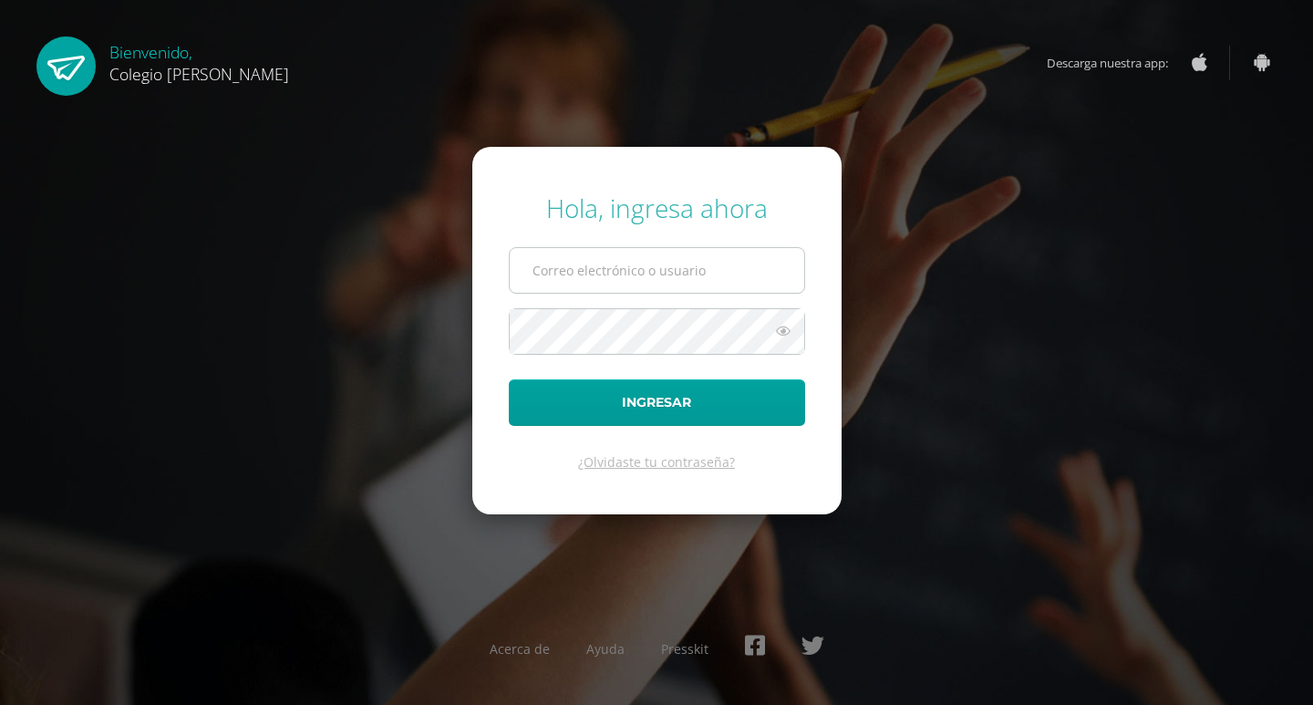
click at [545, 267] on input "text" at bounding box center [657, 270] width 295 height 45
type input "ligiacatalan@osoriosandoval.edu.gt"
click at [509, 379] on button "Ingresar" at bounding box center [657, 402] width 296 height 47
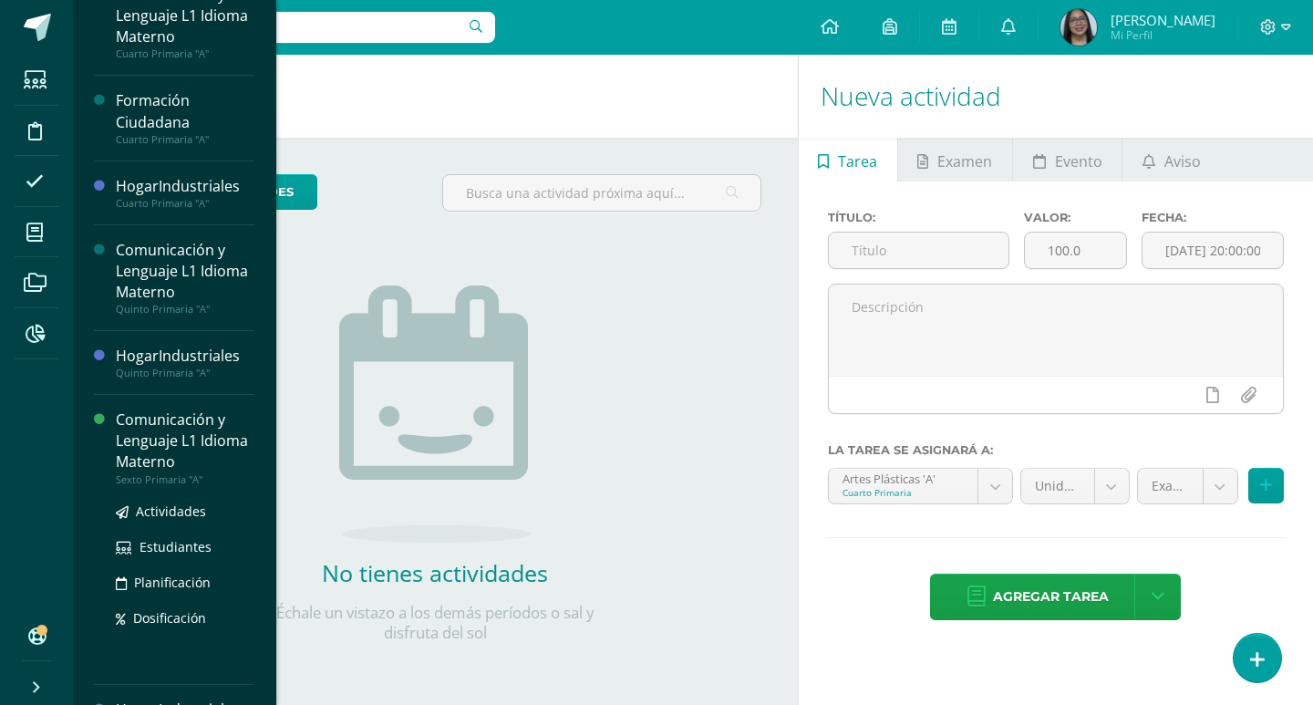
scroll to position [138, 0]
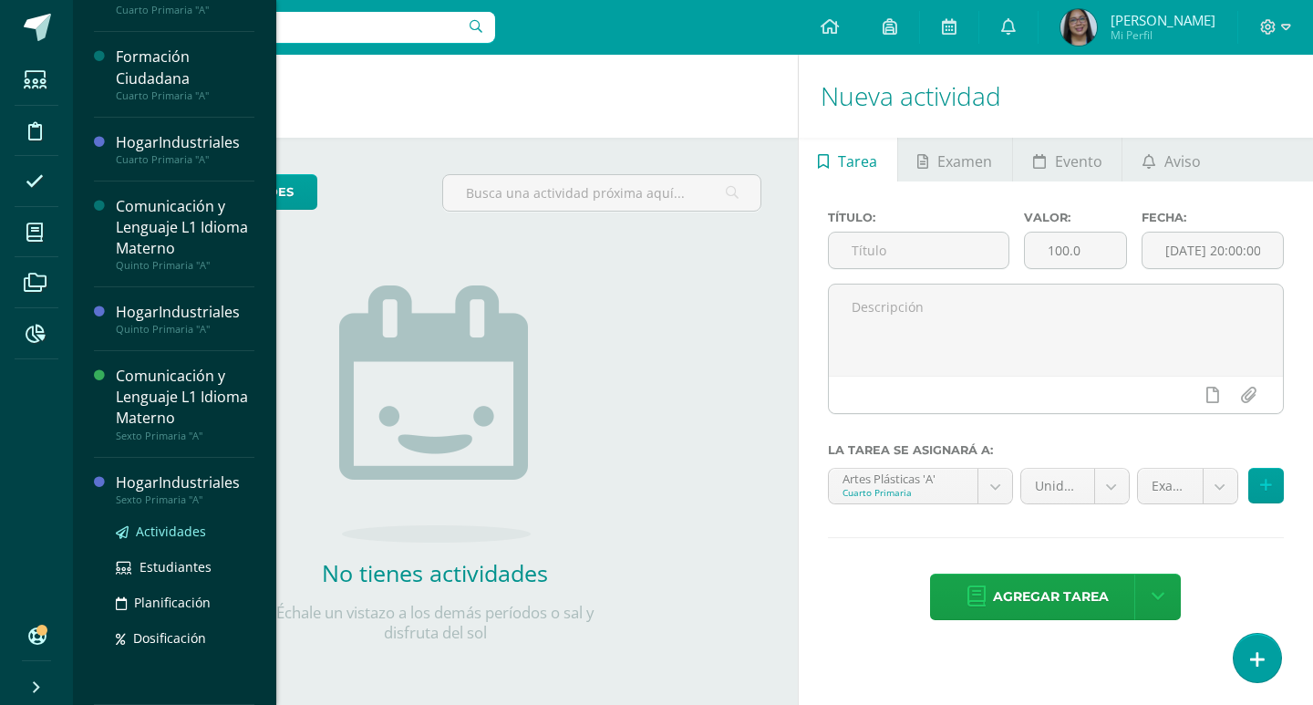
click at [153, 529] on span "Actividades" at bounding box center [171, 531] width 70 height 17
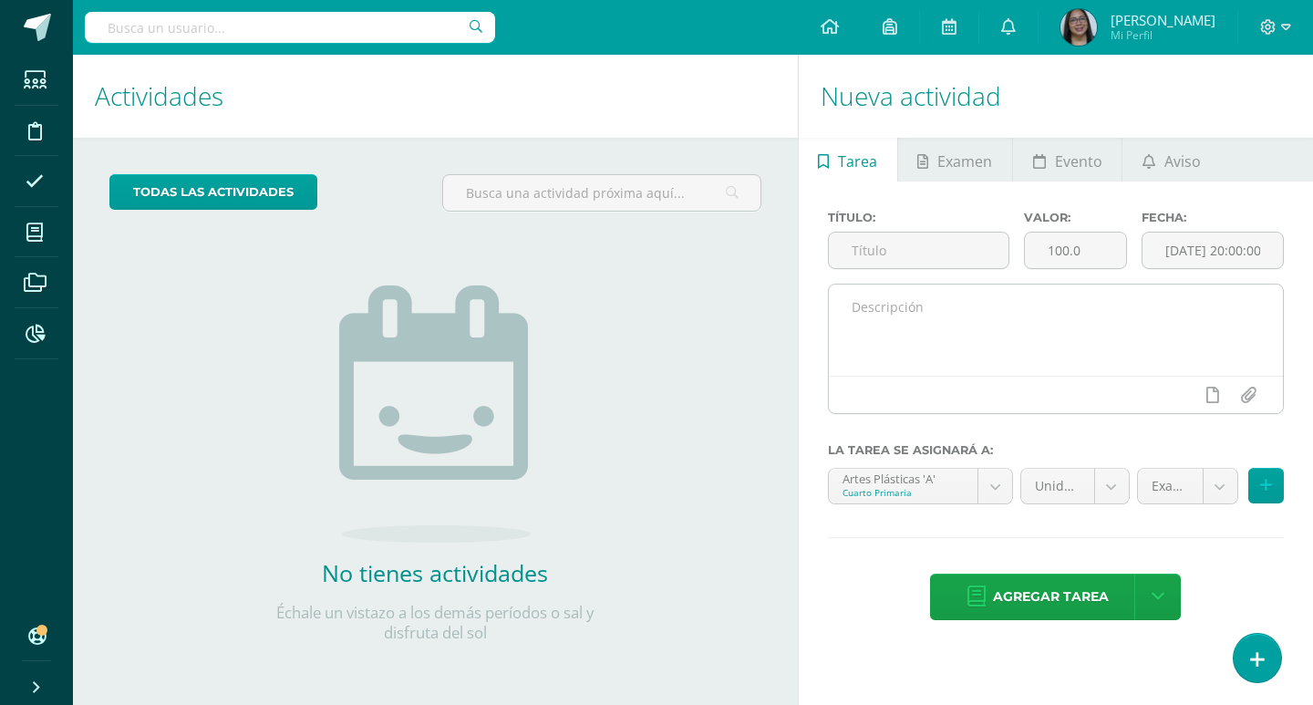
scroll to position [0, 0]
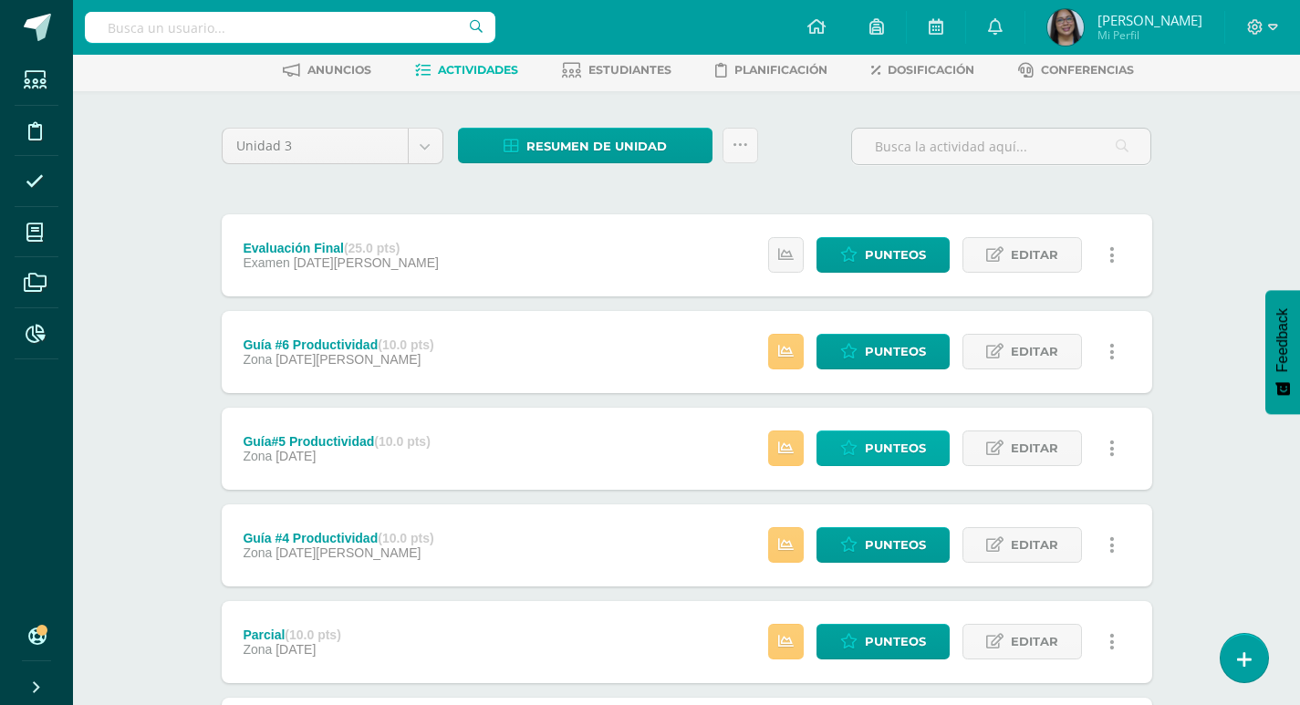
scroll to position [91, 0]
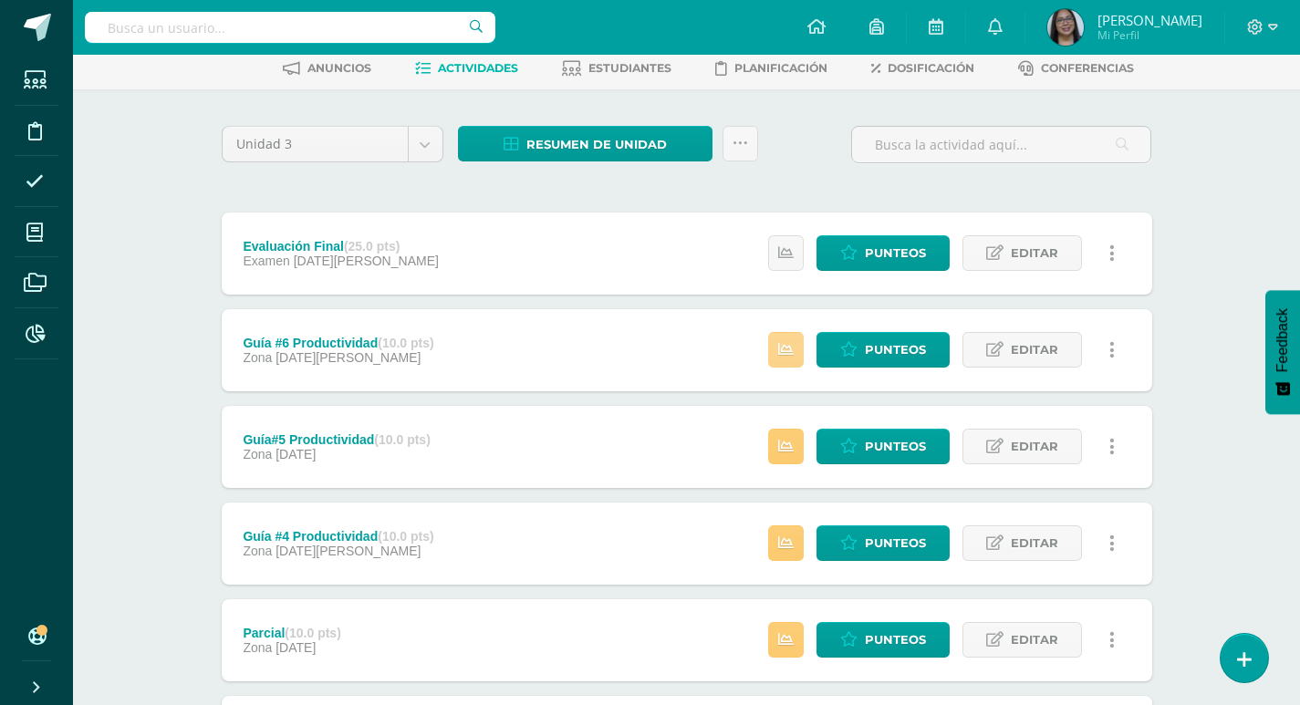
click at [779, 351] on link at bounding box center [786, 350] width 36 height 36
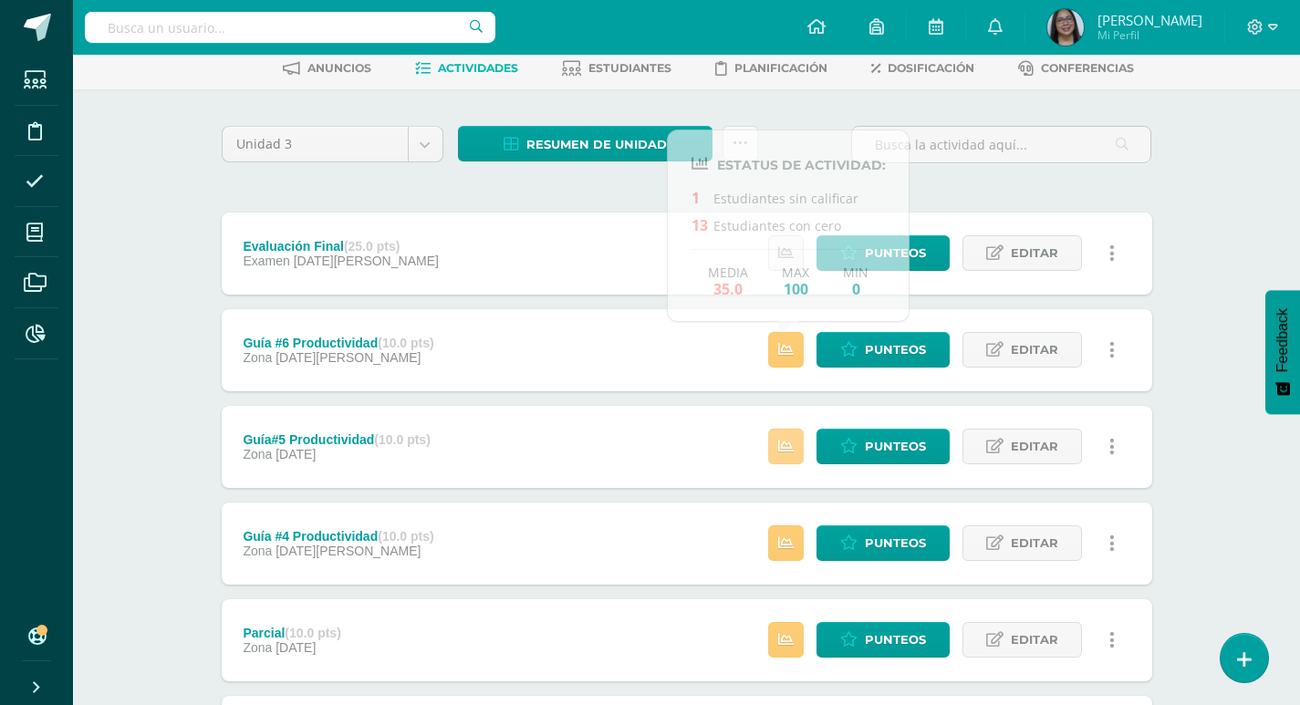
click at [782, 448] on icon at bounding box center [786, 447] width 16 height 16
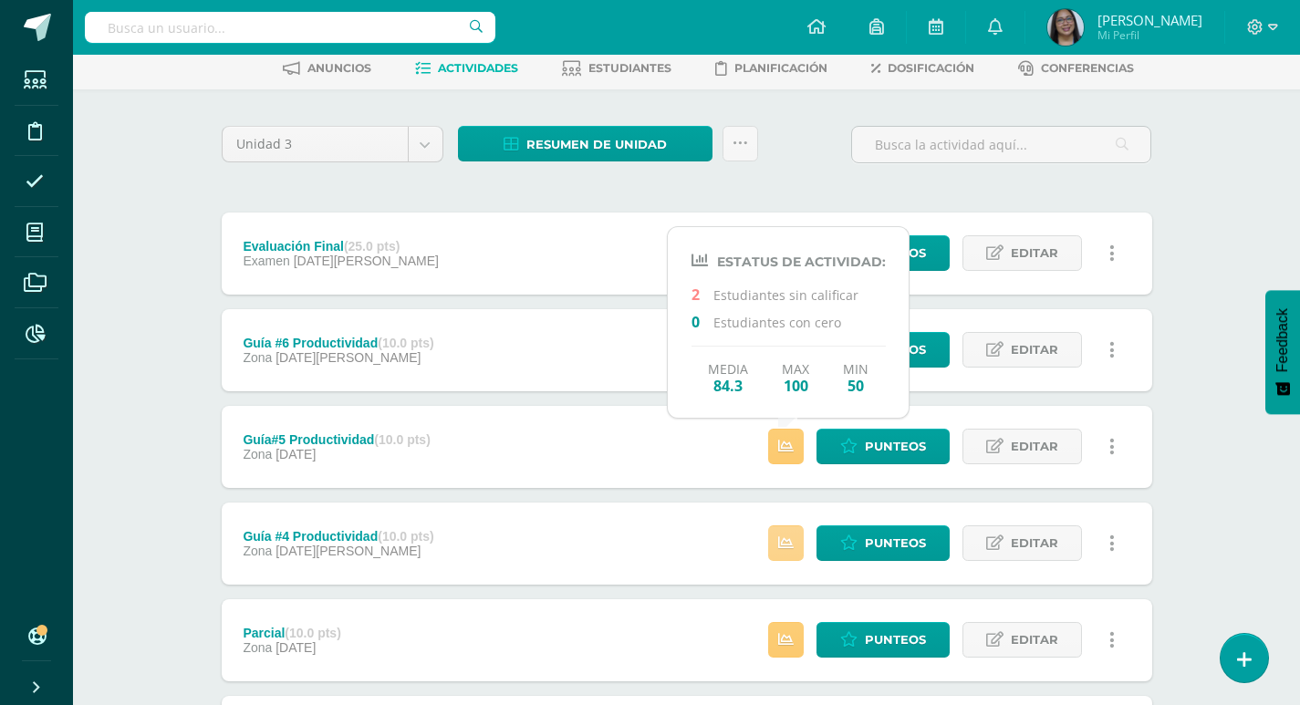
click at [783, 546] on icon at bounding box center [786, 543] width 16 height 16
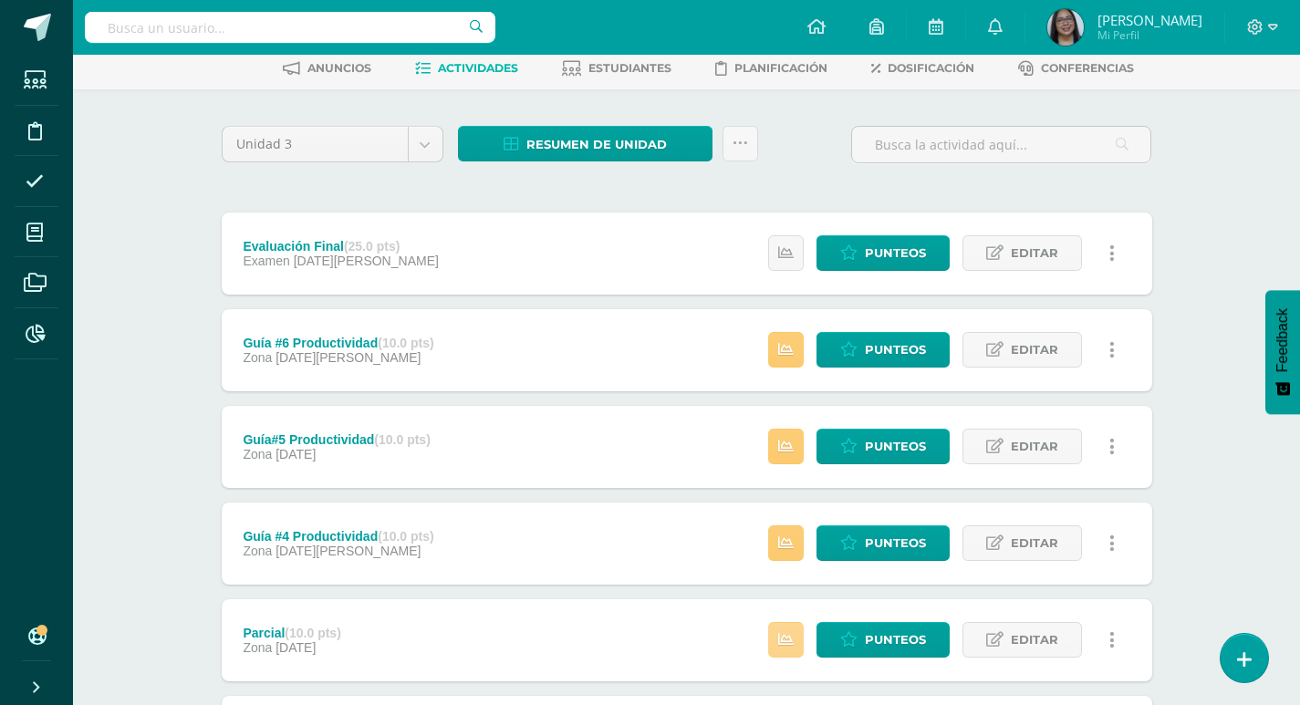
click at [779, 639] on link at bounding box center [786, 640] width 36 height 36
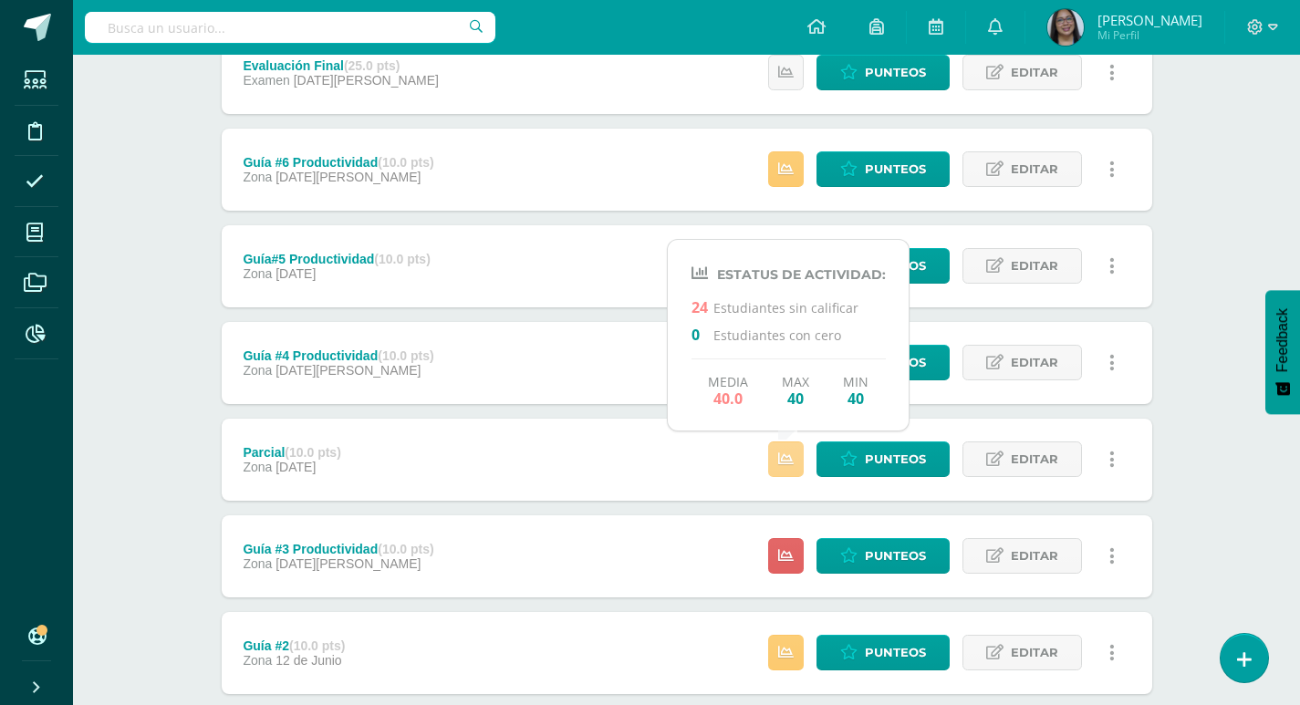
scroll to position [274, 0]
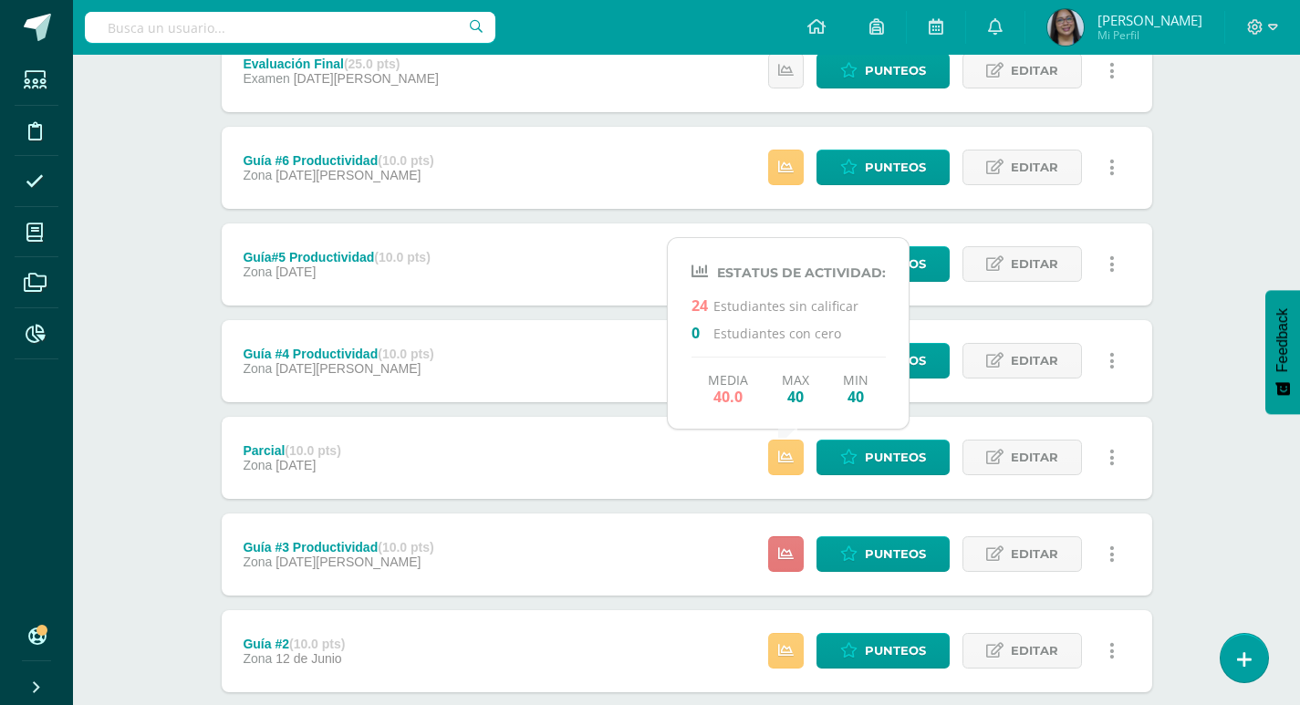
click at [773, 552] on link at bounding box center [786, 554] width 36 height 36
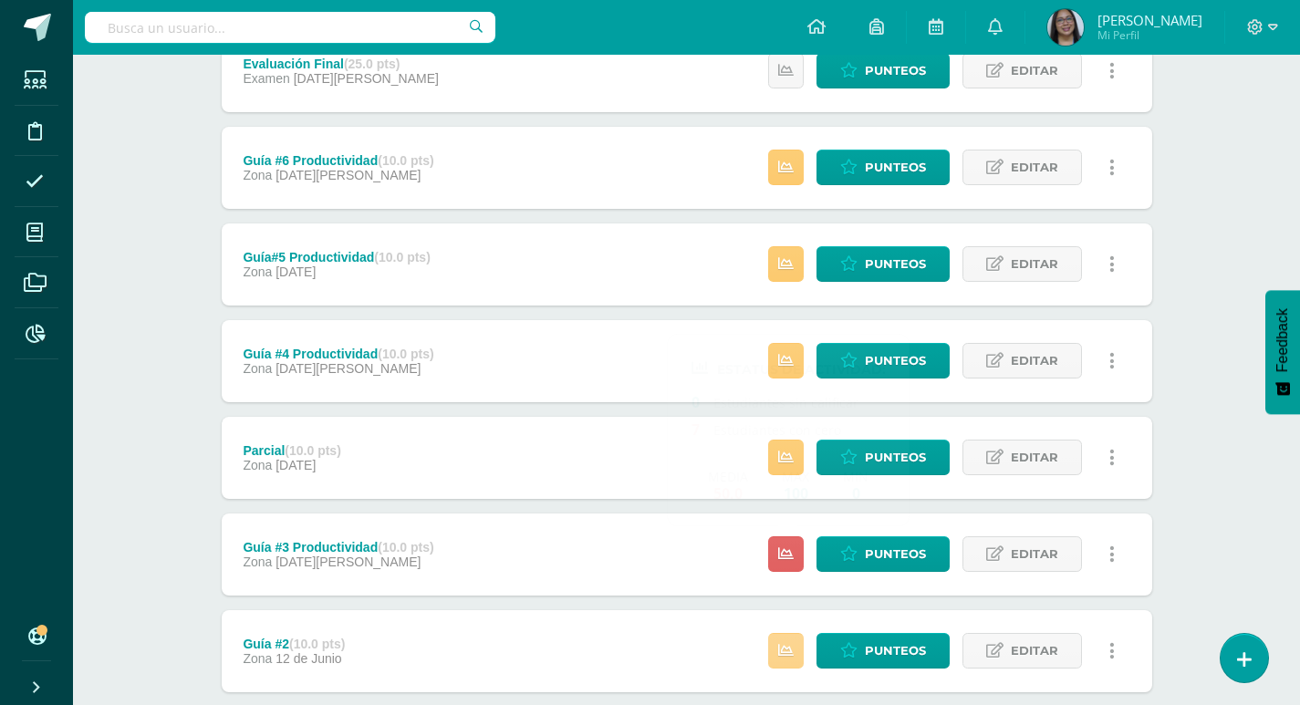
click at [795, 651] on link at bounding box center [786, 651] width 36 height 36
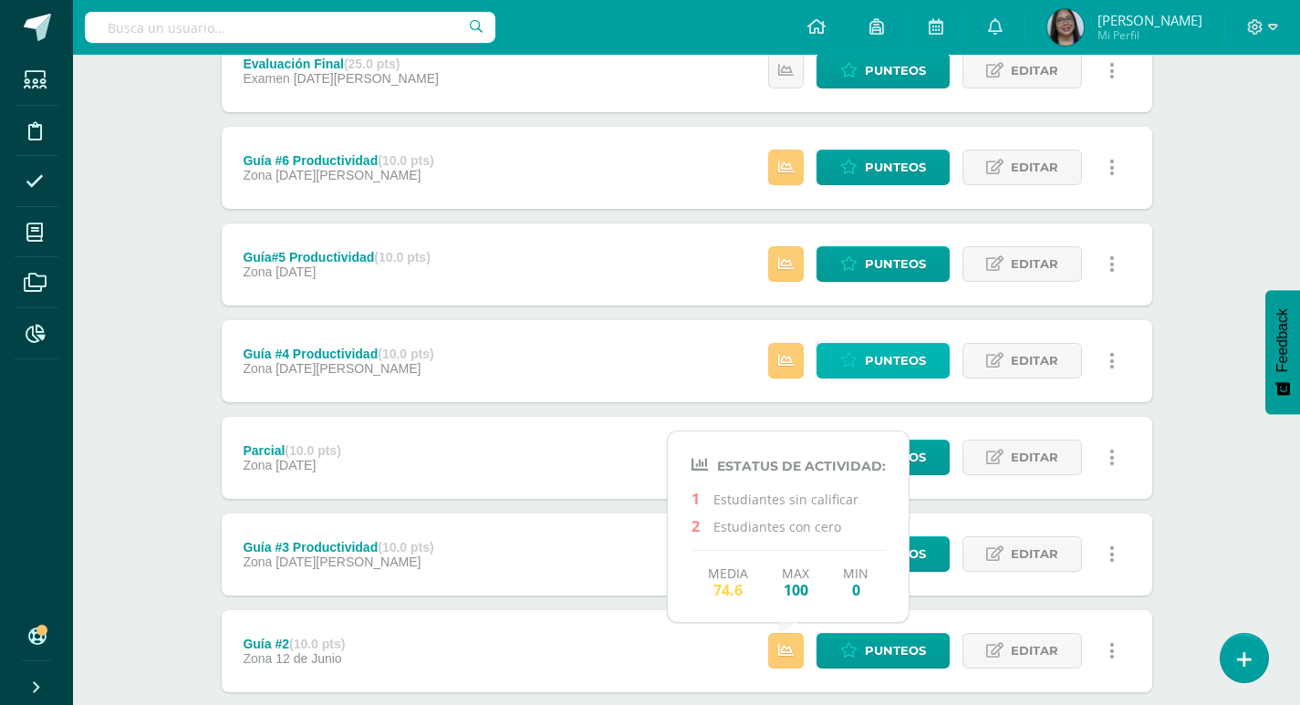
click at [873, 357] on span "Punteos" at bounding box center [895, 361] width 61 height 34
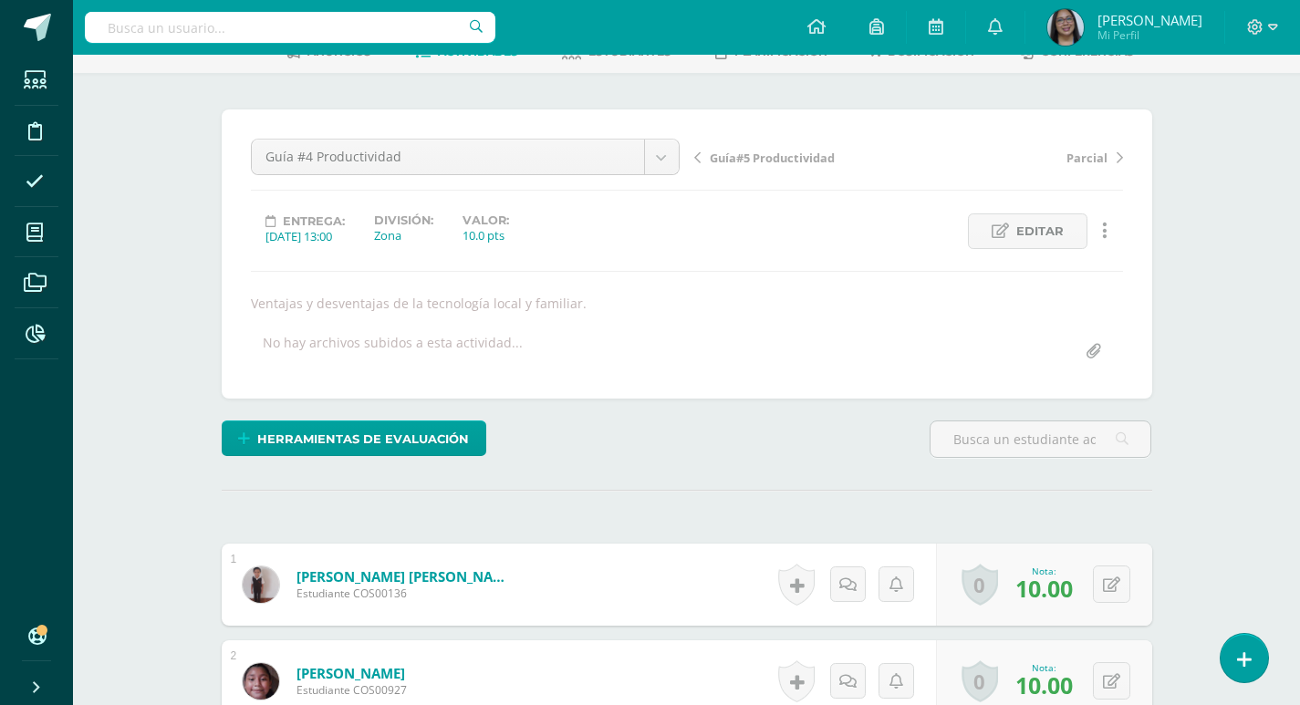
scroll to position [95, 0]
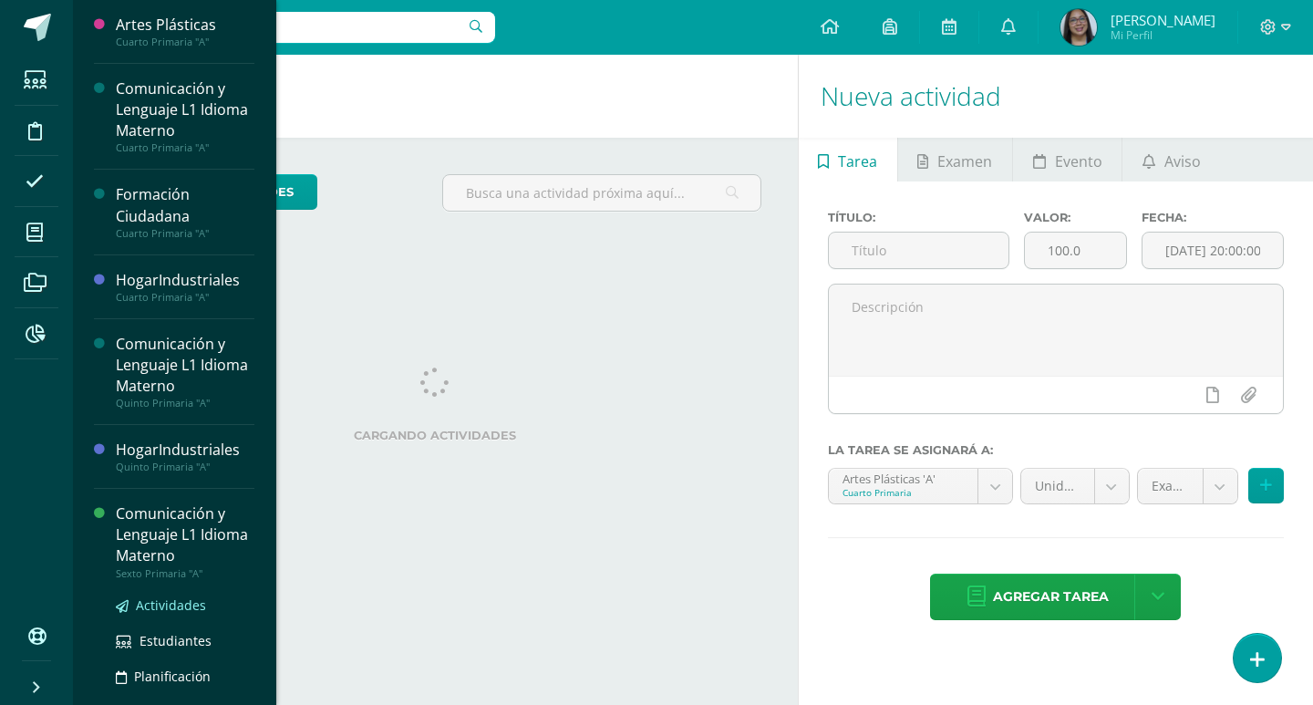
click at [159, 599] on span "Actividades" at bounding box center [171, 604] width 70 height 17
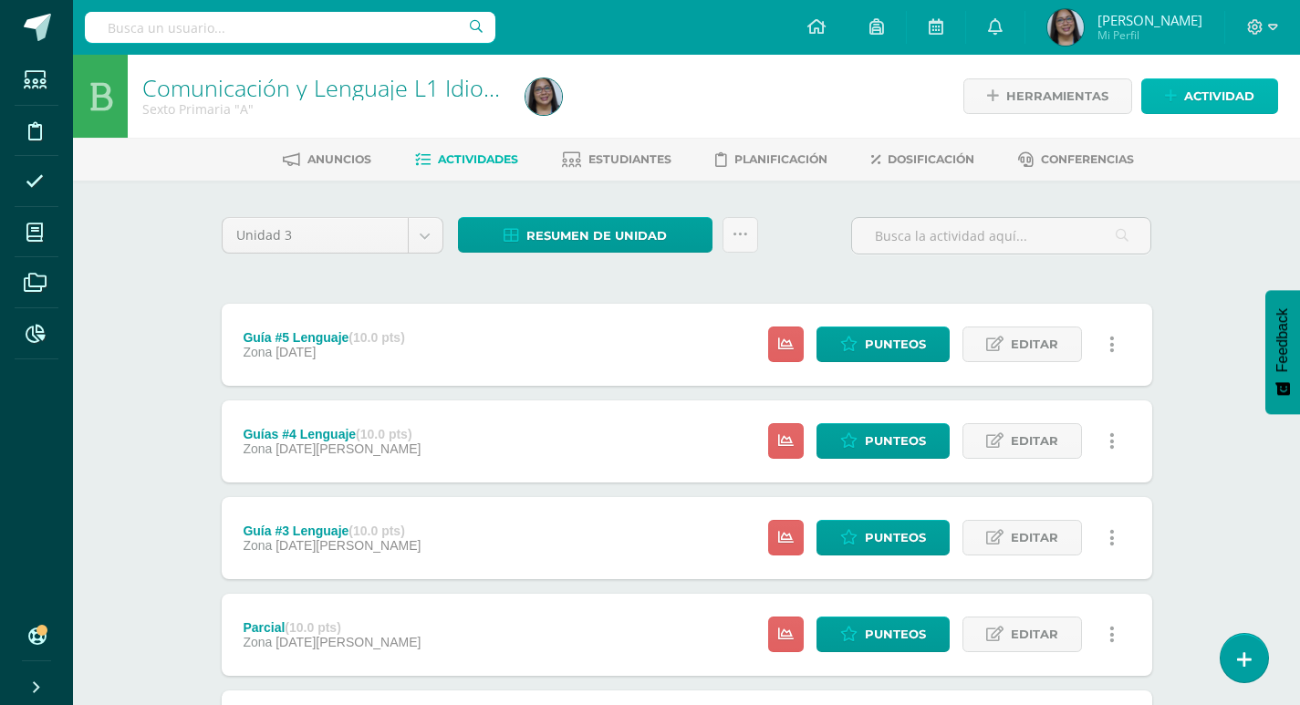
click at [1173, 90] on icon at bounding box center [1171, 96] width 12 height 16
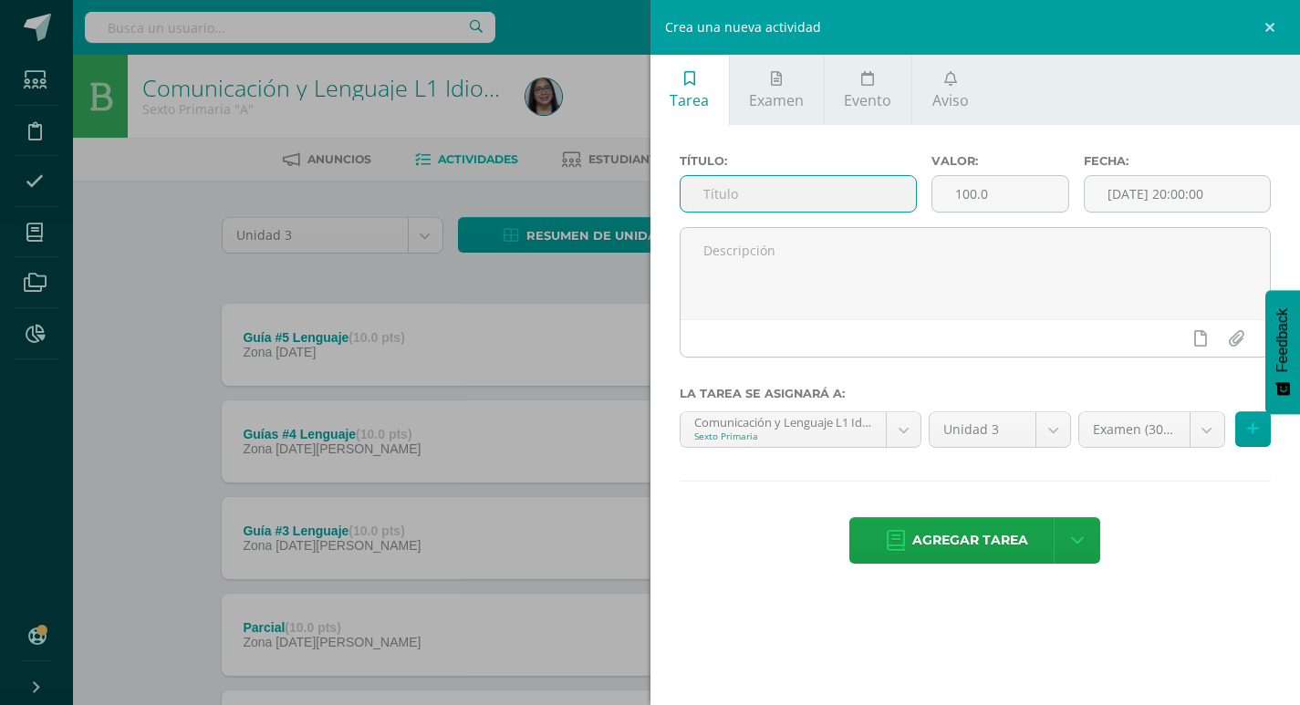
click at [752, 187] on input "text" at bounding box center [798, 194] width 236 height 36
click at [800, 187] on input "Guía #6 Lenguasje" at bounding box center [798, 194] width 236 height 36
type input "Guía #6 Lenguaje"
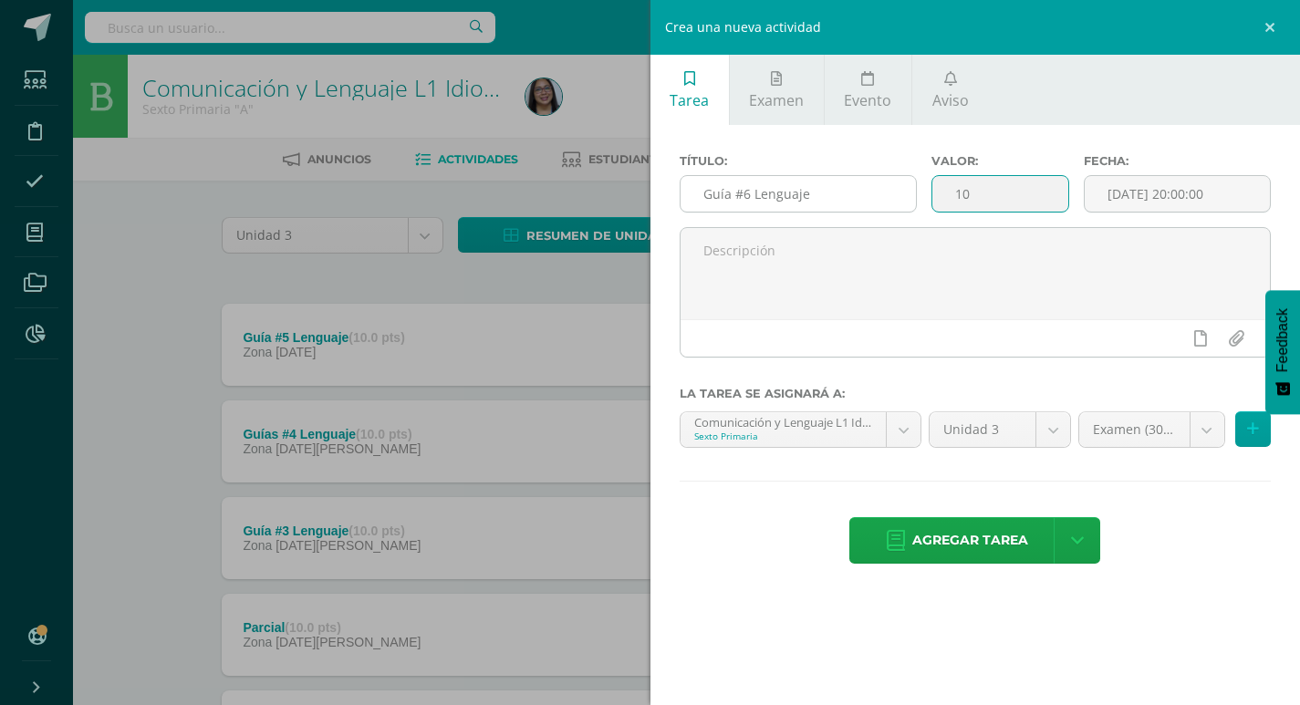
type input "10"
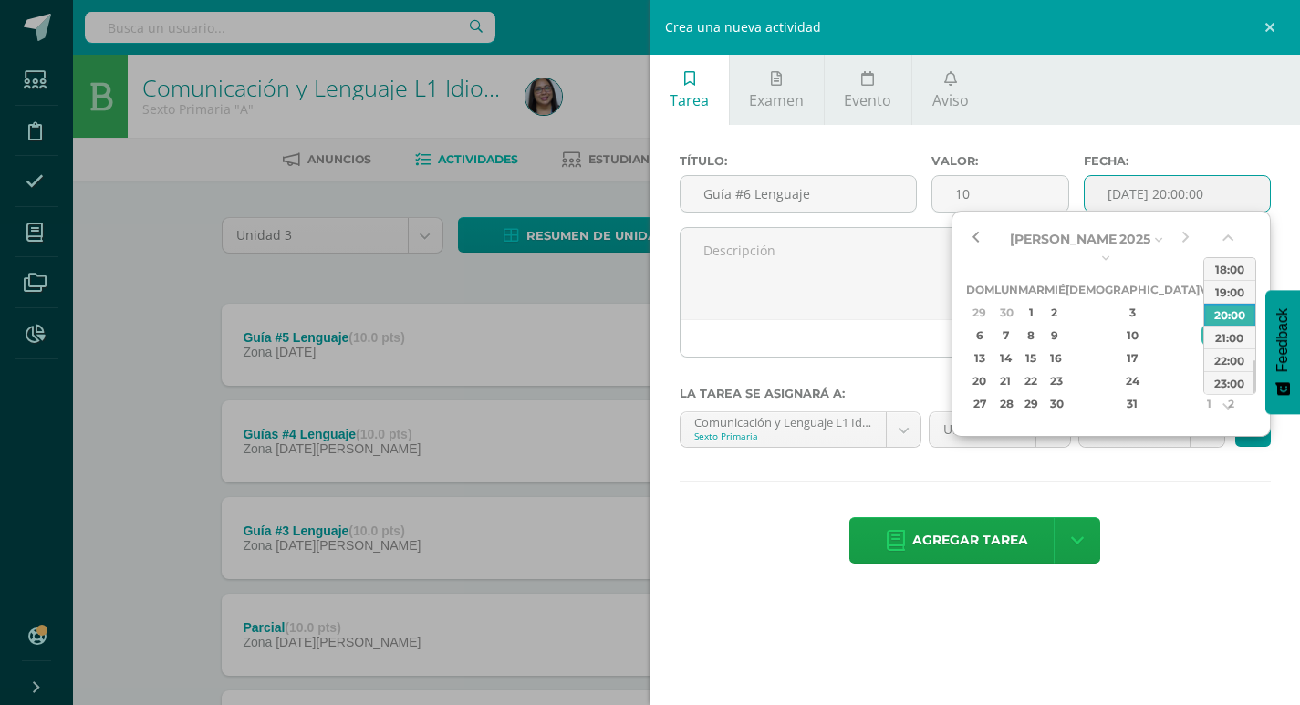
click at [970, 238] on button "button" at bounding box center [975, 238] width 18 height 27
click at [1201, 393] on div "1" at bounding box center [1209, 403] width 16 height 21
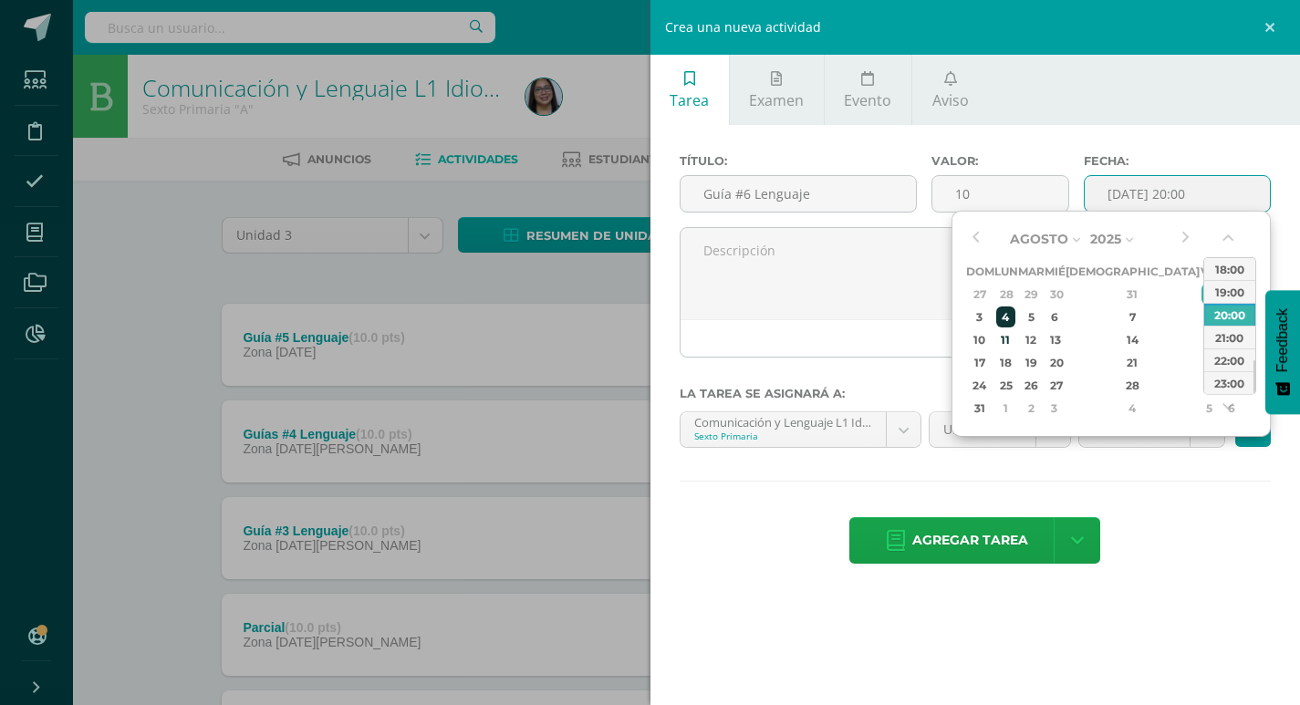
click at [1011, 310] on div "4" at bounding box center [1005, 316] width 19 height 21
click at [1226, 281] on div "13:00" at bounding box center [1229, 282] width 51 height 23
type input "2025-08-04 13:00"
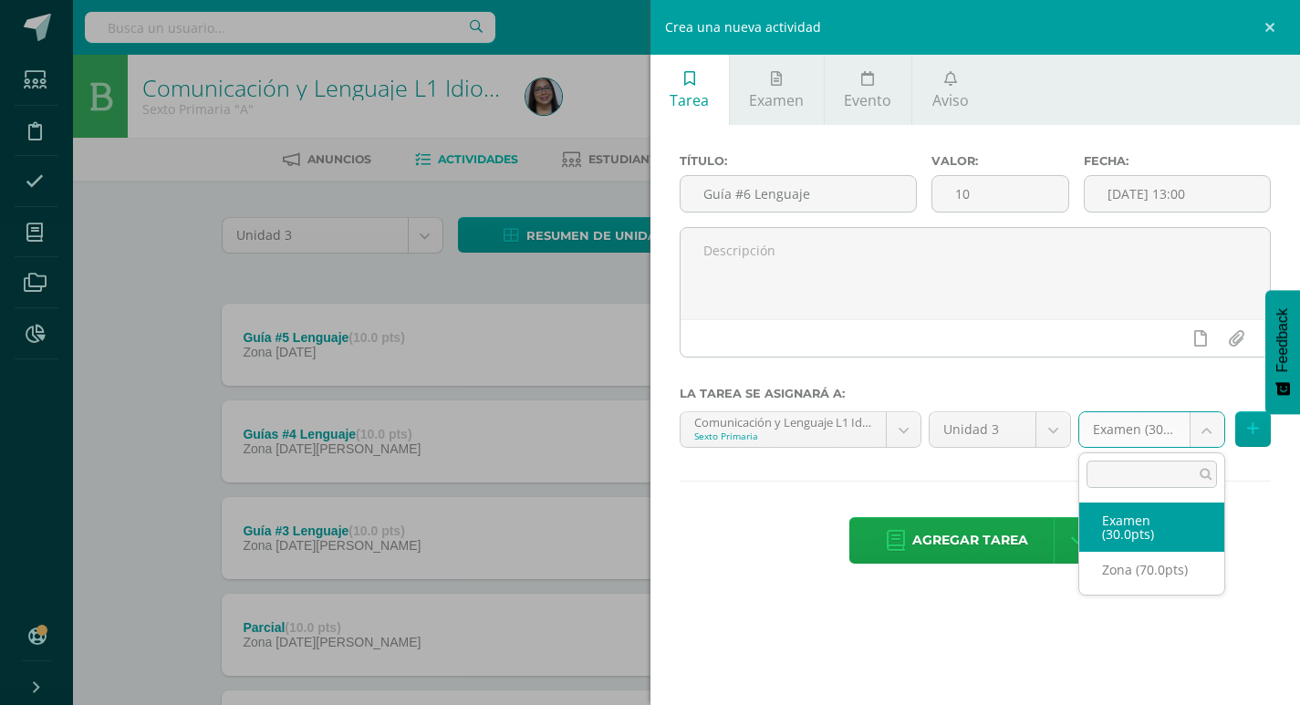
click at [1214, 440] on body "Estudiantes Disciplina Asistencia Mis cursos Archivos Reportes Soporte Ayuda Re…" at bounding box center [650, 495] width 1300 height 991
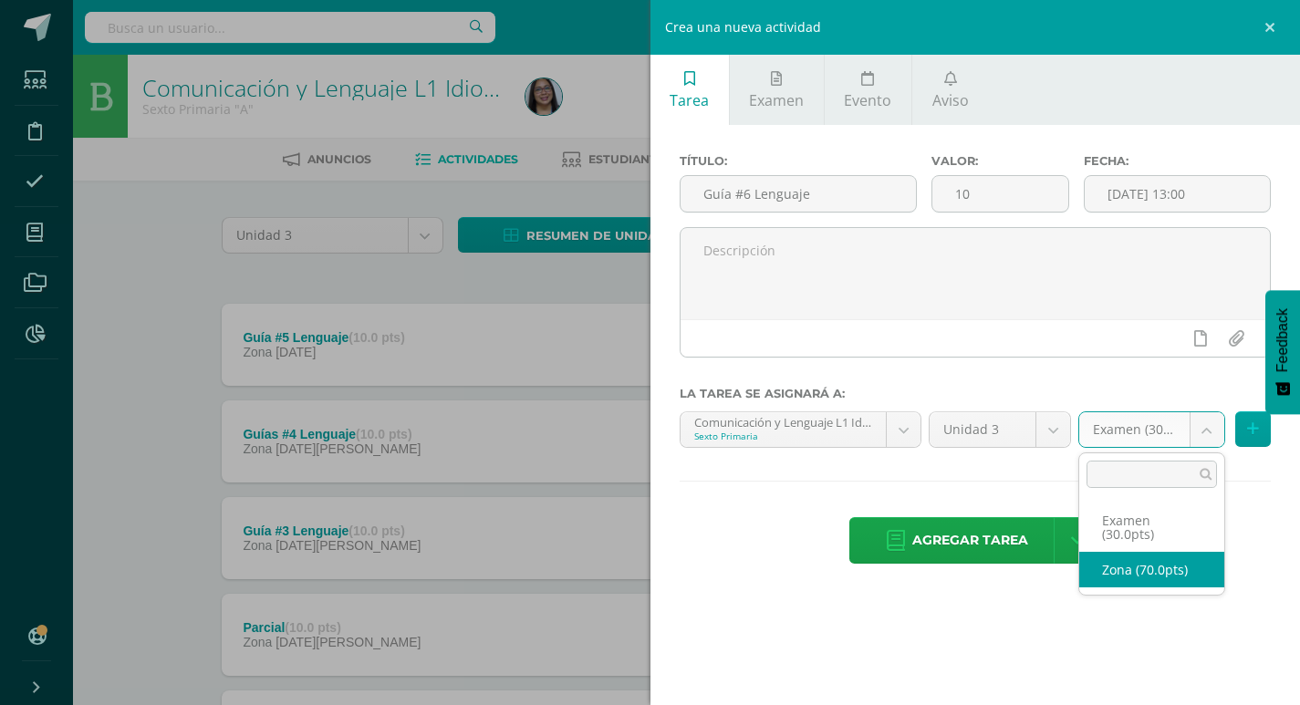
select select "120760"
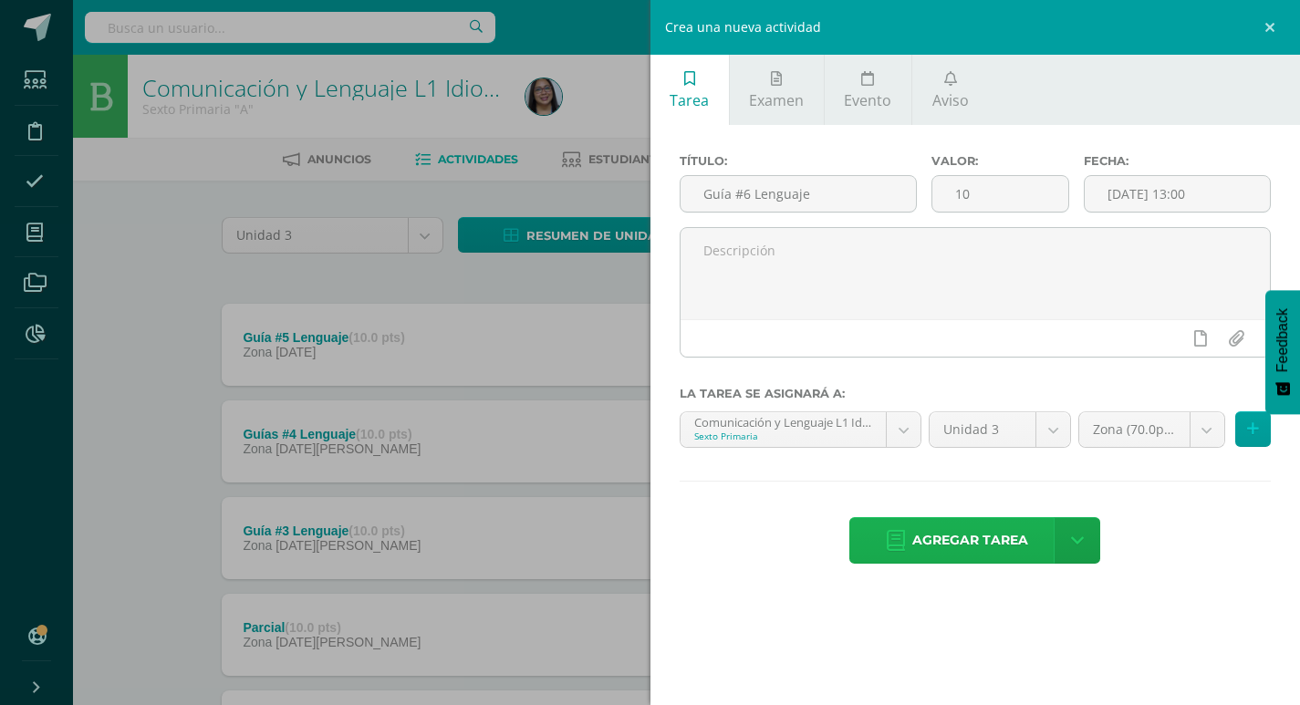
click at [987, 543] on span "Agregar tarea" at bounding box center [970, 540] width 116 height 45
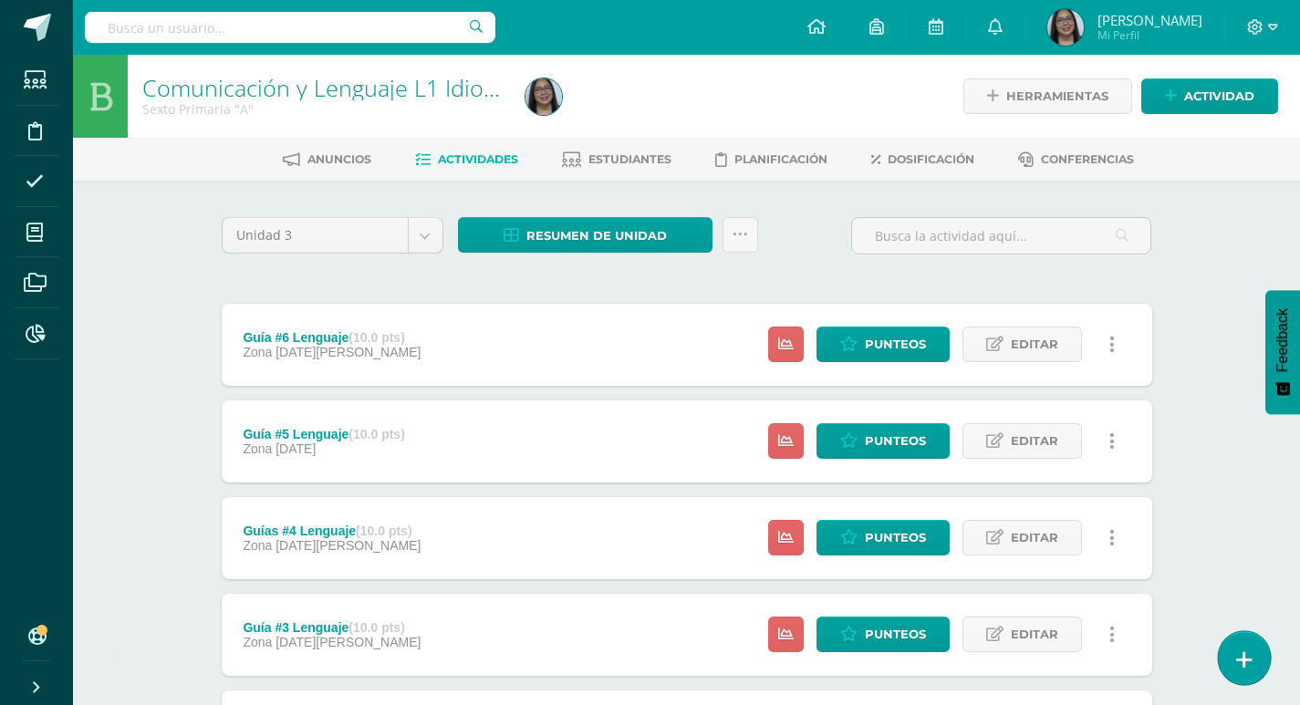
click at [1247, 657] on icon at bounding box center [1244, 659] width 16 height 21
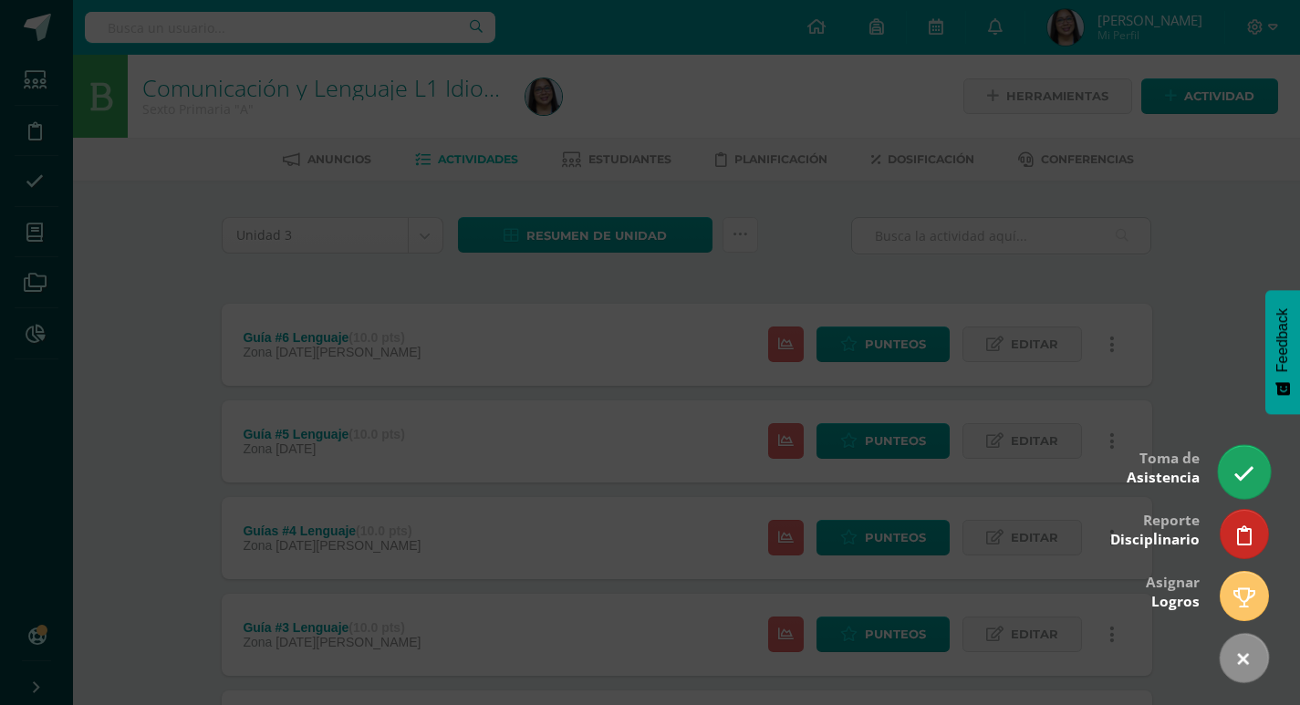
click at [1235, 467] on icon at bounding box center [1243, 473] width 21 height 21
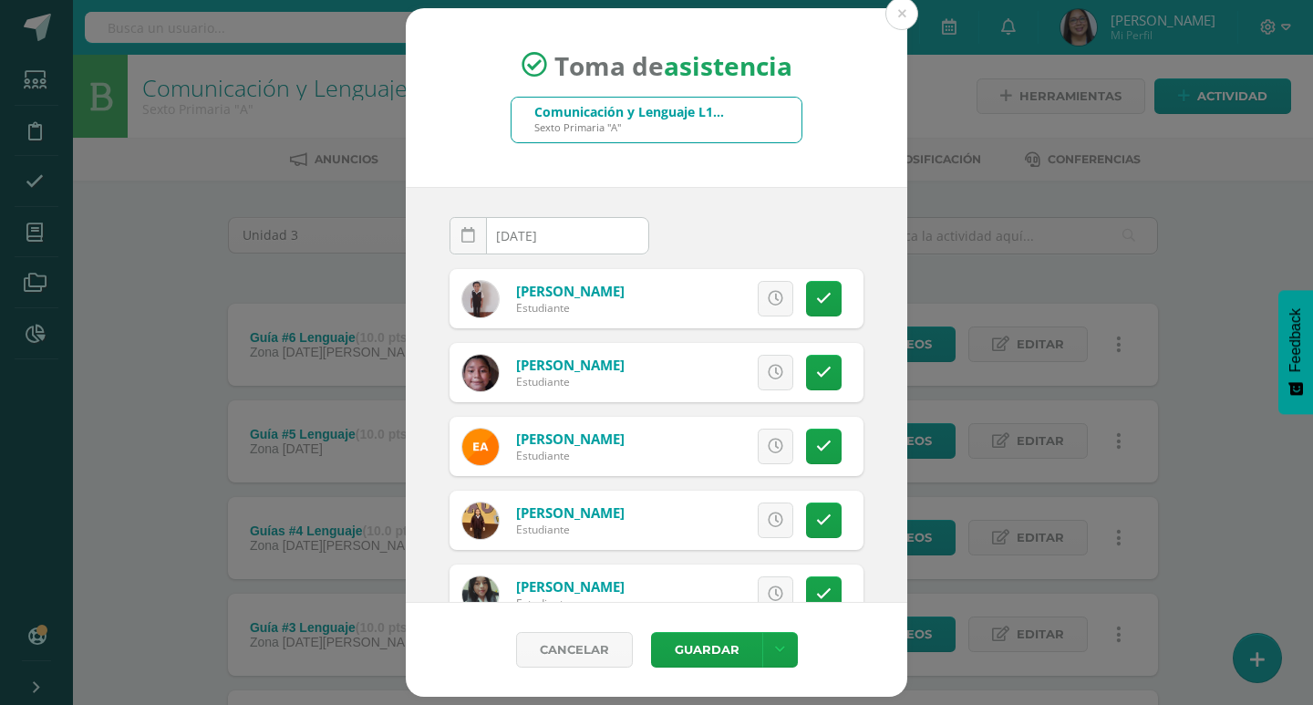
scroll to position [91, 0]
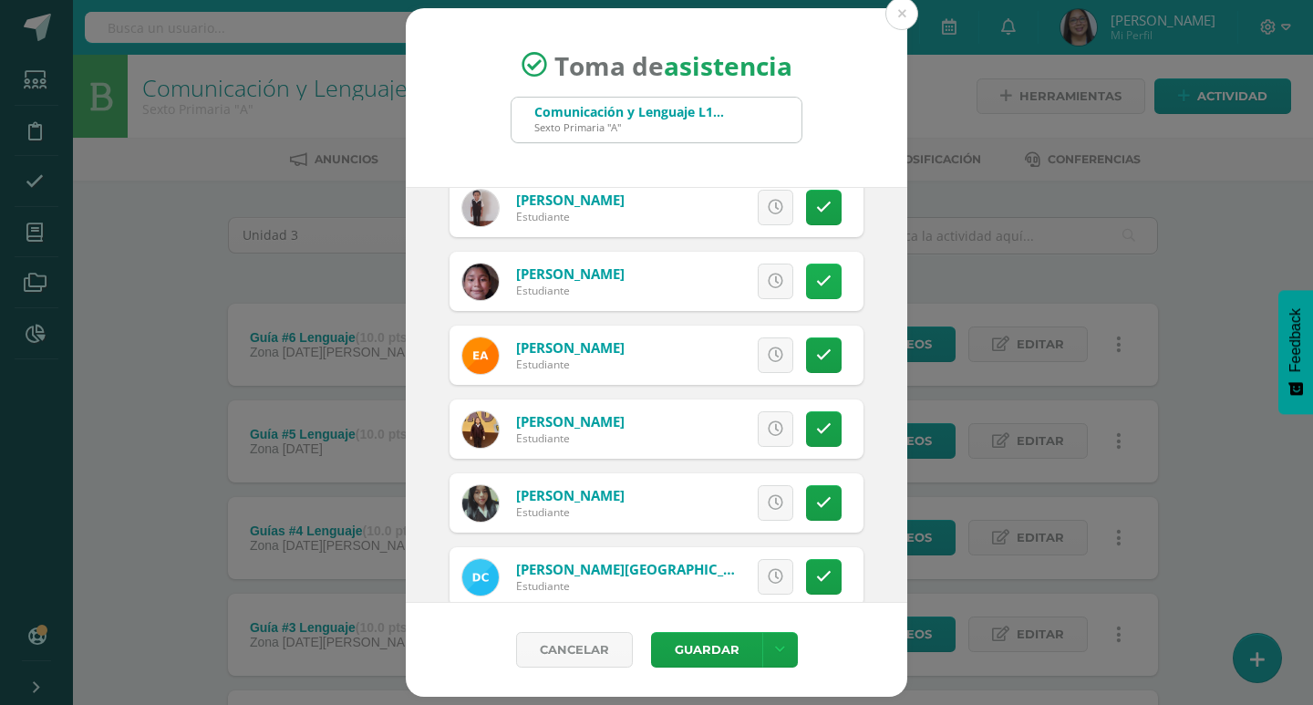
click at [816, 275] on icon at bounding box center [824, 282] width 16 height 16
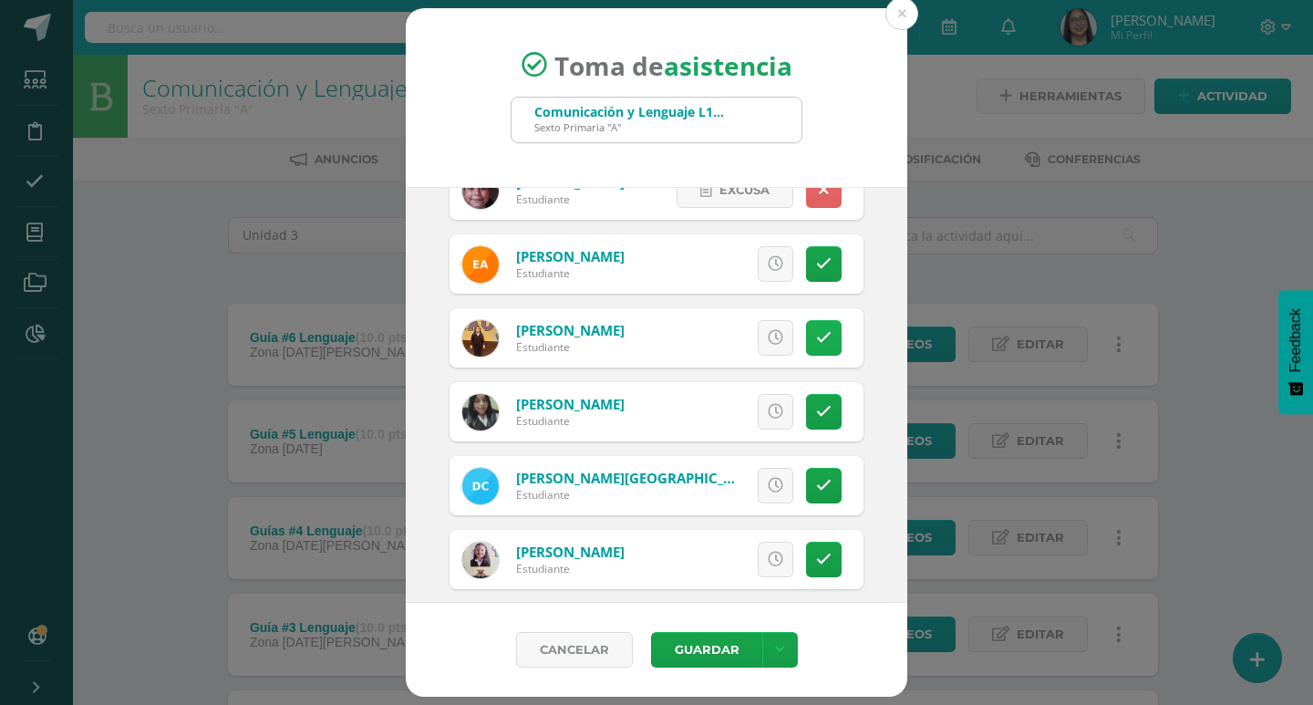
click at [817, 347] on link at bounding box center [824, 338] width 36 height 36
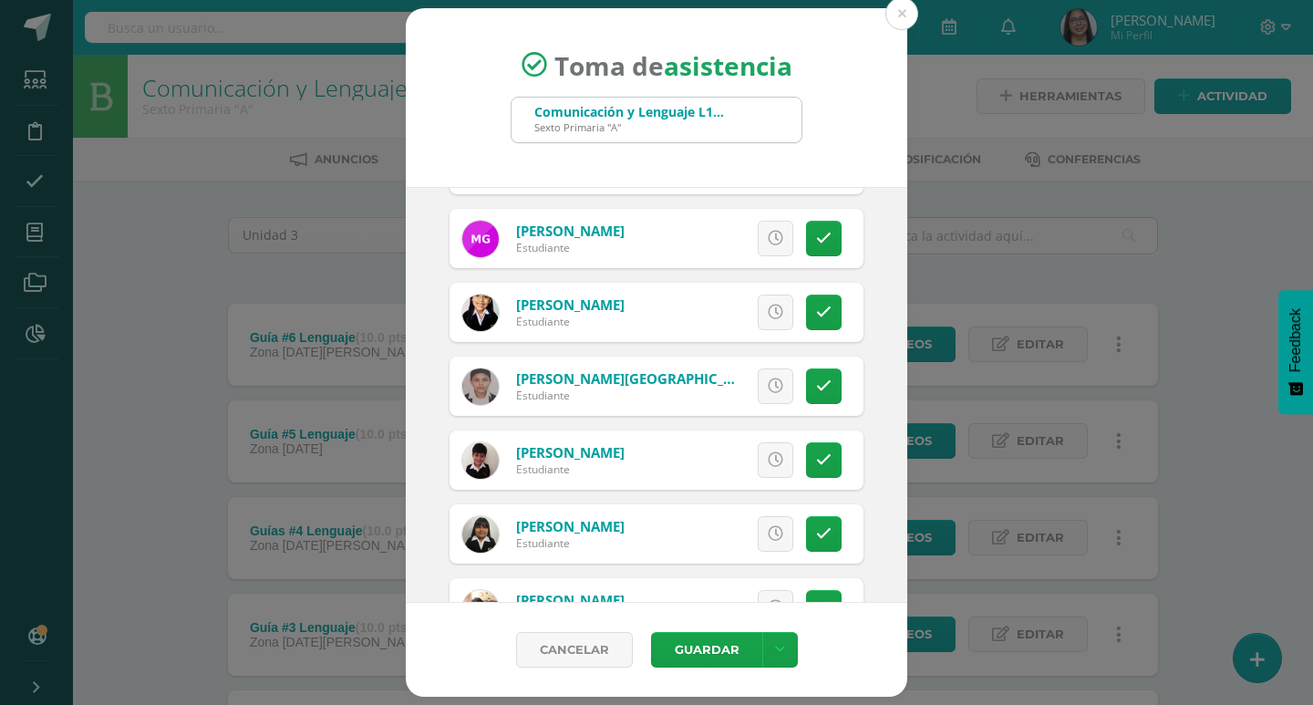
scroll to position [912, 0]
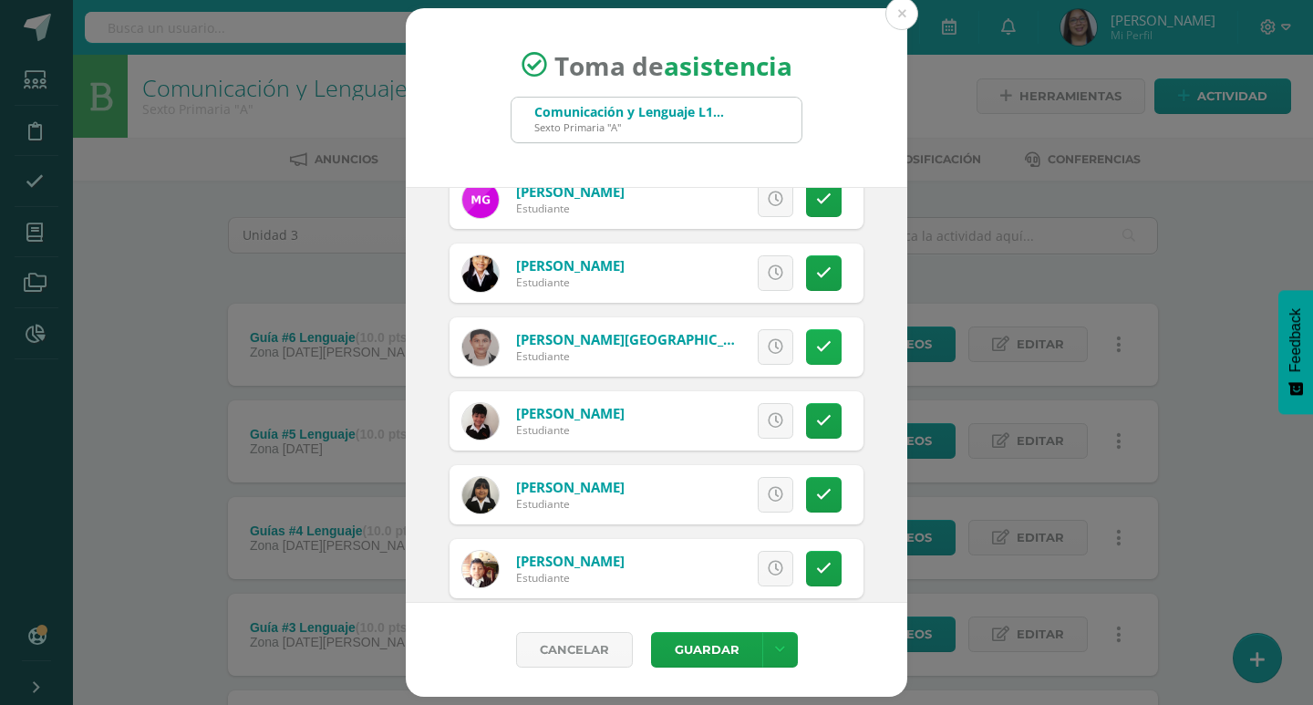
click at [816, 350] on icon at bounding box center [824, 347] width 16 height 16
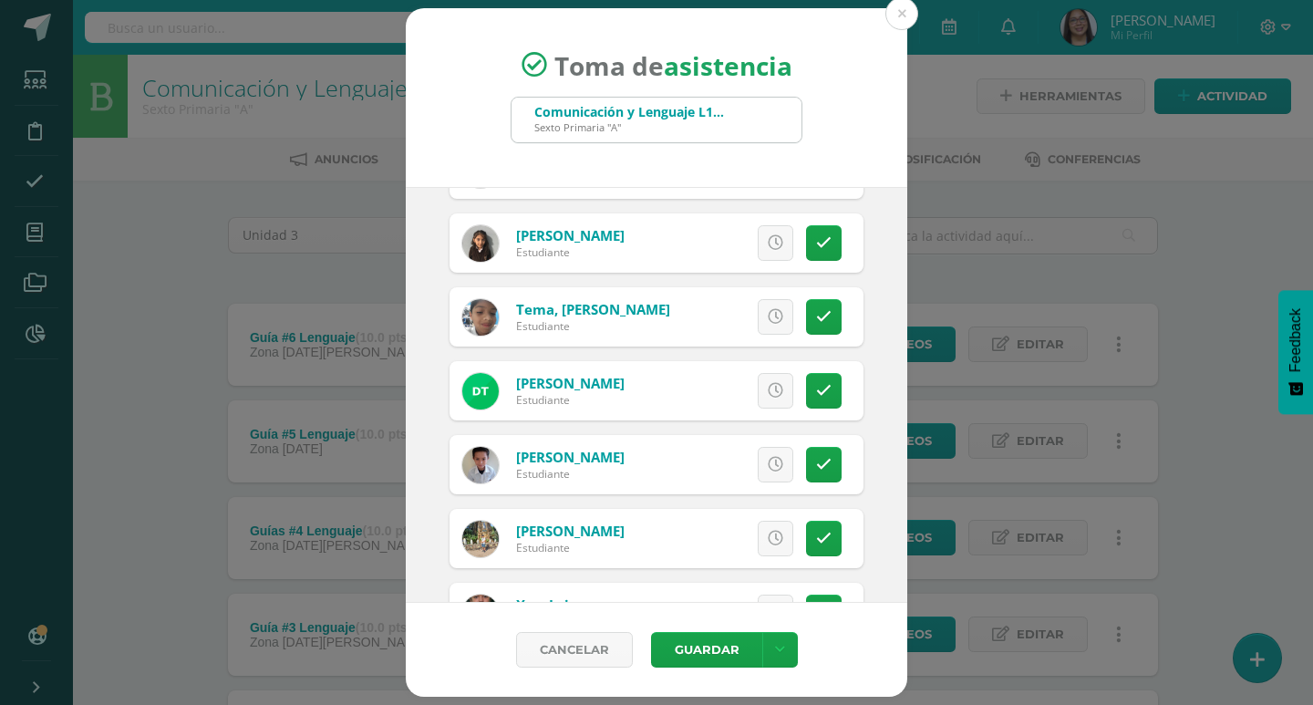
scroll to position [1529, 0]
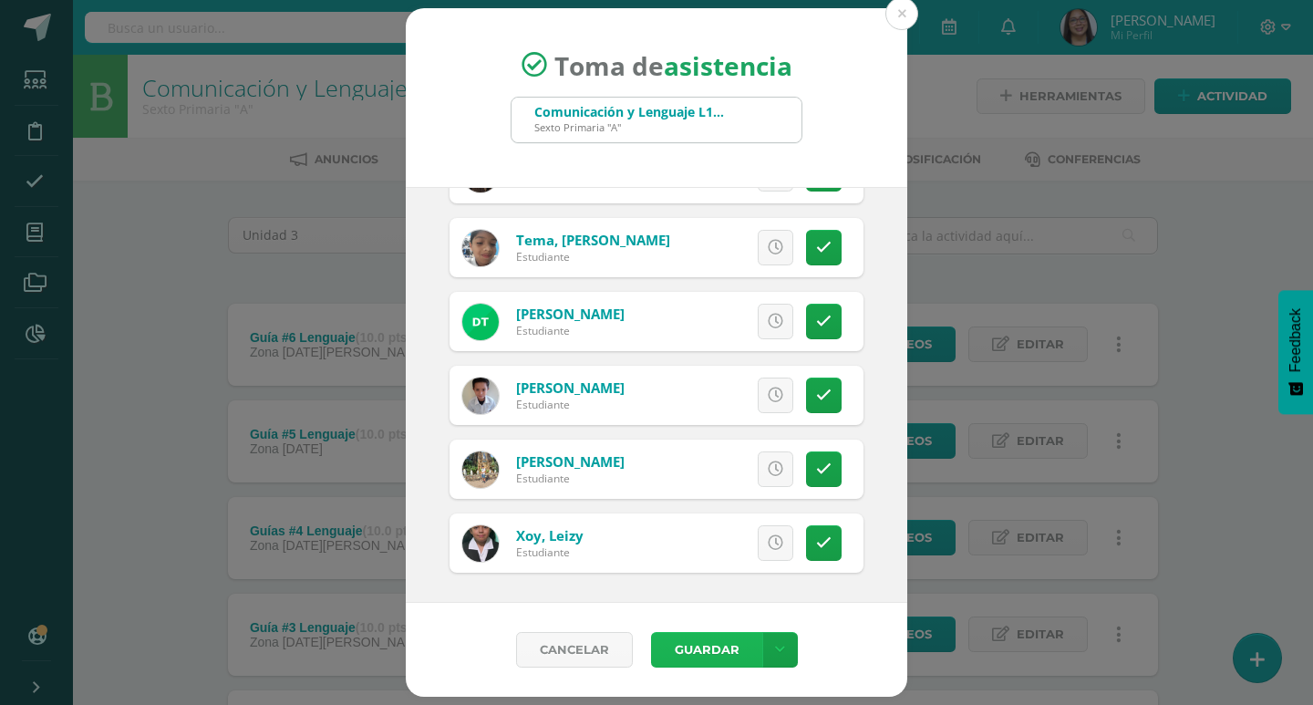
click at [699, 651] on button "Guardar" at bounding box center [706, 650] width 111 height 36
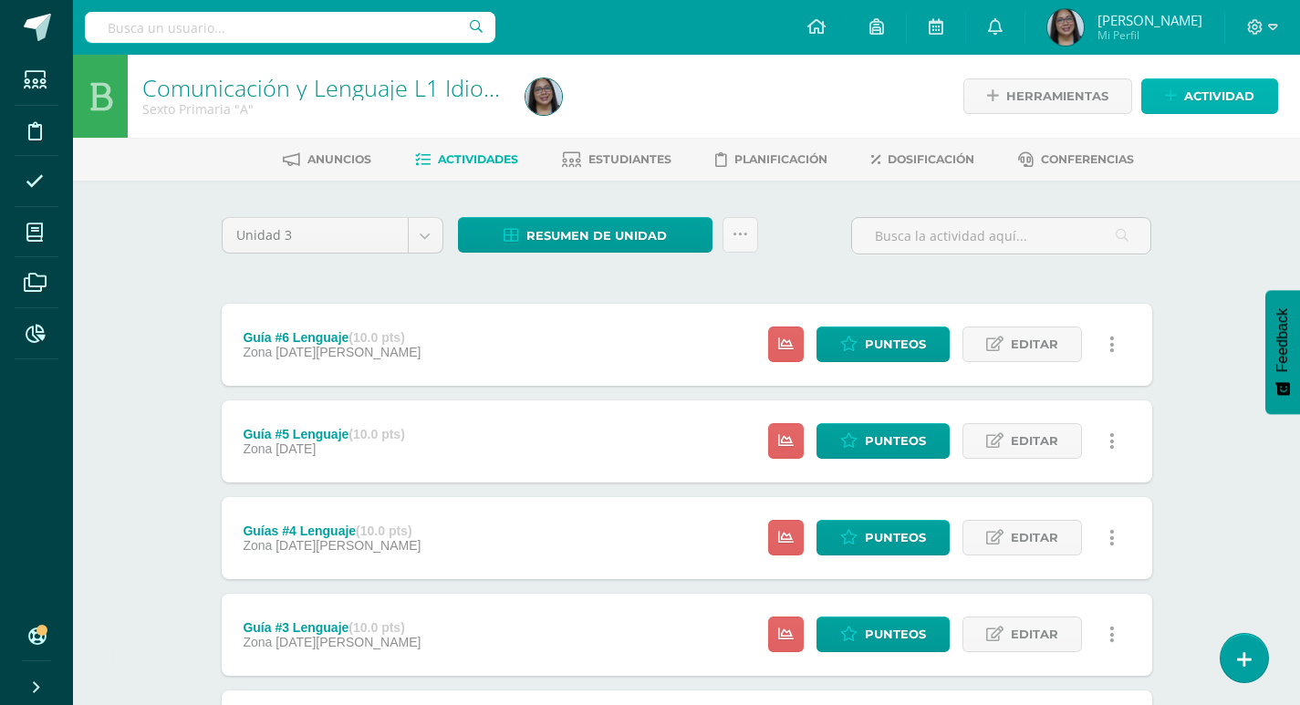
click at [1214, 89] on span "Actividad" at bounding box center [1219, 96] width 70 height 34
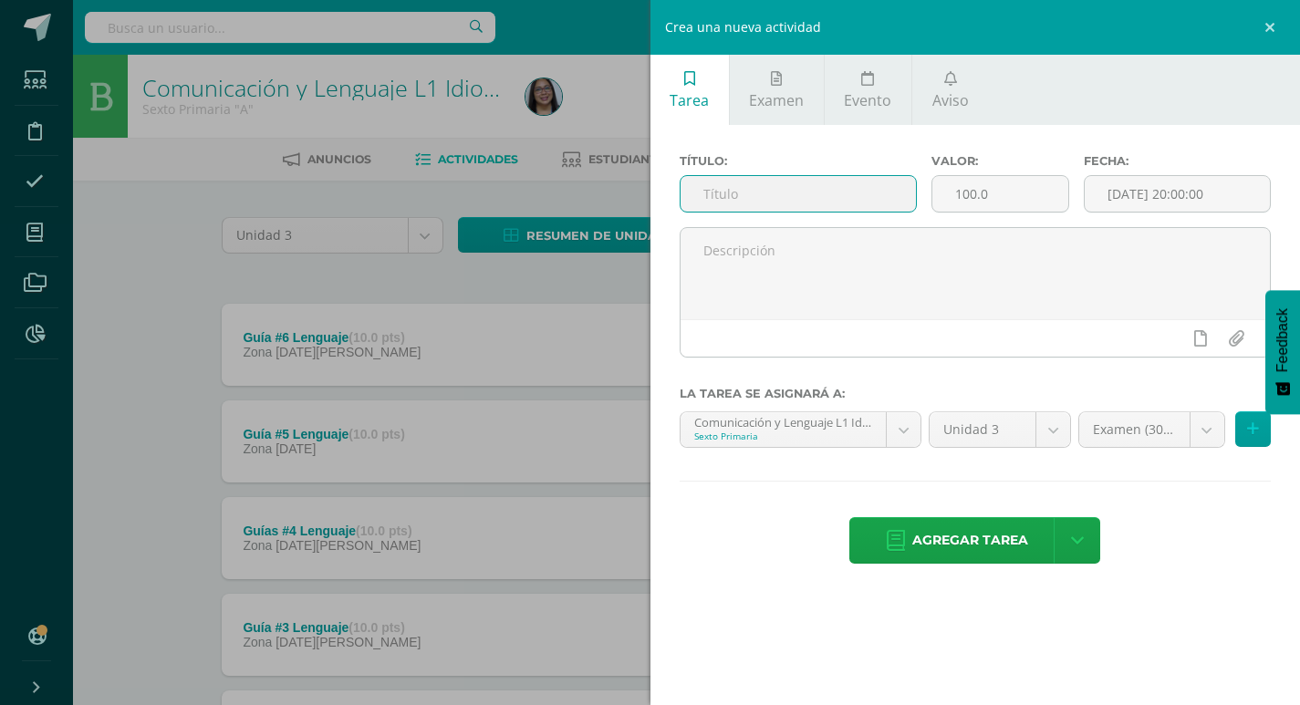
click at [773, 197] on input "text" at bounding box center [798, 194] width 236 height 36
click at [762, 100] on span "Examen" at bounding box center [776, 100] width 55 height 20
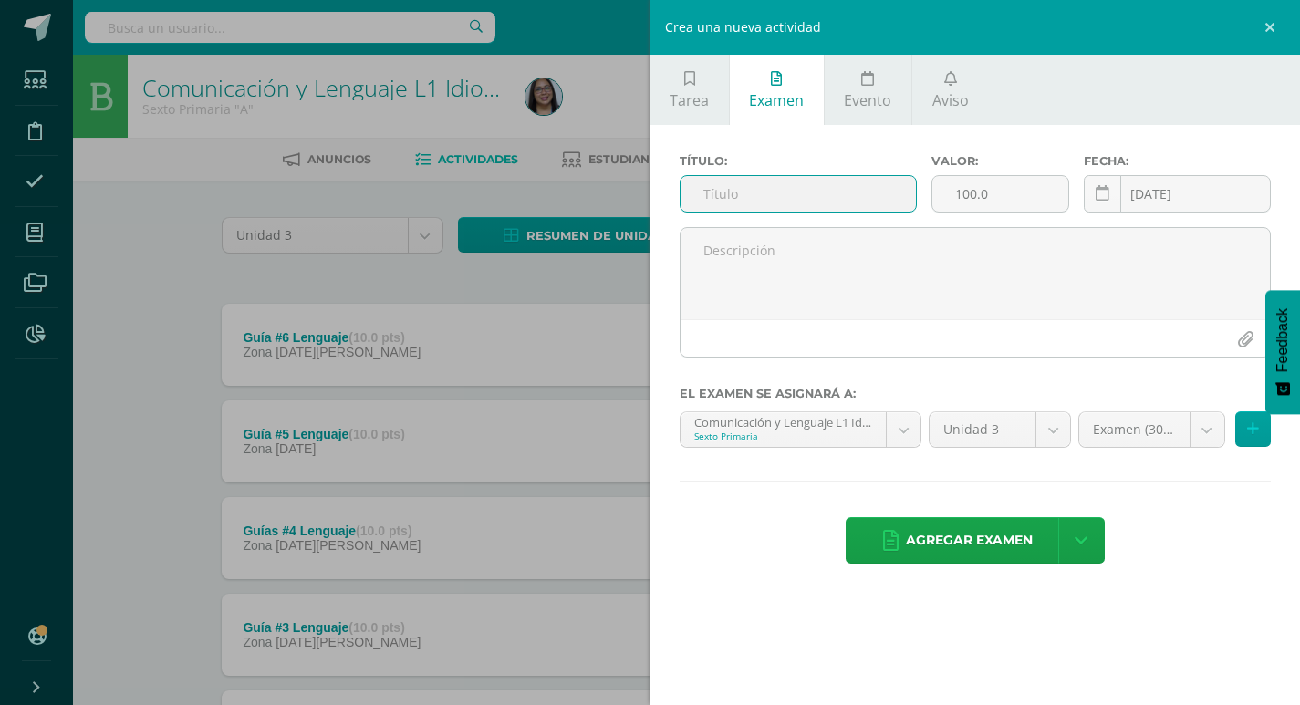
click at [750, 195] on input "text" at bounding box center [798, 194] width 236 height 36
type input "Evaluación final"
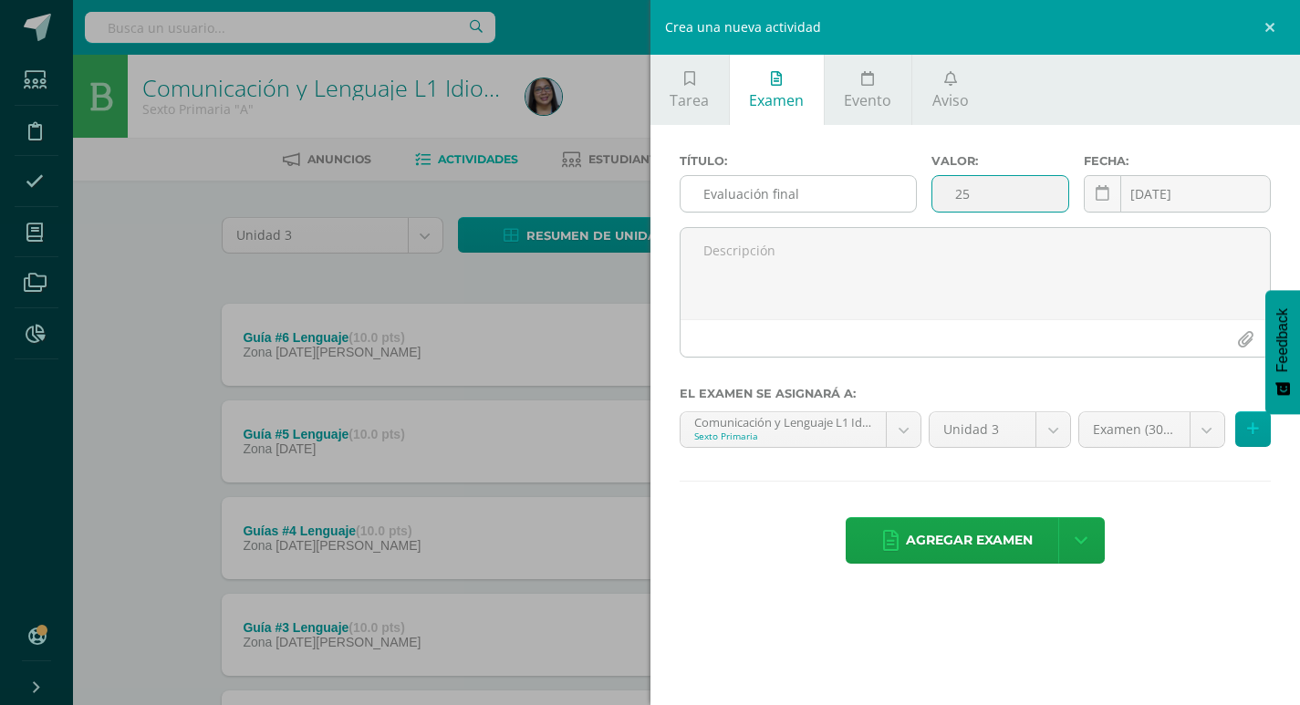
type input "25"
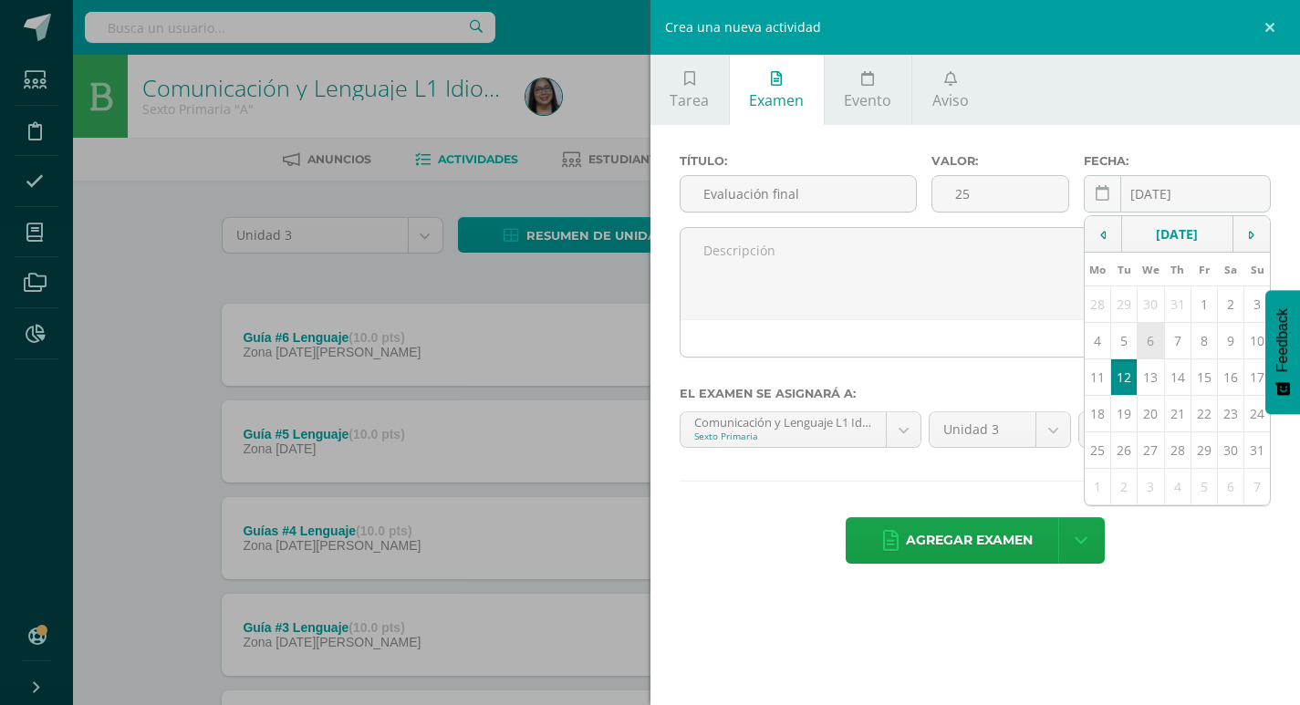
click at [1150, 338] on td "6" at bounding box center [1150, 341] width 26 height 36
type input "[DATE]"
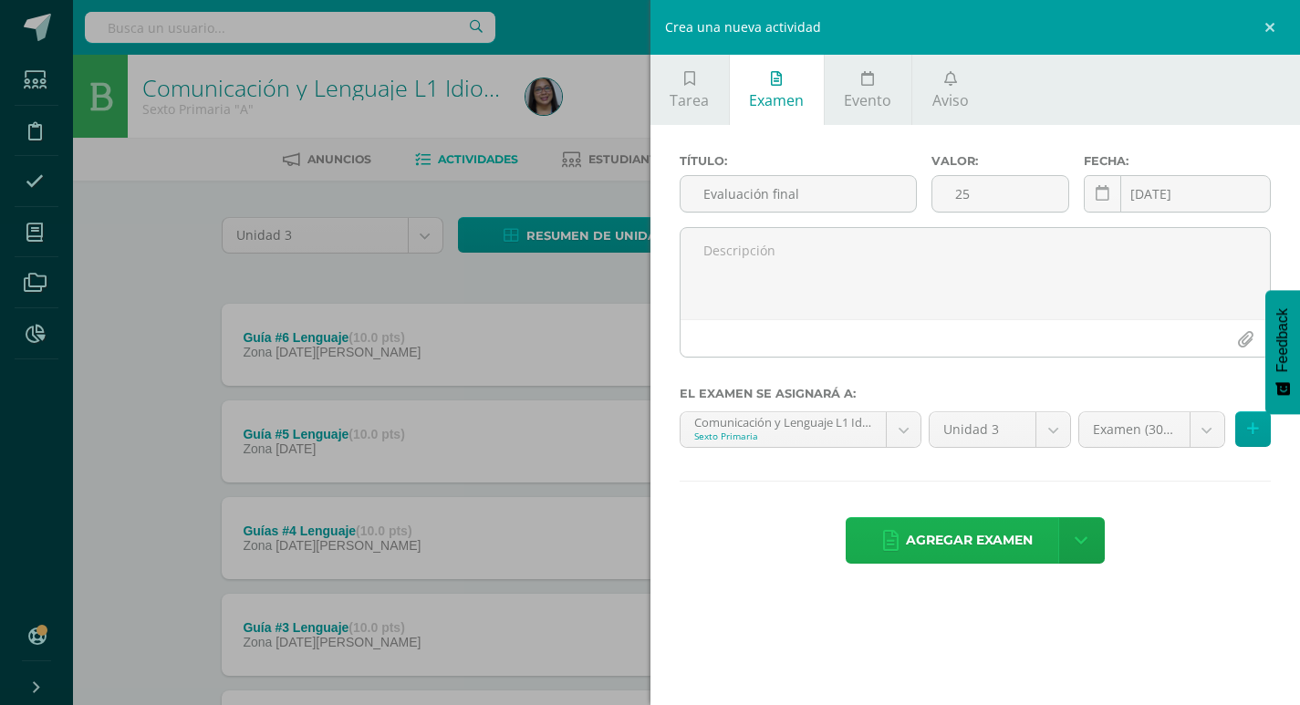
click at [906, 536] on span "Agregar examen" at bounding box center [969, 540] width 127 height 45
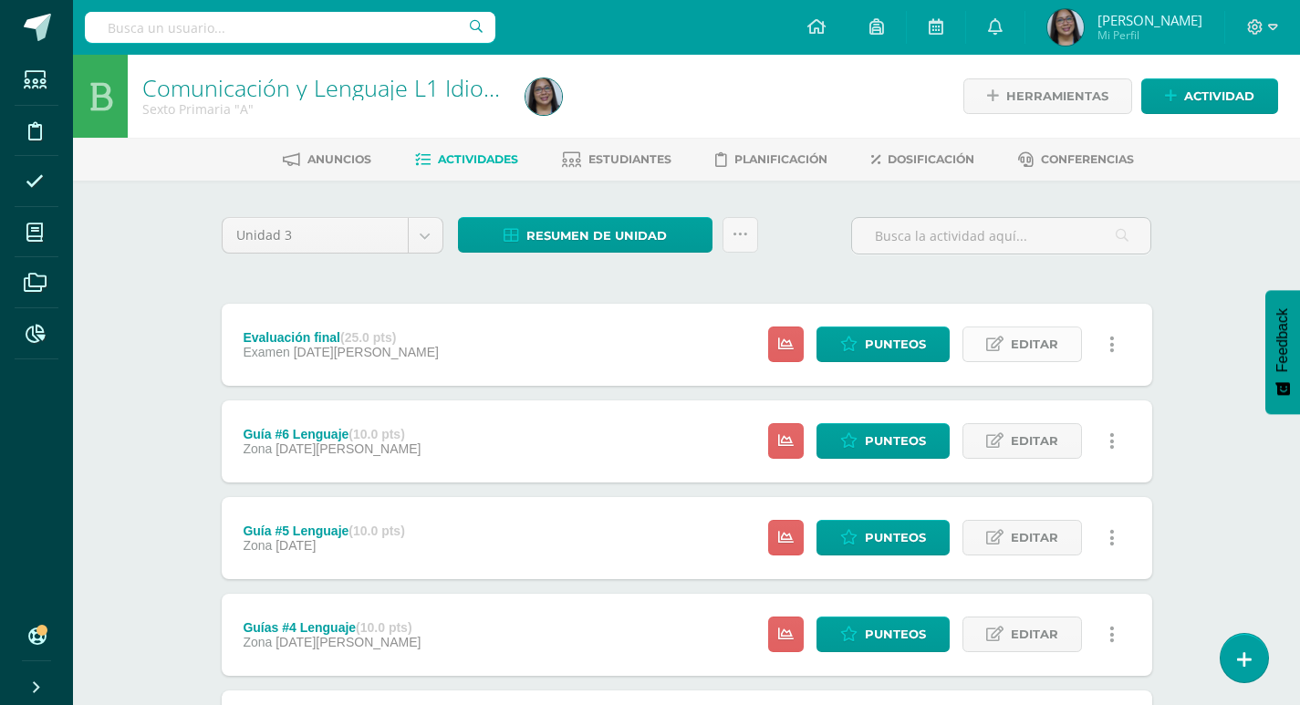
click at [1050, 349] on span "Editar" at bounding box center [1034, 344] width 47 height 34
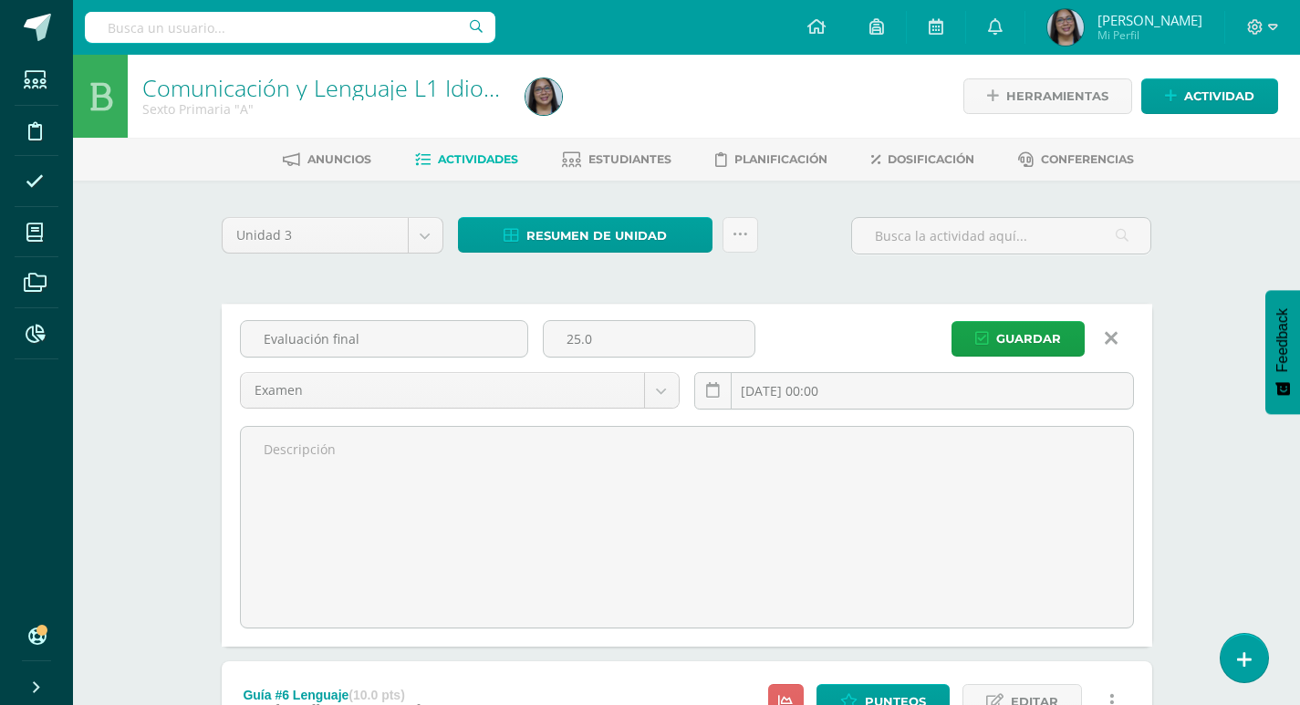
drag, startPoint x: 617, startPoint y: 340, endPoint x: 537, endPoint y: 333, distance: 79.7
click at [537, 333] on div "25.0" at bounding box center [648, 346] width 227 height 52
type input "30"
click at [994, 326] on button "Guardar" at bounding box center [1017, 339] width 133 height 36
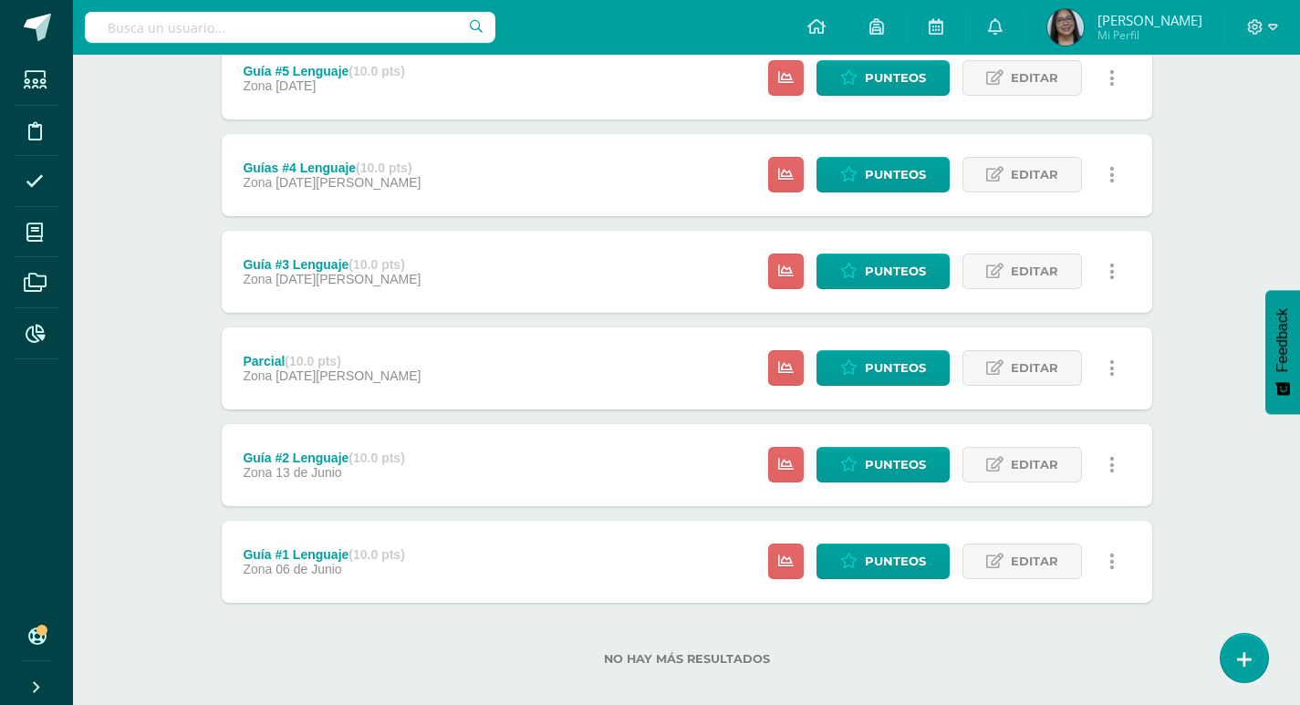
scroll to position [479, 0]
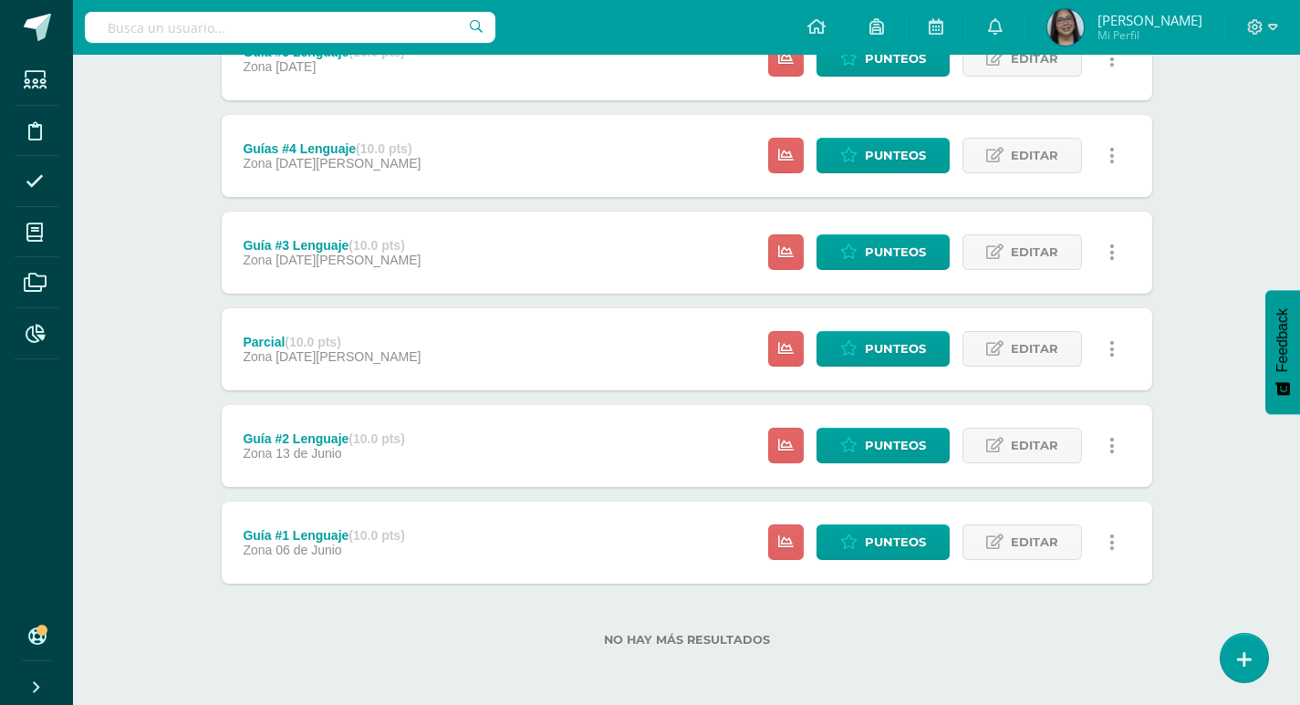
click at [275, 561] on div "Guía #1 Lenguaje (10.0 pts) Zona [DATE][PERSON_NAME]" at bounding box center [324, 543] width 205 height 82
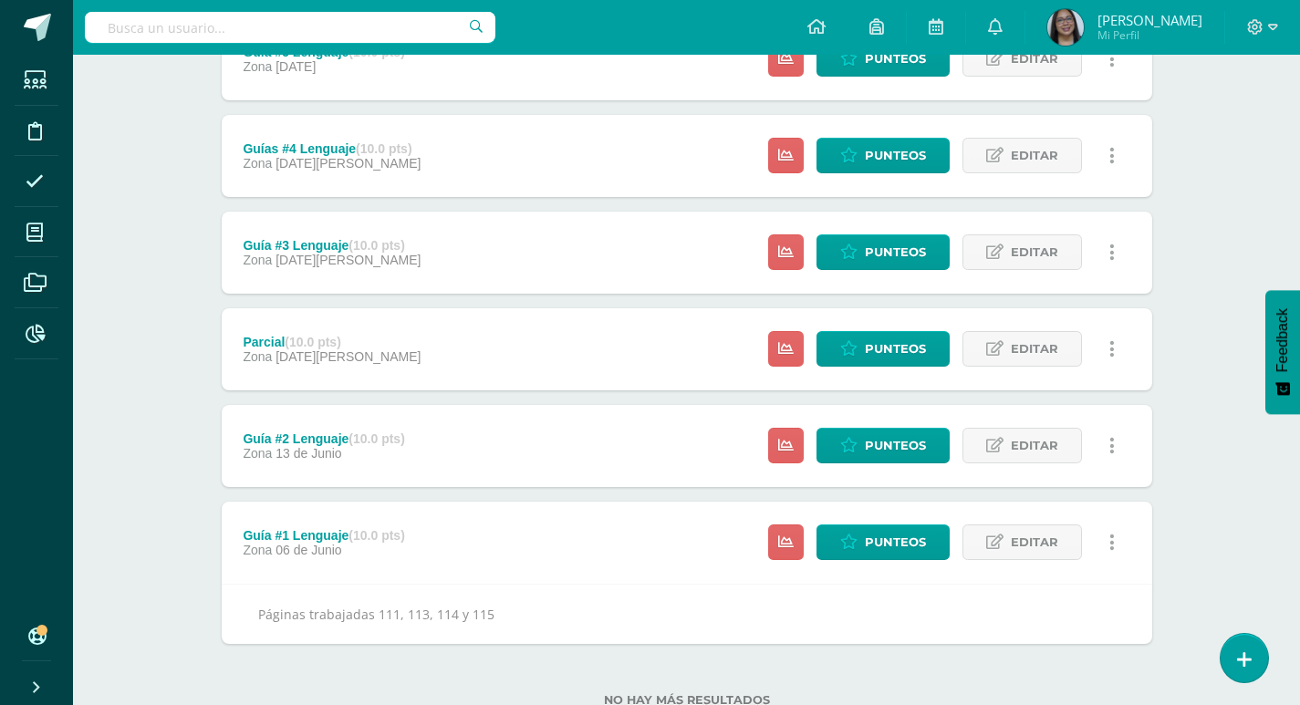
click at [291, 442] on div "Guía #2 Lenguaje (10.0 pts)" at bounding box center [323, 438] width 161 height 15
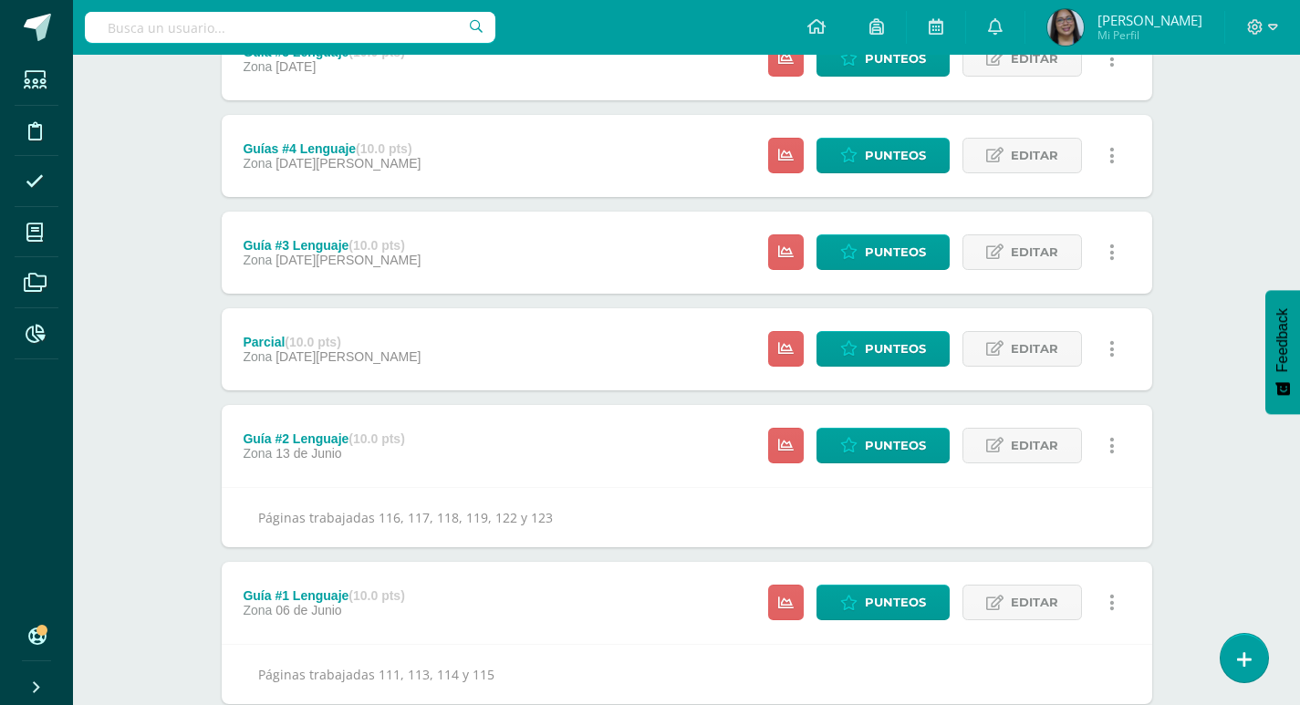
click at [295, 329] on div "Parcial (10.0 pts) Zona [DATE][PERSON_NAME]" at bounding box center [333, 349] width 222 height 82
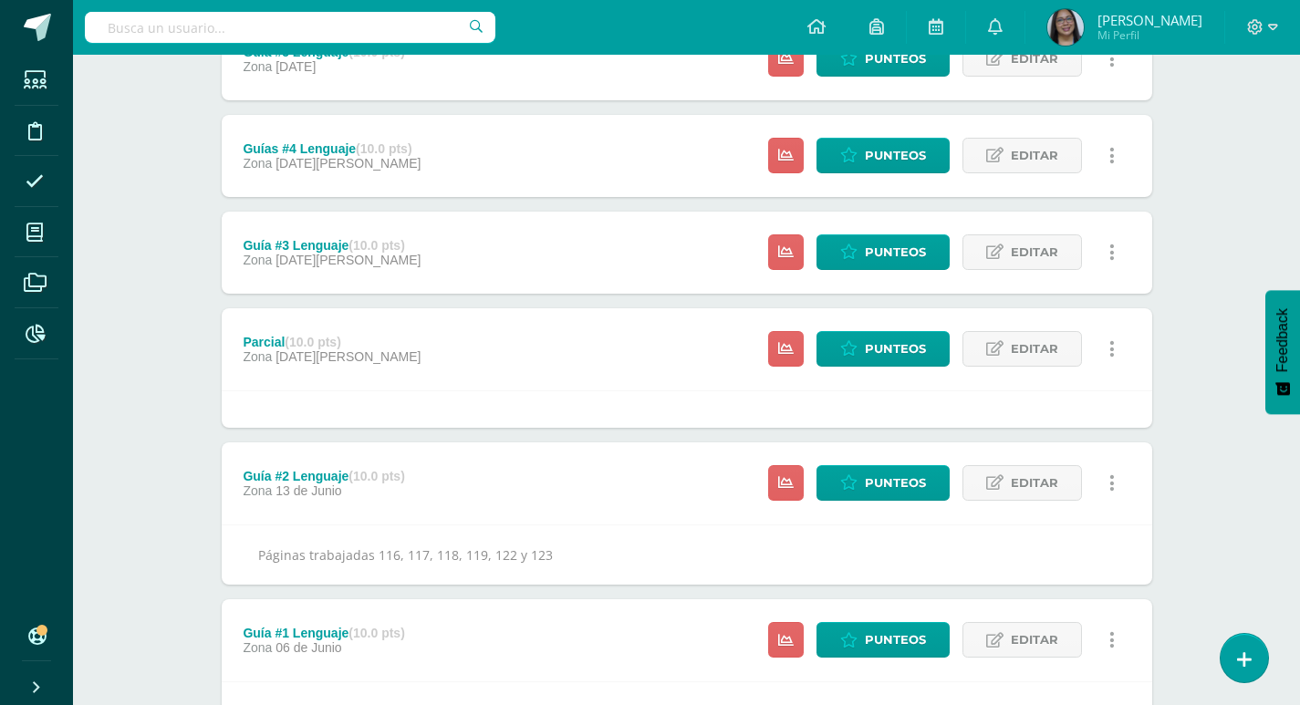
click at [296, 268] on div "Guía #3 Lenguaje (10.0 pts) Zona [DATE][PERSON_NAME]" at bounding box center [333, 253] width 222 height 82
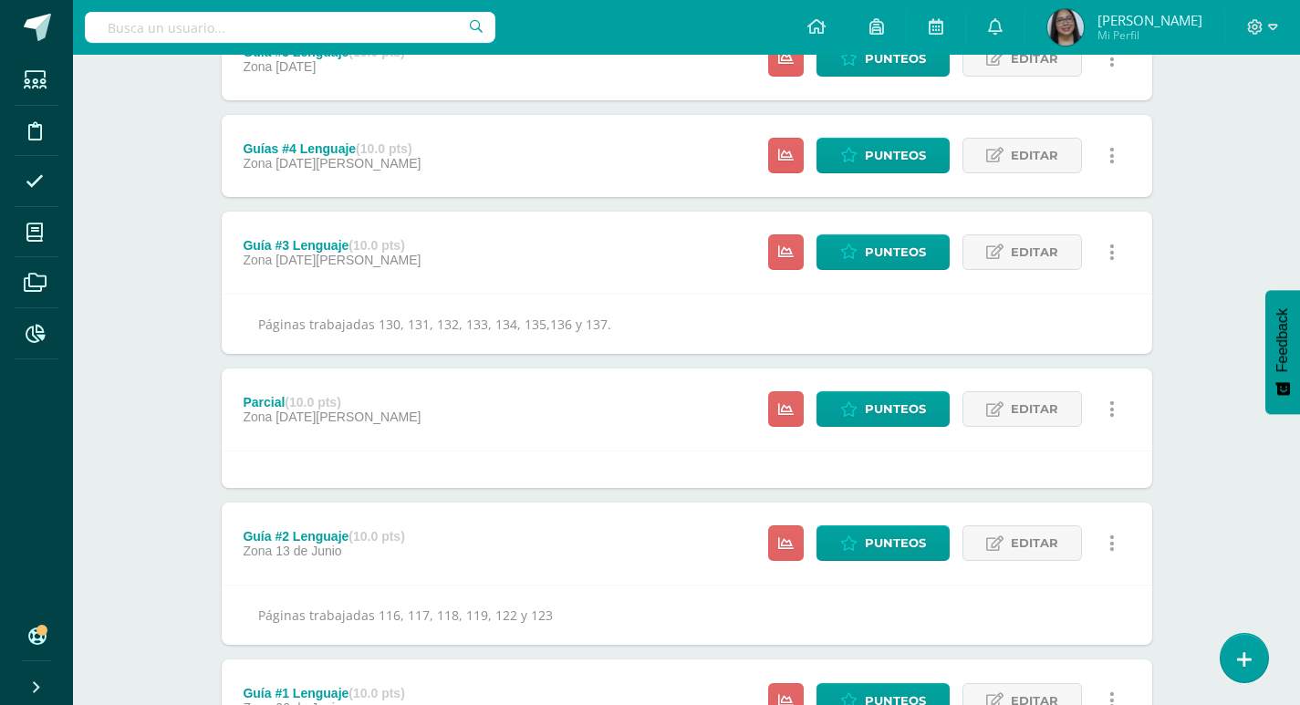
click at [345, 148] on div "Guías #4 Lenguaje (10.0 pts)" at bounding box center [332, 148] width 178 height 15
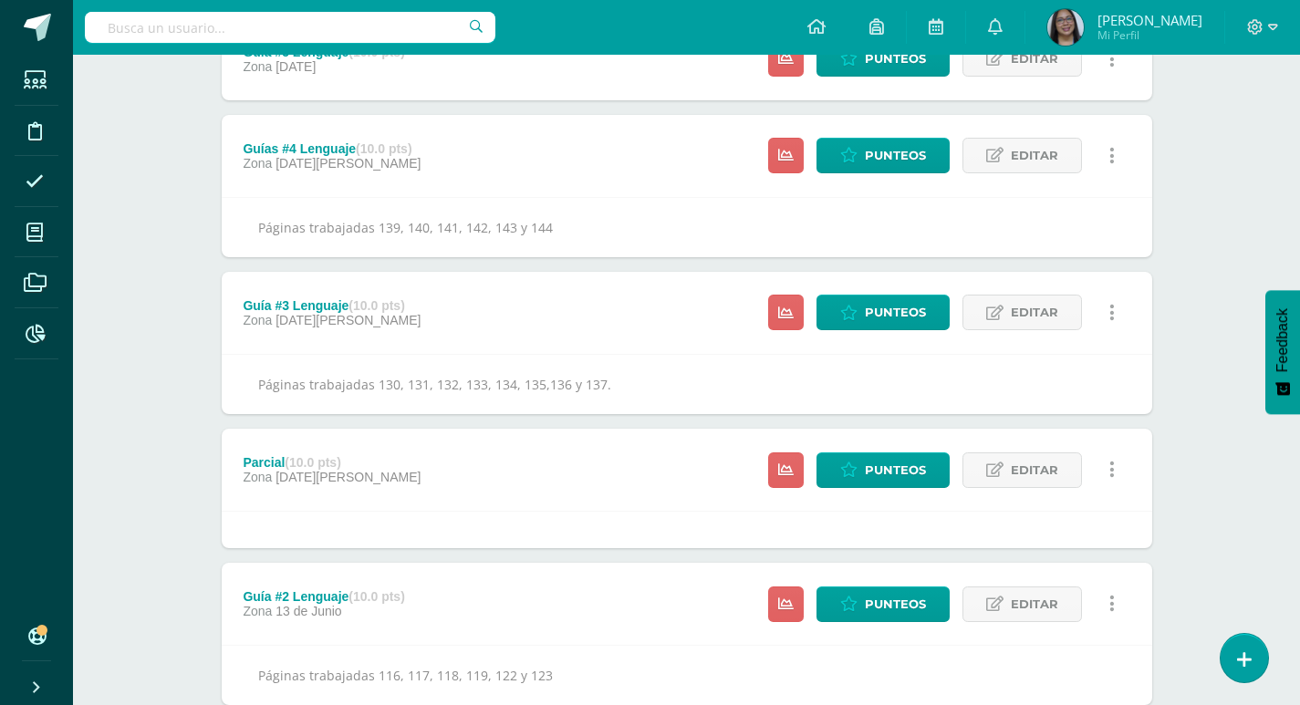
scroll to position [388, 0]
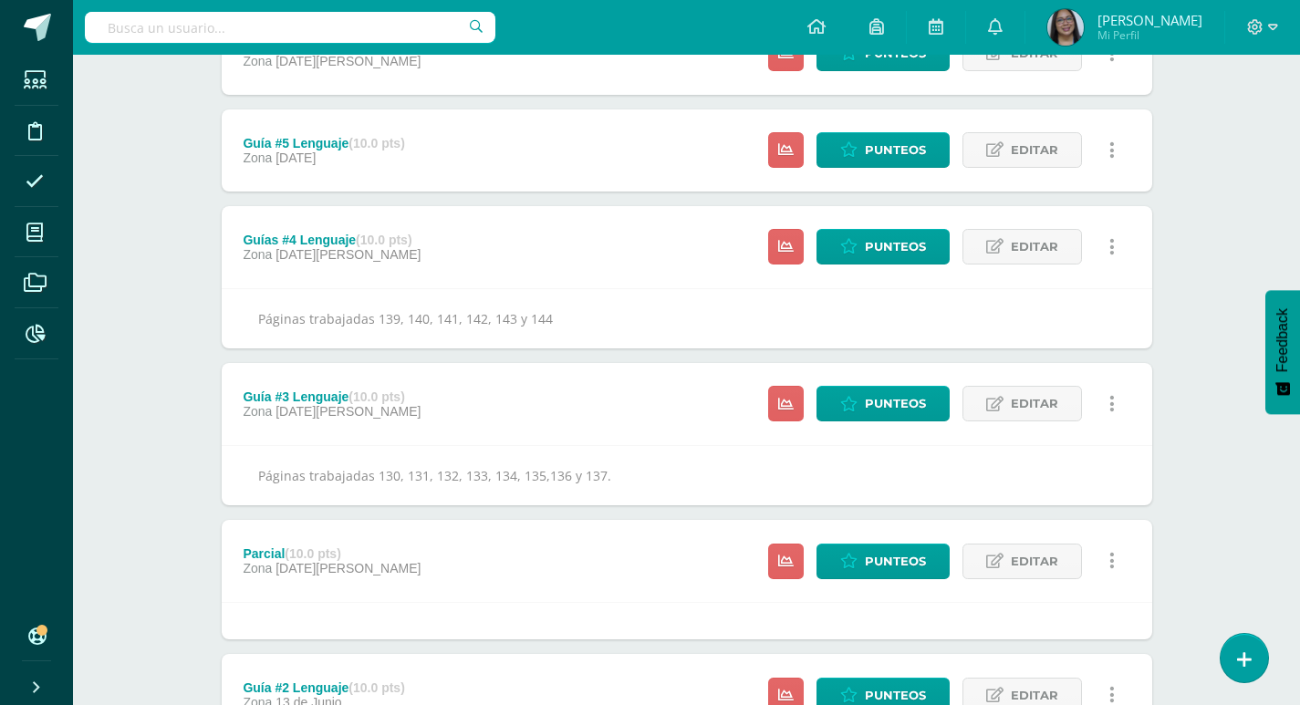
click at [345, 148] on div "Guía #5 Lenguaje (10.0 pts)" at bounding box center [323, 143] width 161 height 15
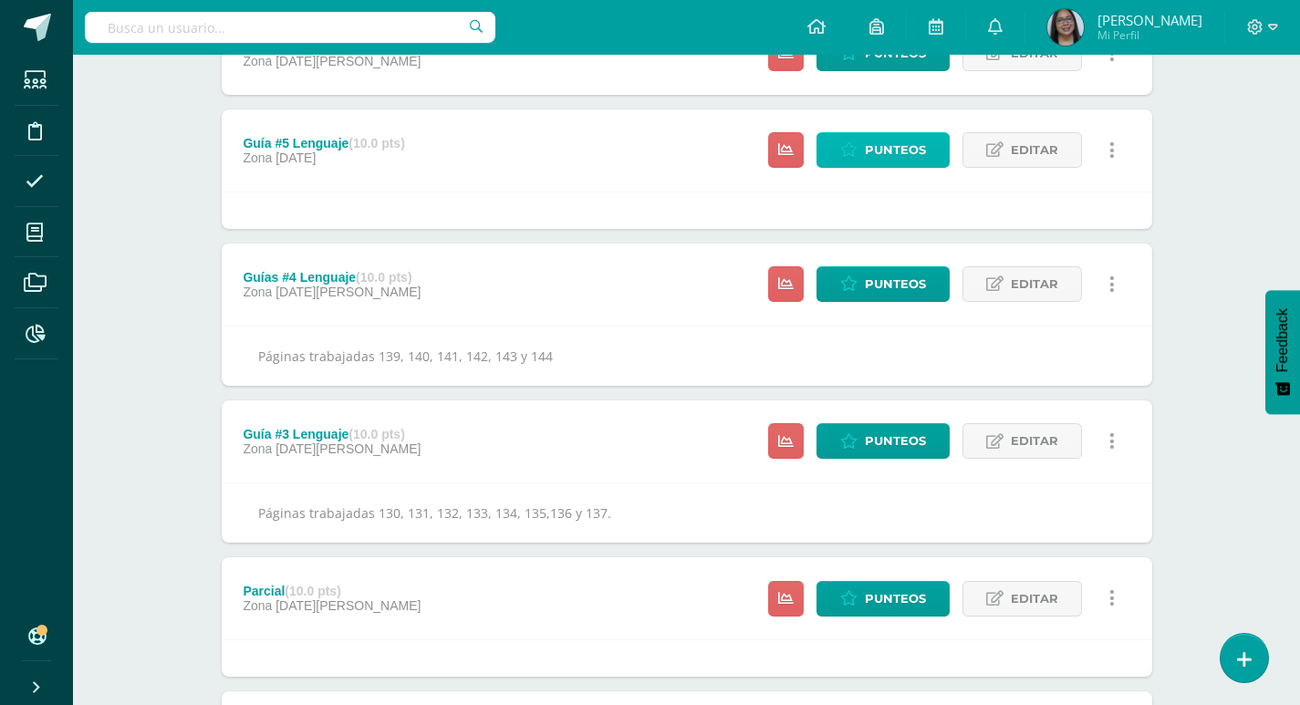
click at [892, 148] on span "Punteos" at bounding box center [895, 150] width 61 height 34
click at [1023, 143] on span "Editar" at bounding box center [1034, 150] width 47 height 34
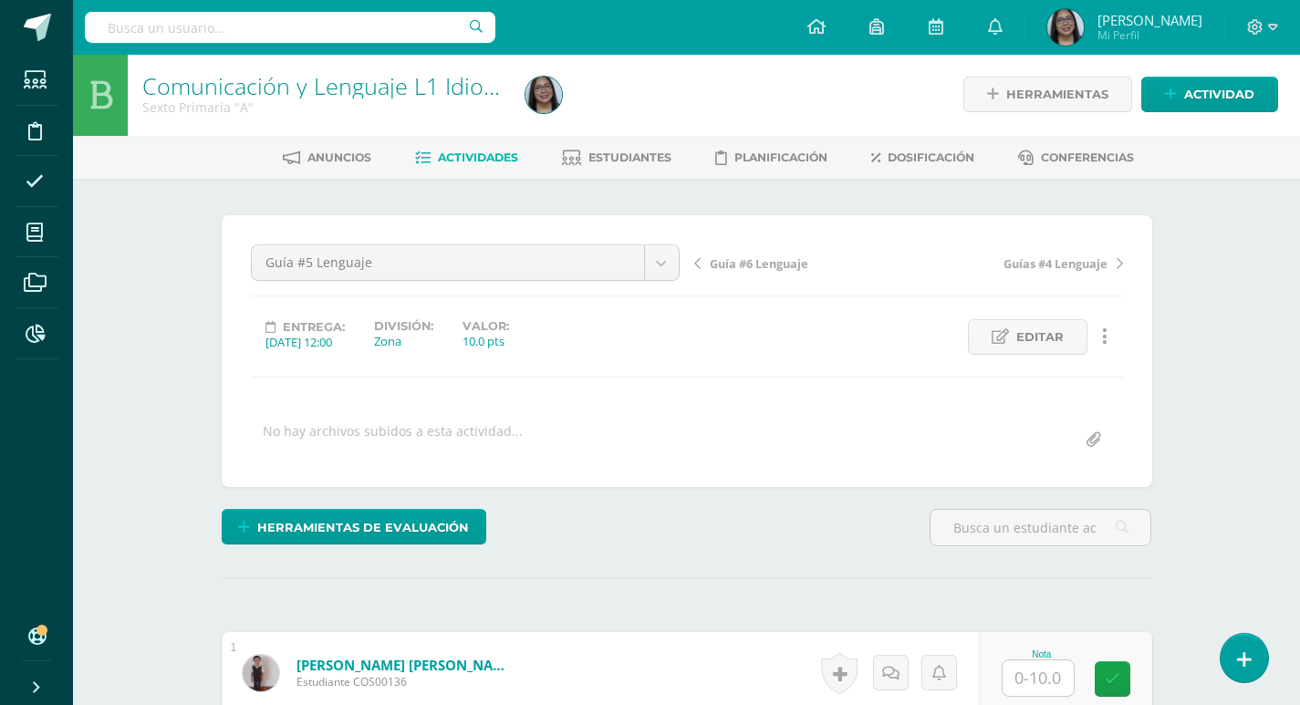
scroll to position [3, 0]
click at [1051, 258] on span "Guías #4 Lenguaje" at bounding box center [1055, 262] width 104 height 16
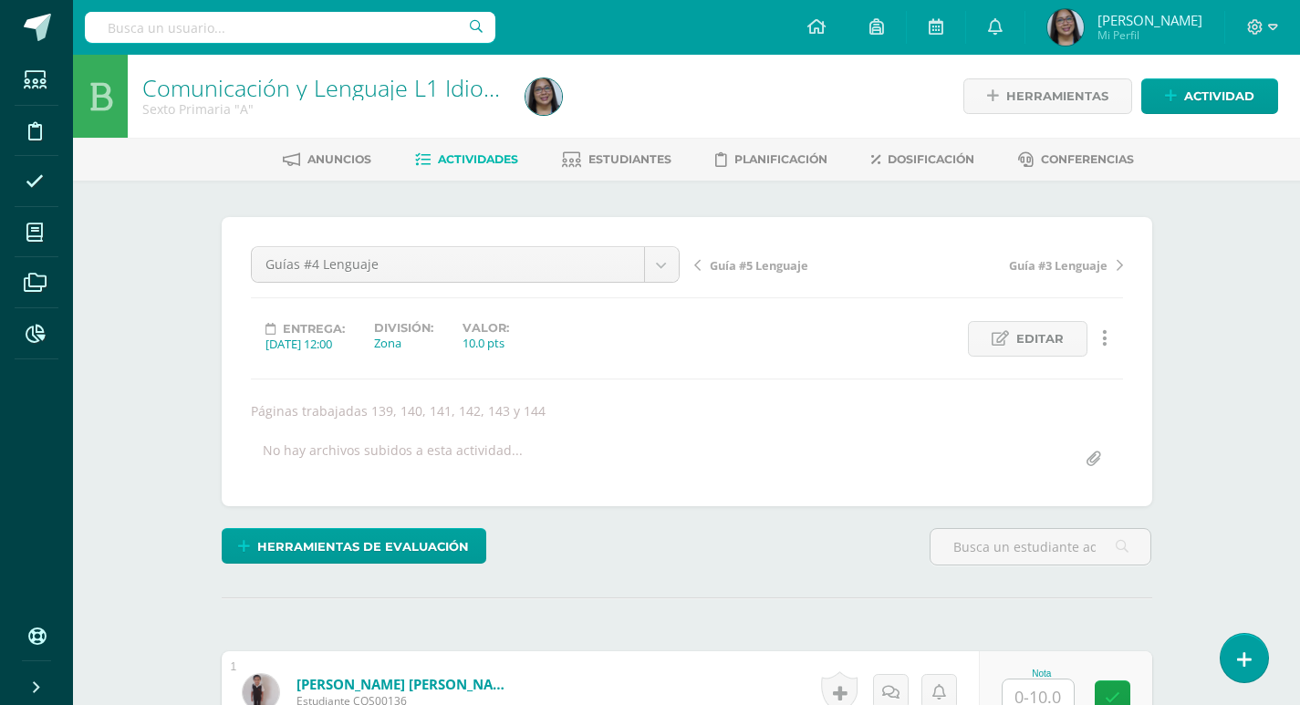
click at [760, 259] on span "Guía #5 Lenguaje" at bounding box center [759, 265] width 99 height 16
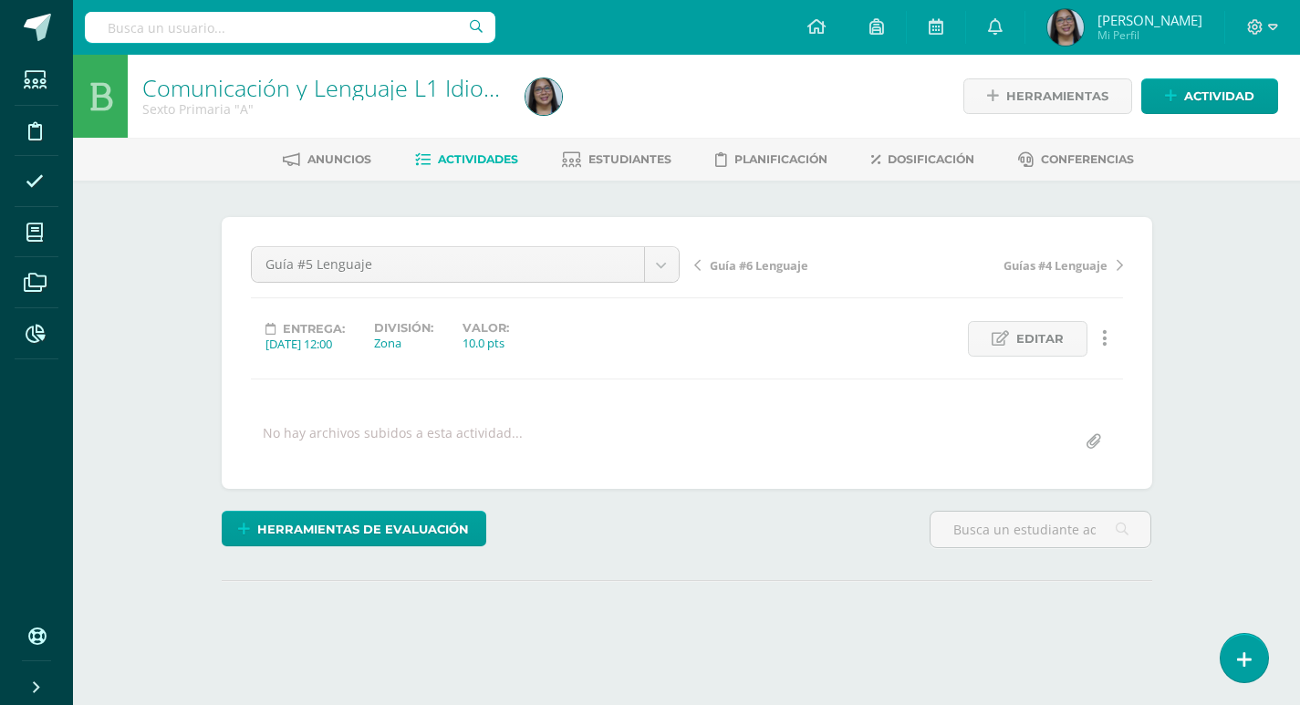
click at [337, 434] on div "No hay archivos subidos a esta actividad..." at bounding box center [393, 442] width 260 height 36
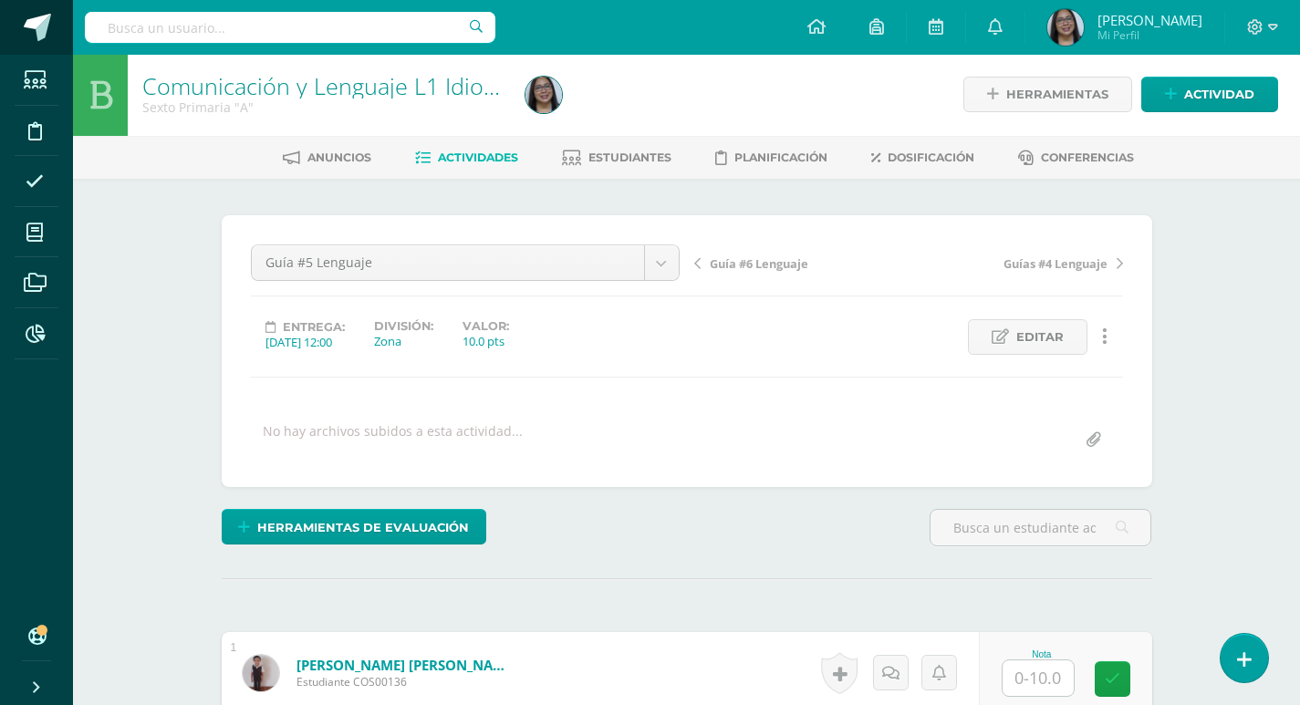
scroll to position [3, 0]
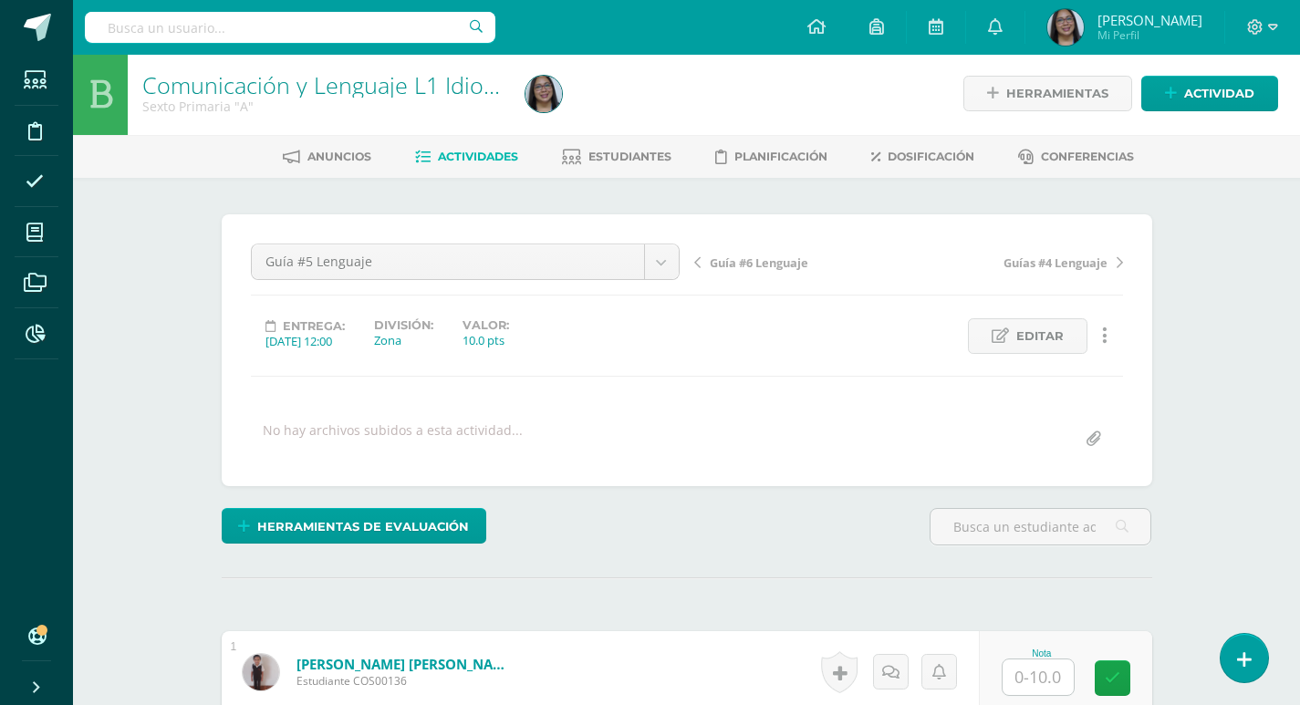
click at [990, 337] on link "Editar" at bounding box center [1027, 336] width 119 height 36
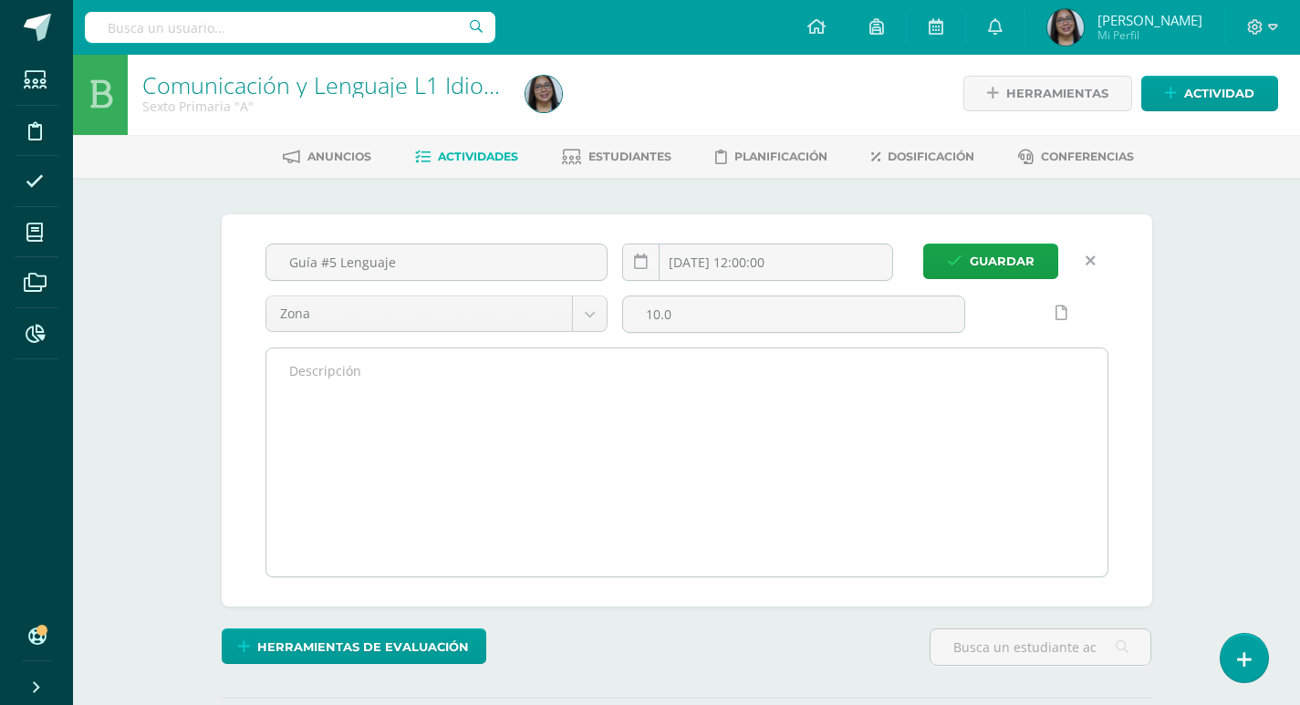
click at [373, 395] on textarea at bounding box center [686, 462] width 841 height 228
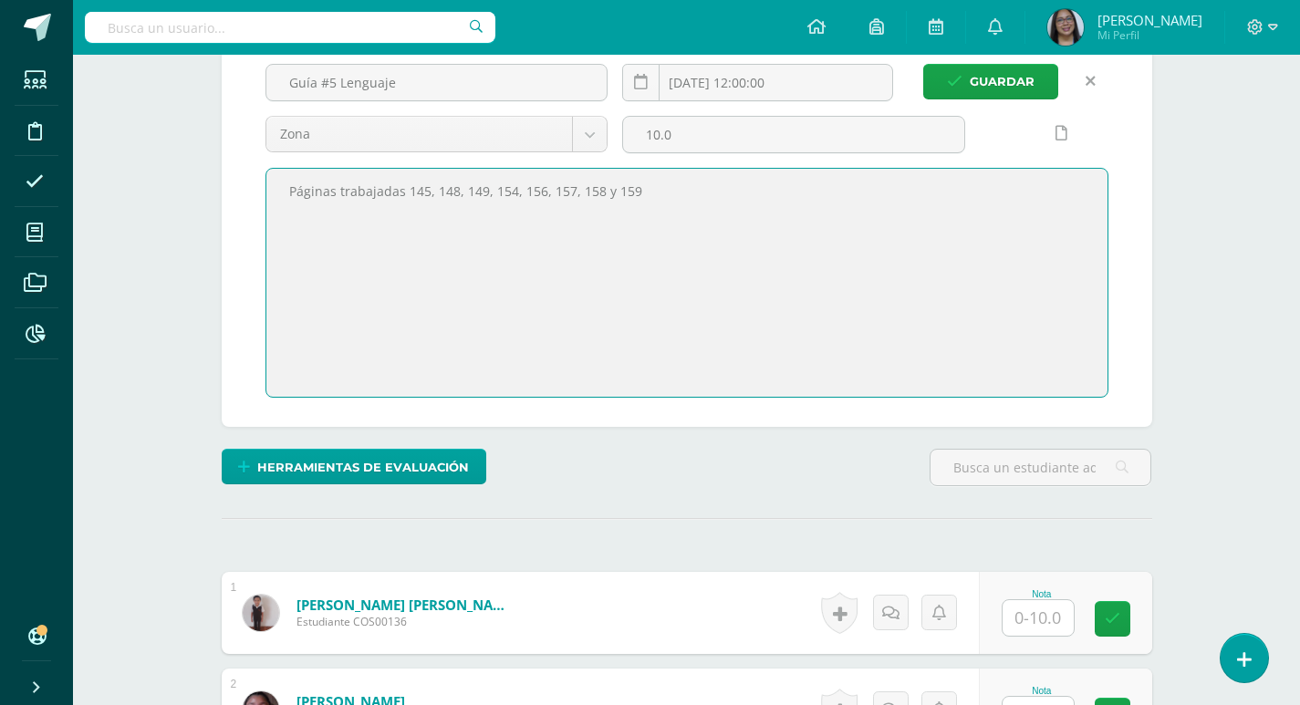
scroll to position [185, 0]
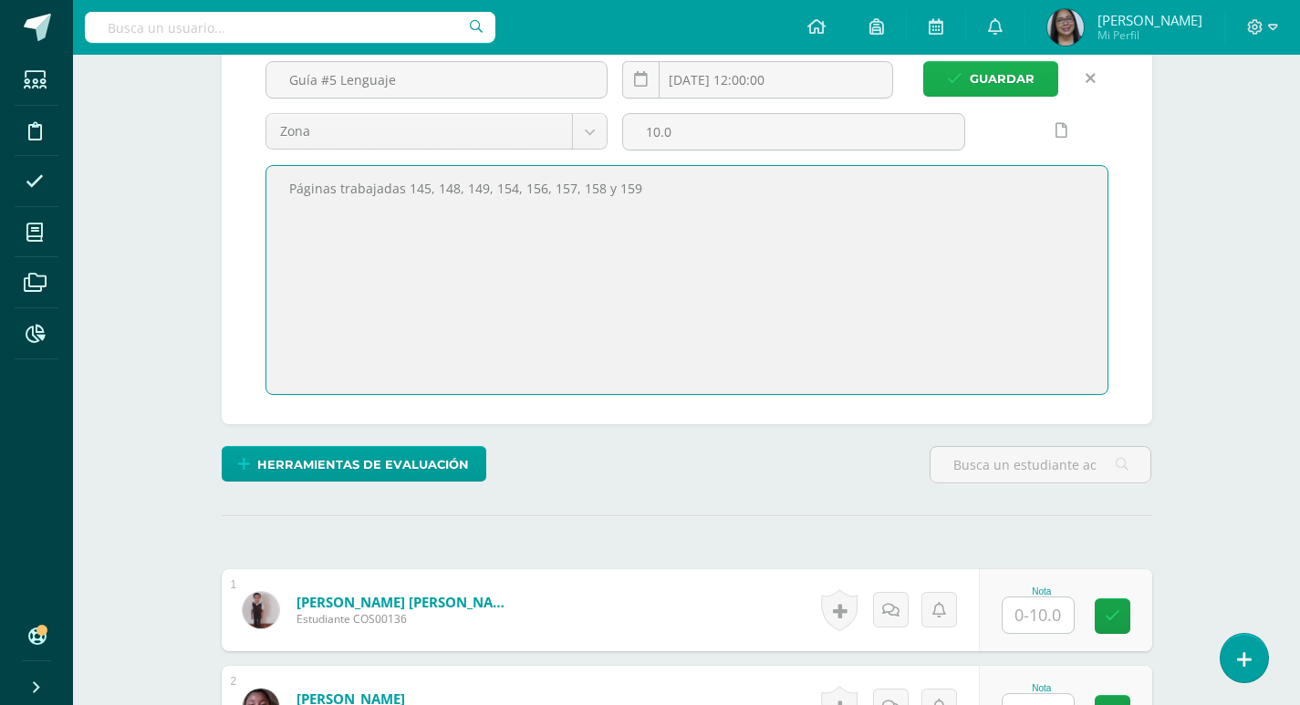
type textarea "Páginas trabajadas 145, 148, 149, 154, 156, 157, 158 y 159"
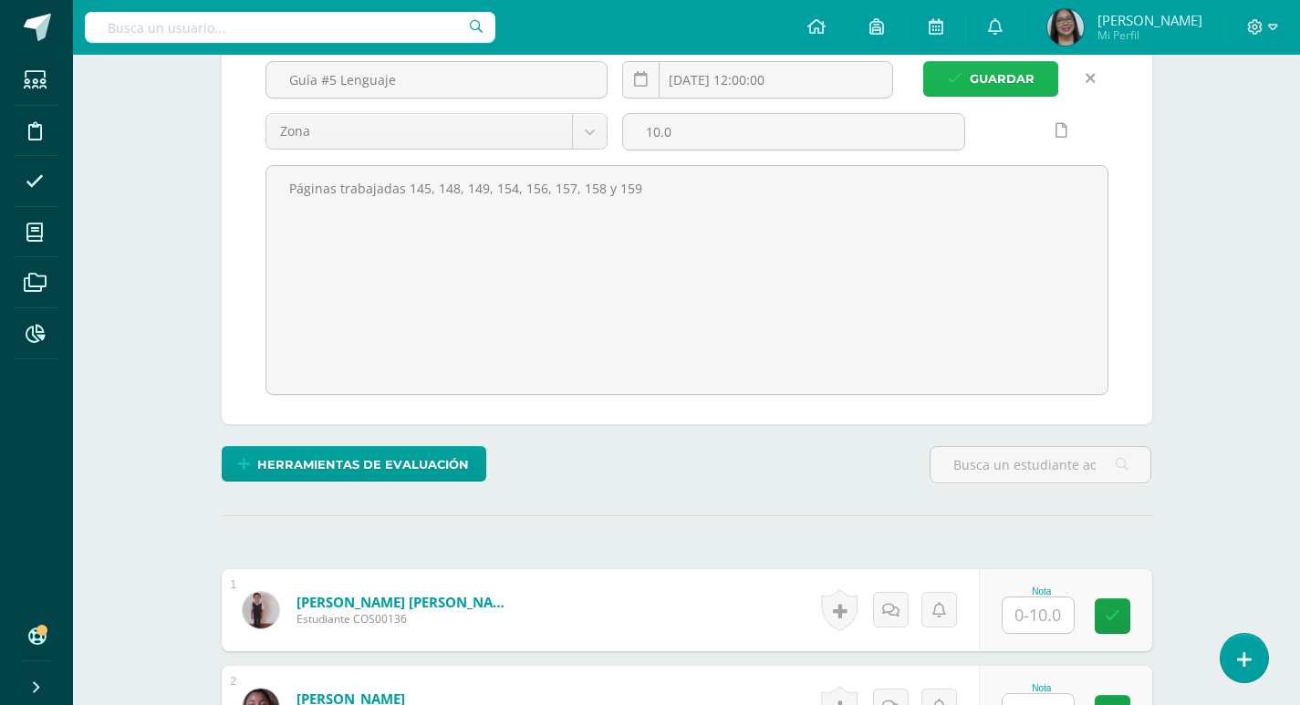
click at [988, 75] on span "Guardar" at bounding box center [1002, 79] width 65 height 34
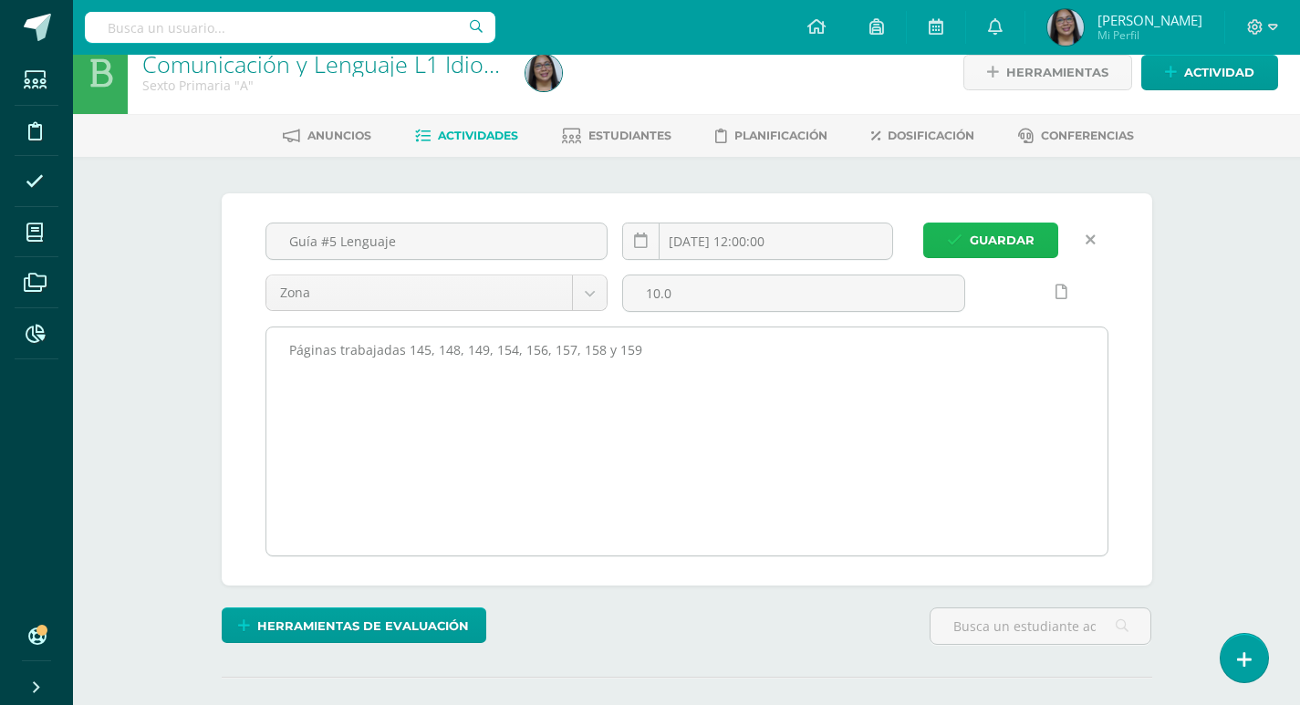
scroll to position [3, 0]
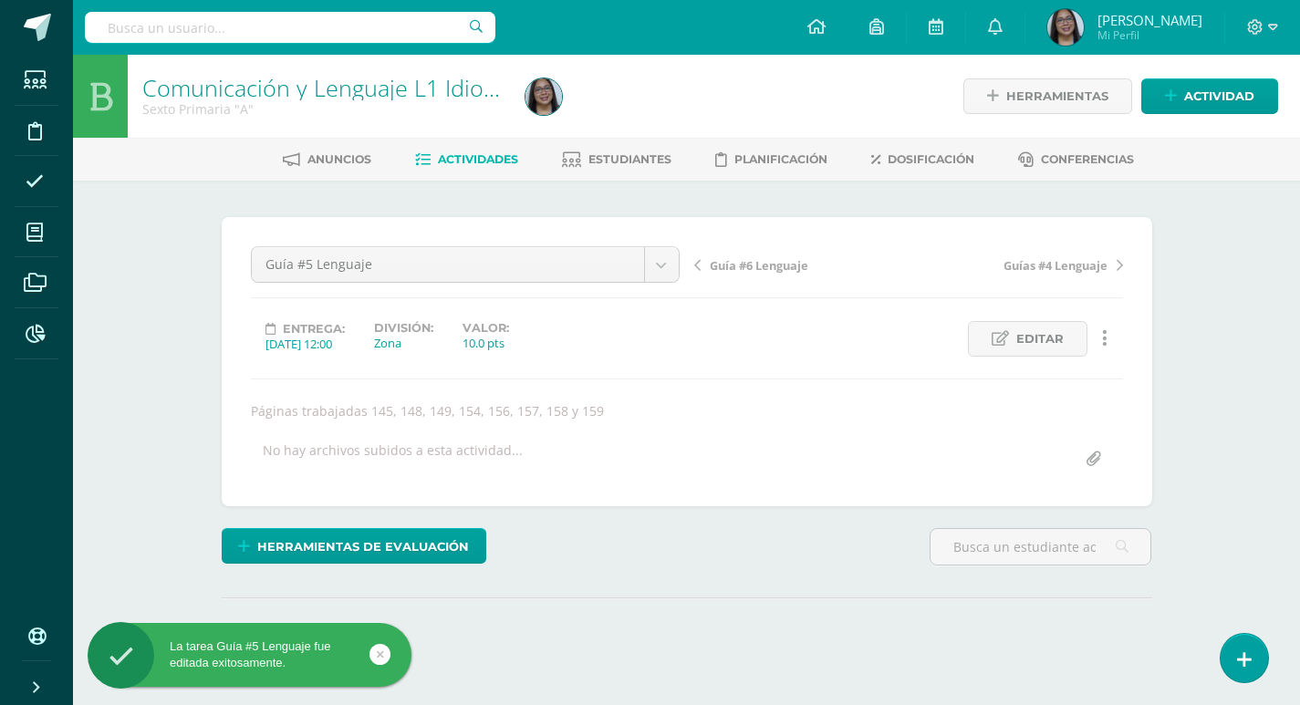
click at [735, 270] on span "Guía #6 Lenguaje" at bounding box center [759, 265] width 99 height 16
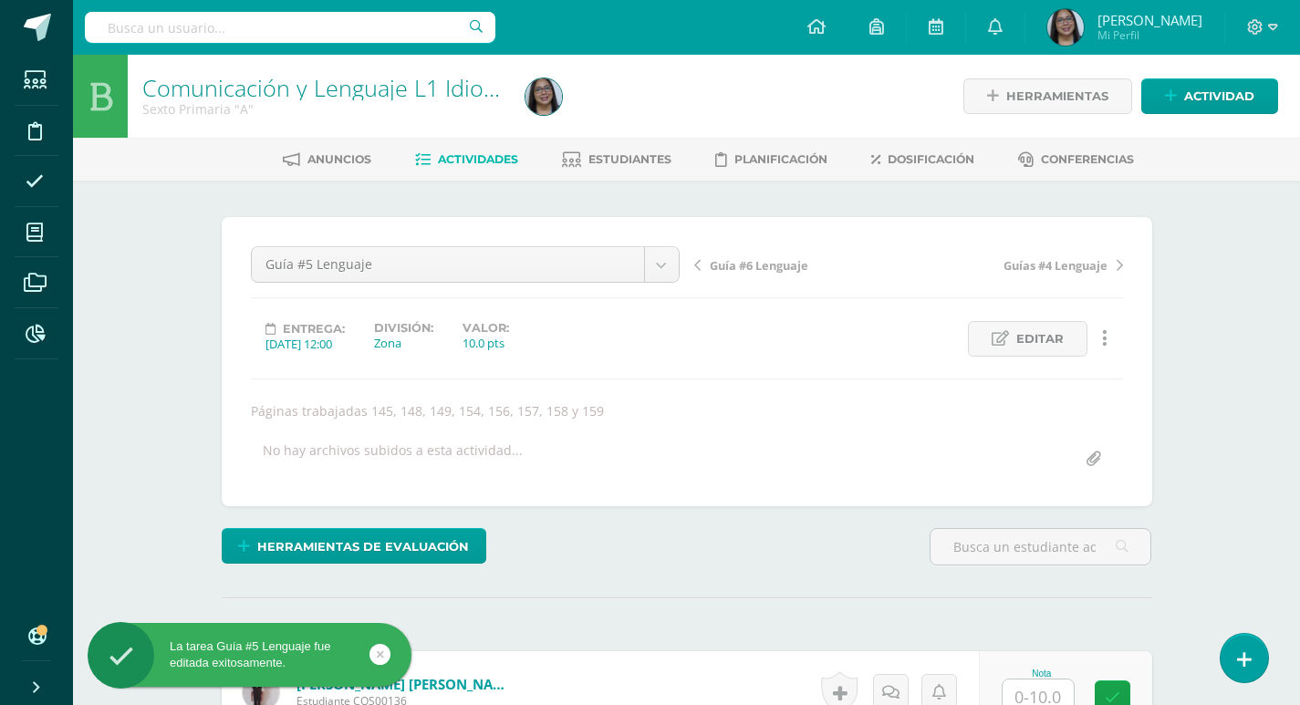
scroll to position [1, 0]
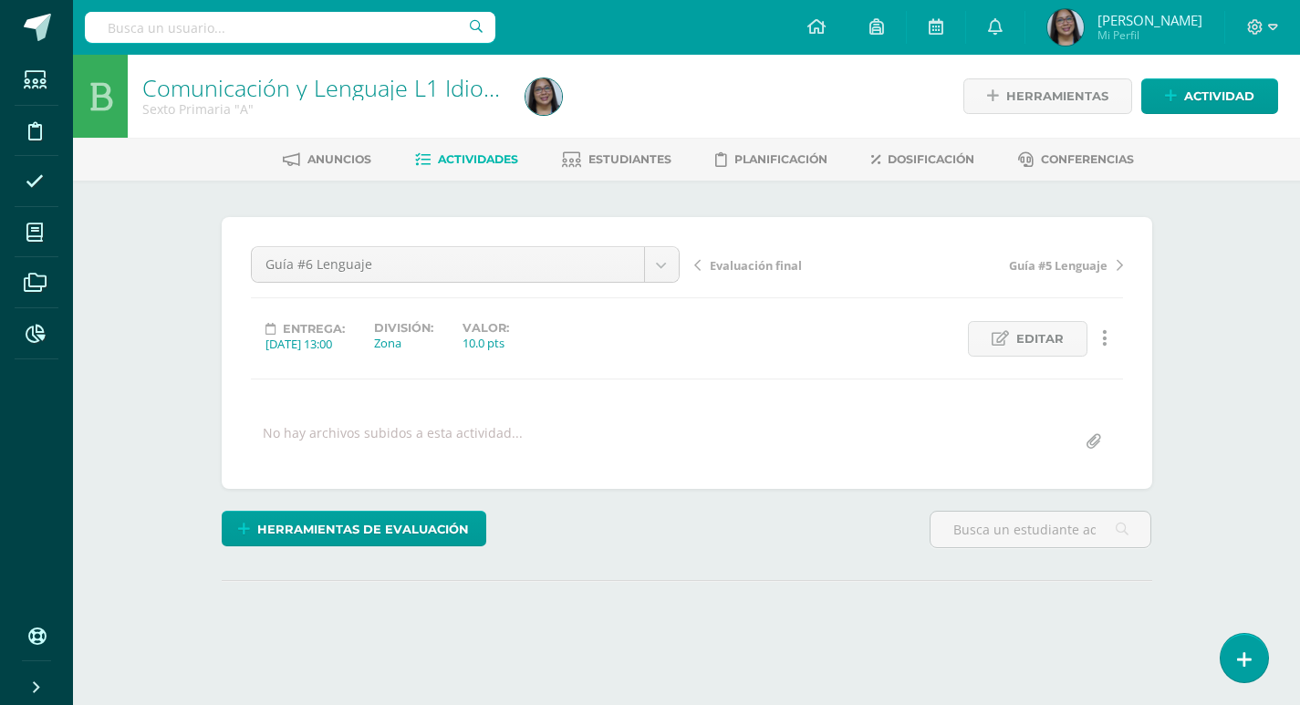
click at [316, 433] on div "No hay archivos subidos a esta actividad..." at bounding box center [393, 442] width 260 height 36
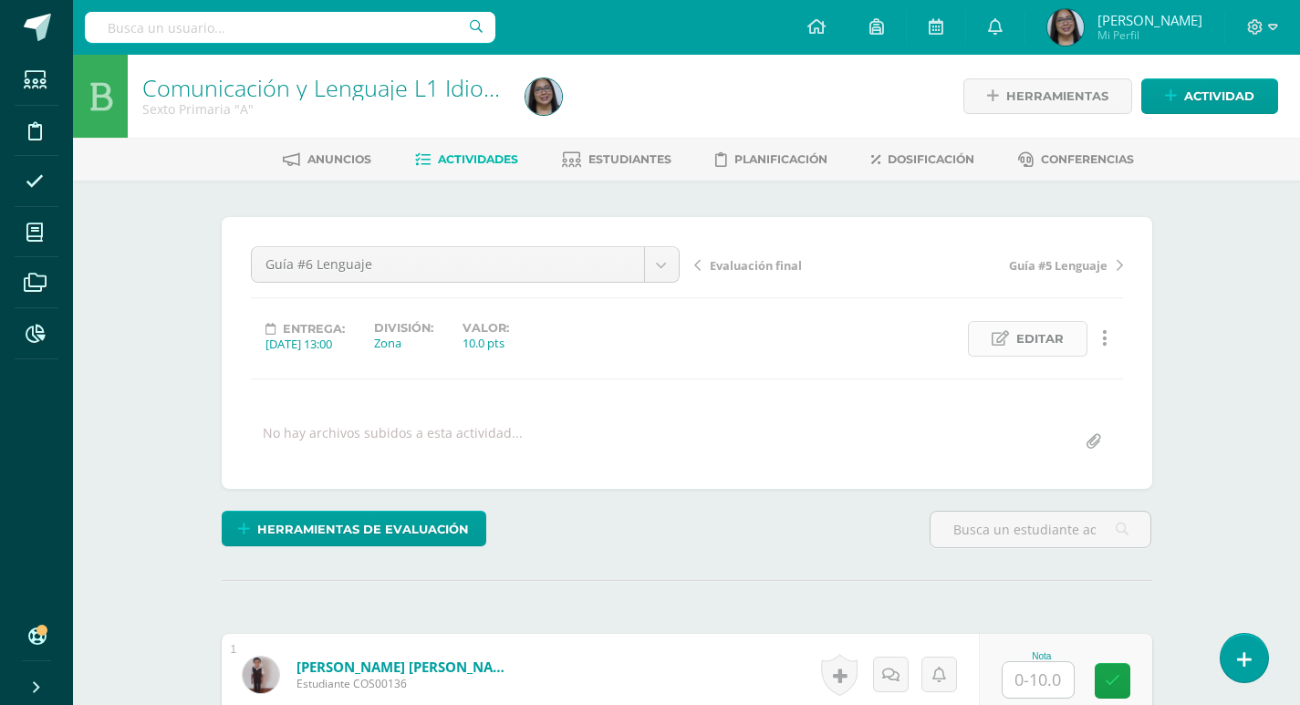
click at [1057, 347] on span "Editar" at bounding box center [1039, 339] width 47 height 34
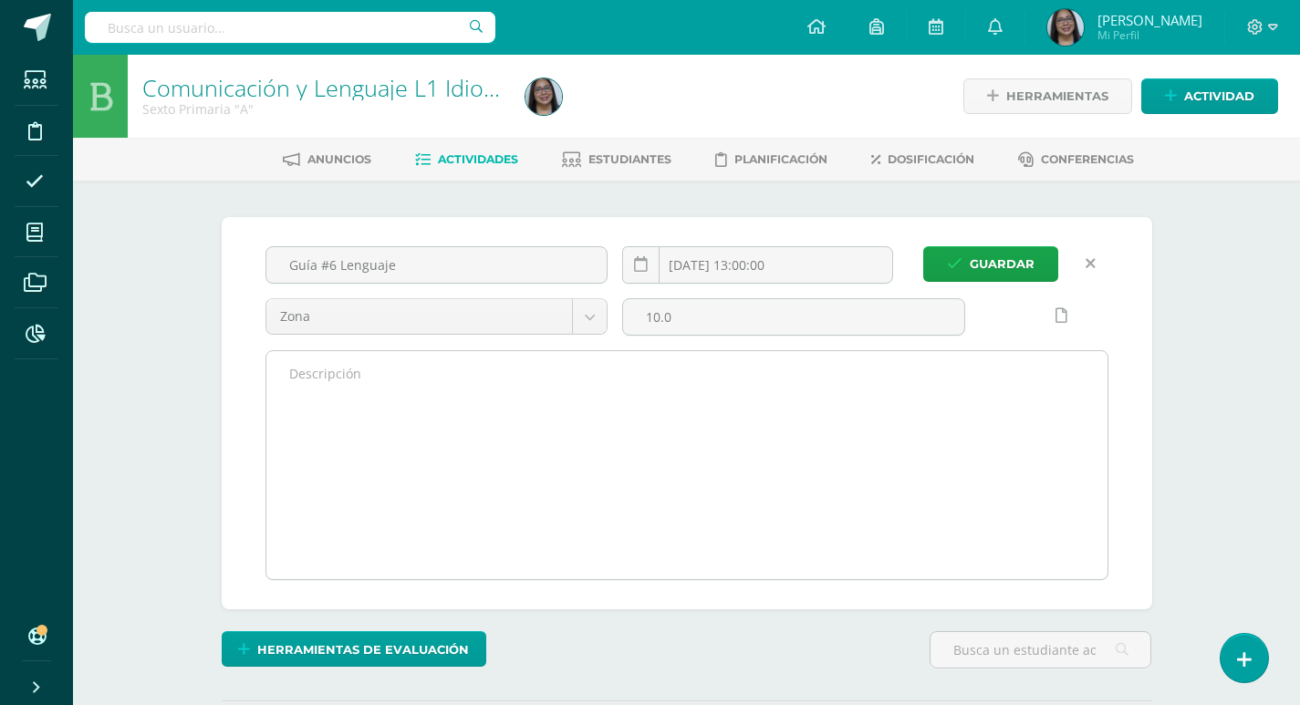
scroll to position [1, 0]
click at [336, 392] on textarea at bounding box center [686, 464] width 841 height 228
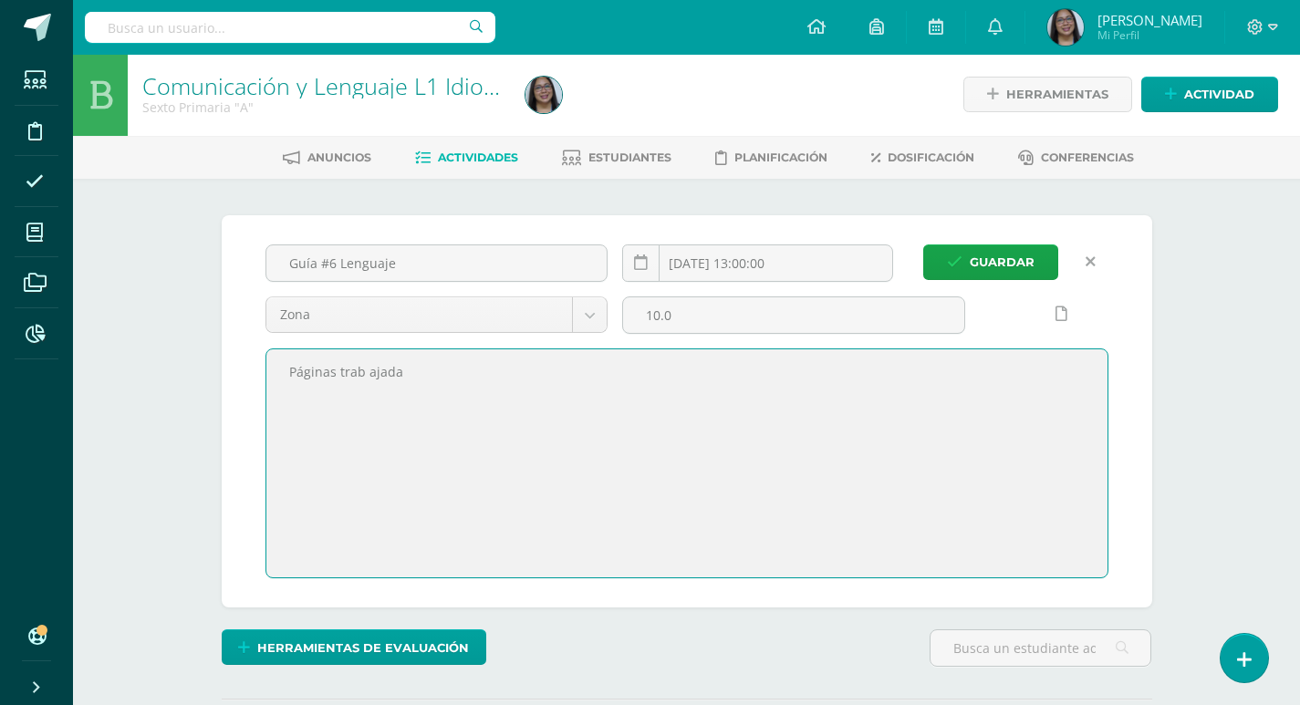
scroll to position [3, 0]
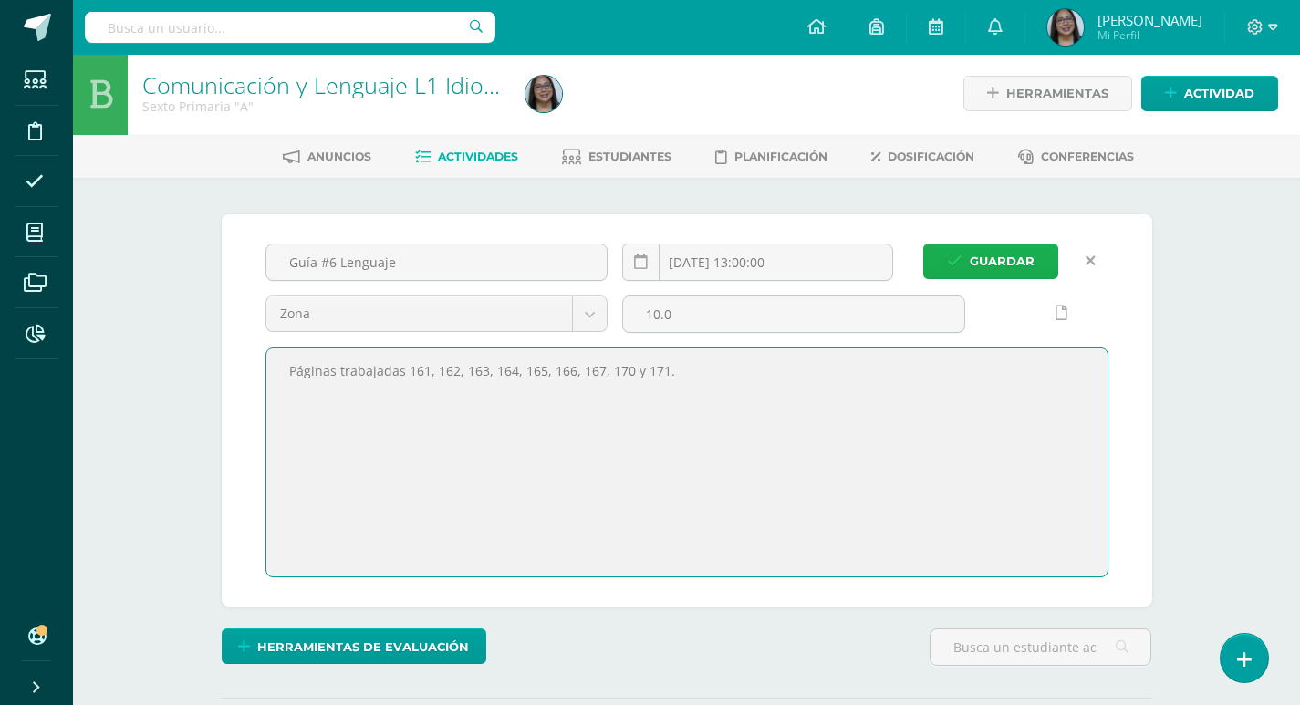
type textarea "Páginas trabajadas 161, 162, 163, 164, 165, 166, 167, 170 y 171."
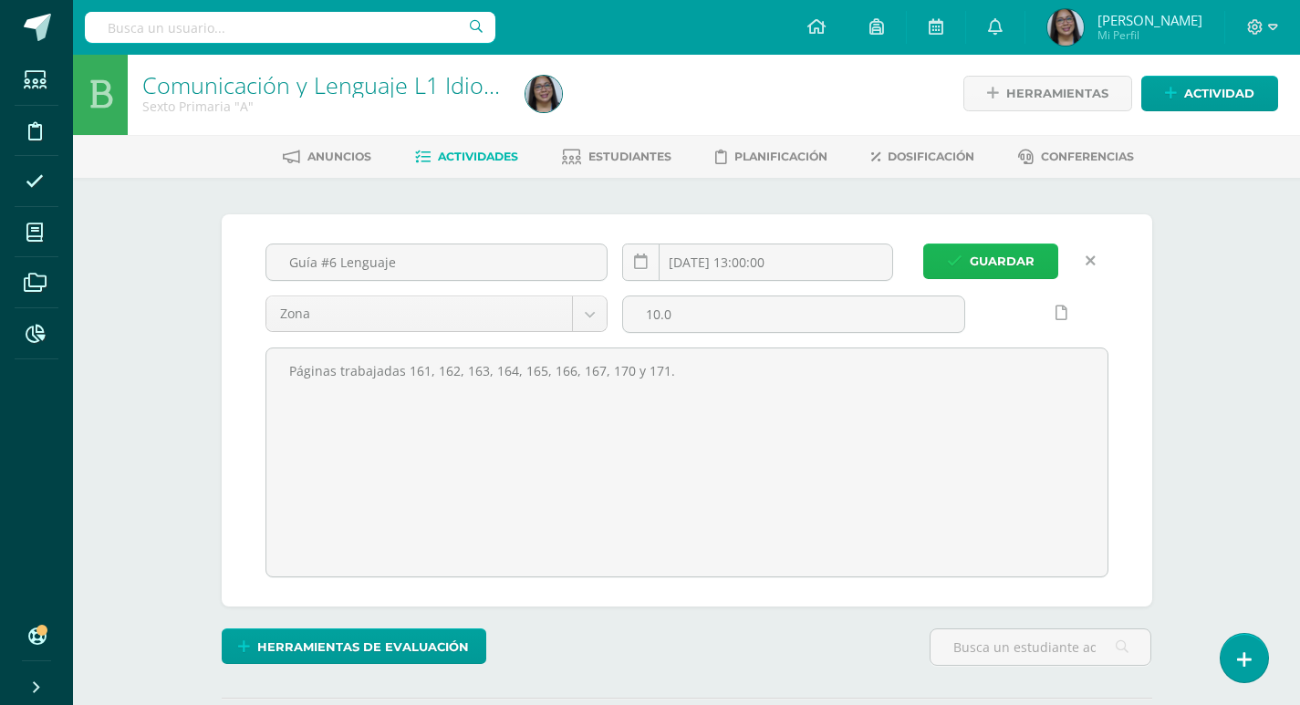
click at [983, 265] on span "Guardar" at bounding box center [1002, 261] width 65 height 34
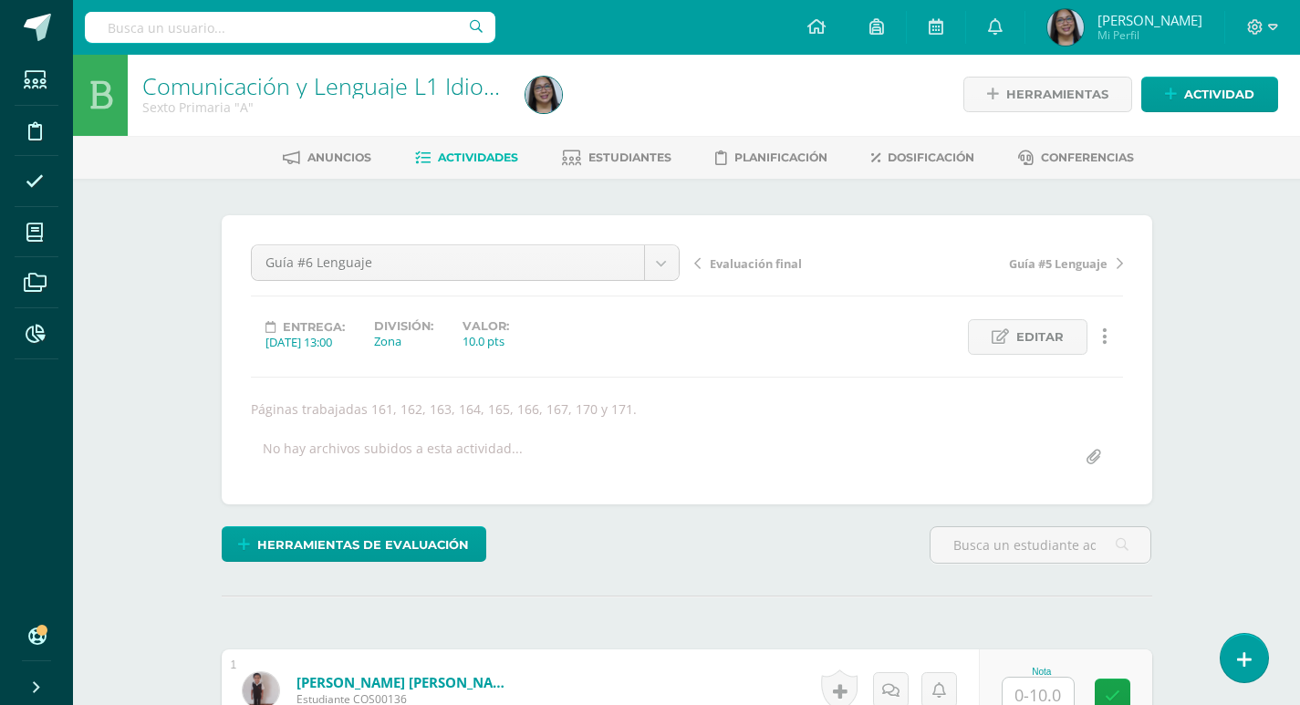
scroll to position [3, 0]
click at [596, 160] on span "Estudiantes" at bounding box center [629, 157] width 83 height 14
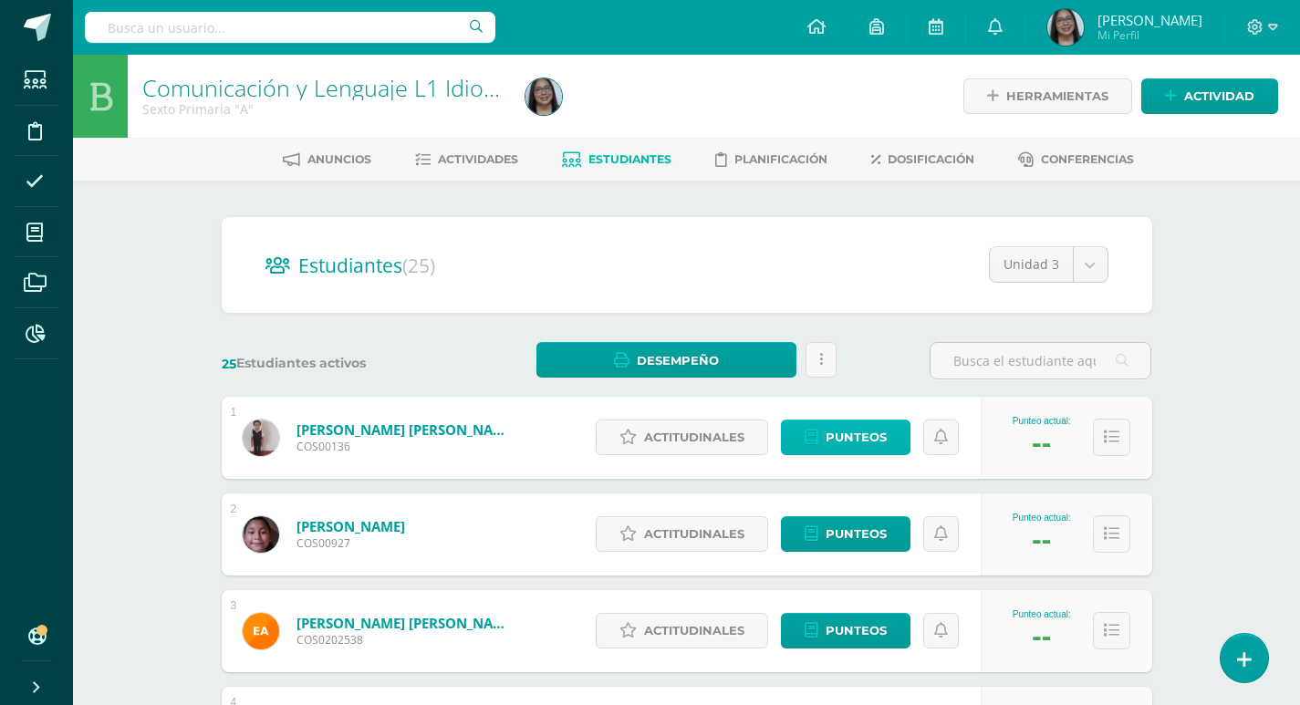
click at [872, 441] on span "Punteos" at bounding box center [855, 437] width 61 height 34
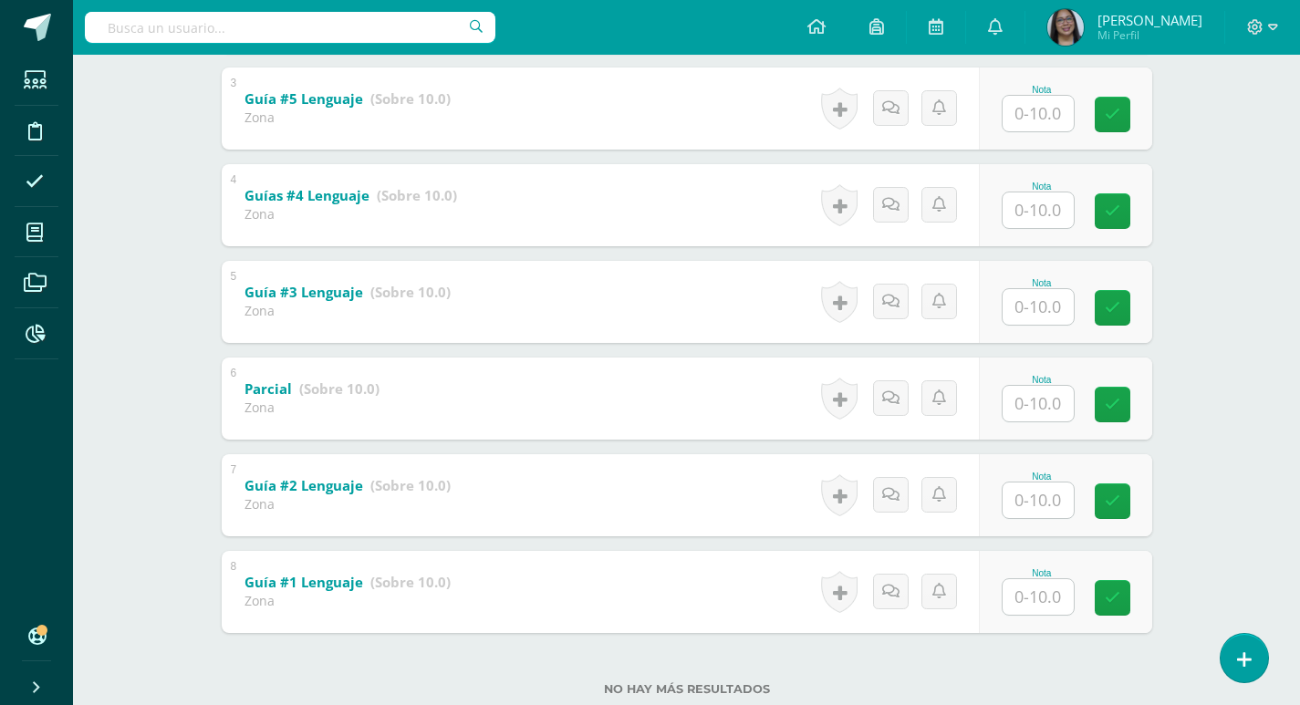
scroll to position [630, 0]
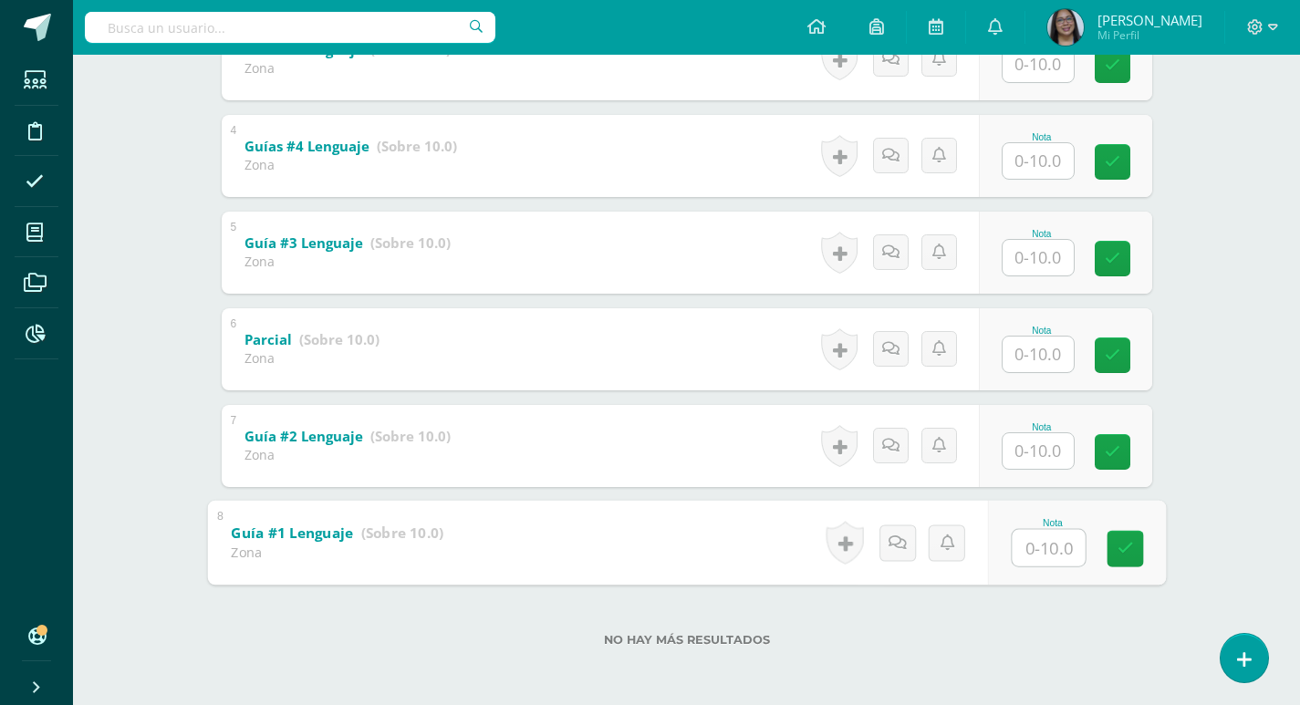
click at [1046, 542] on input "text" at bounding box center [1047, 547] width 73 height 36
type input "10"
click at [1047, 454] on input "text" at bounding box center [1037, 451] width 71 height 36
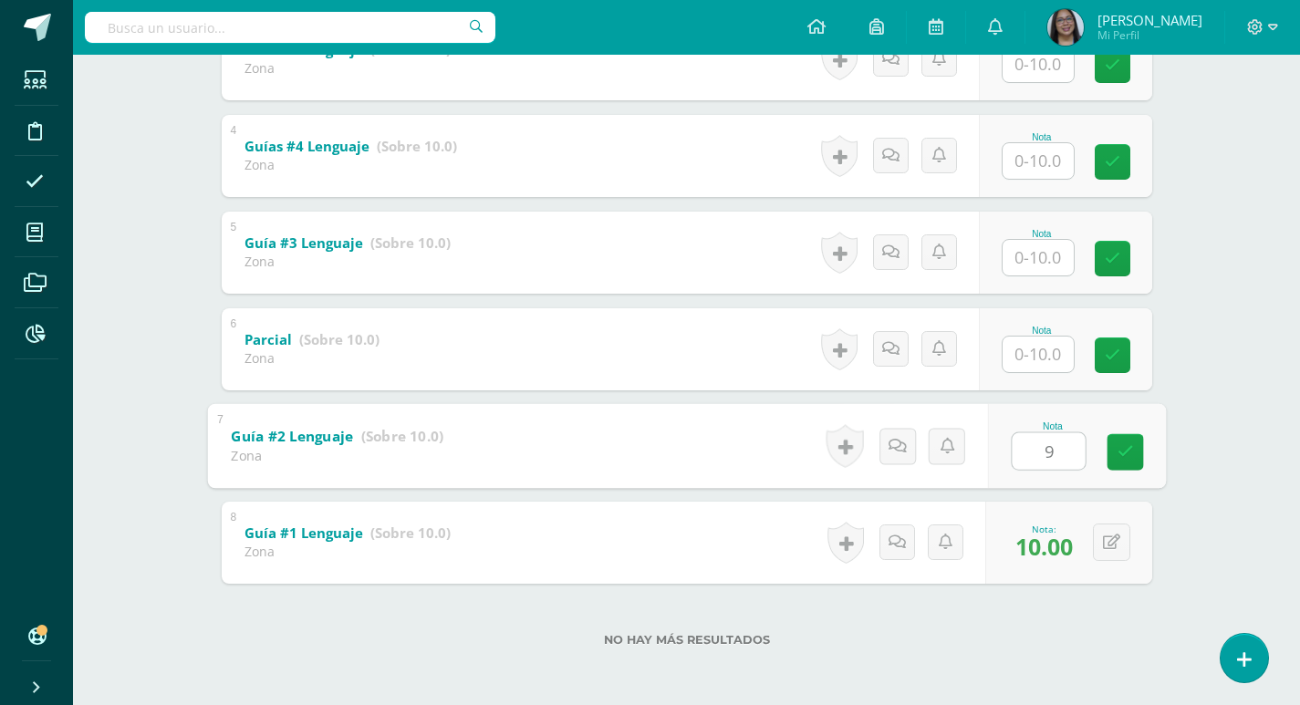
type input "9"
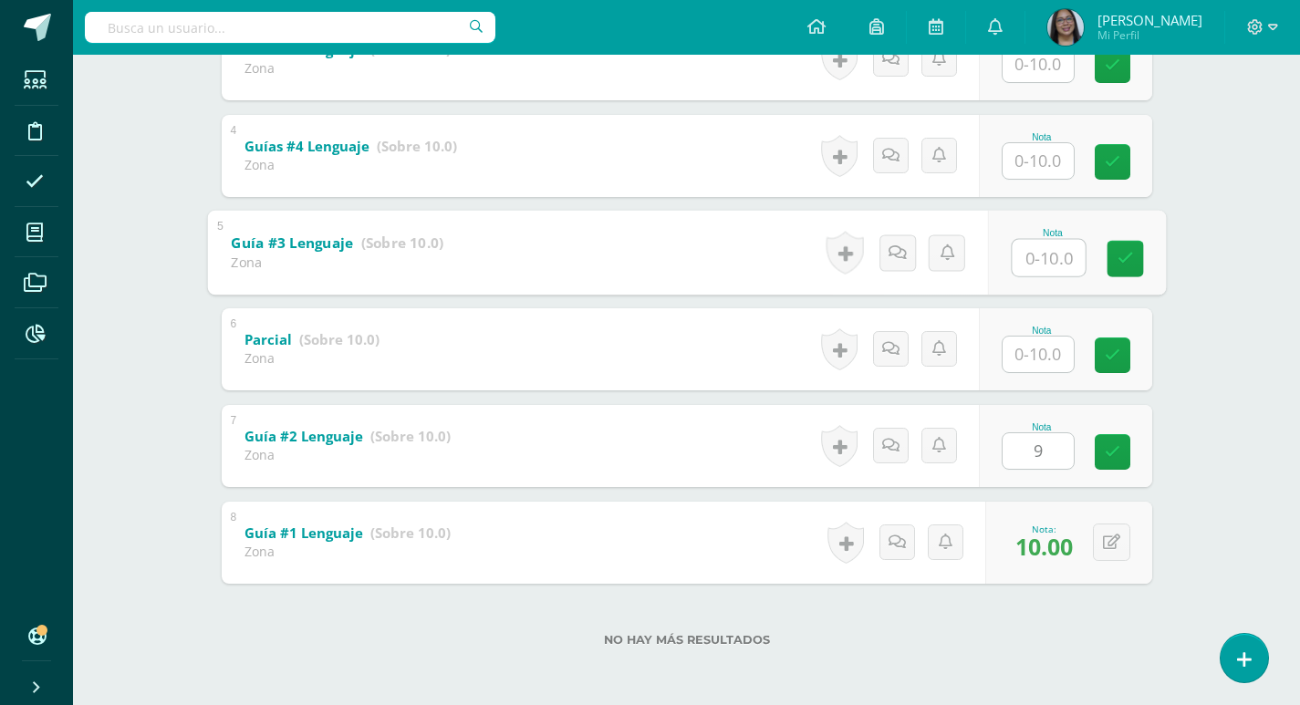
click at [1014, 261] on input "text" at bounding box center [1047, 257] width 73 height 36
click at [1040, 153] on input "text" at bounding box center [1037, 161] width 71 height 36
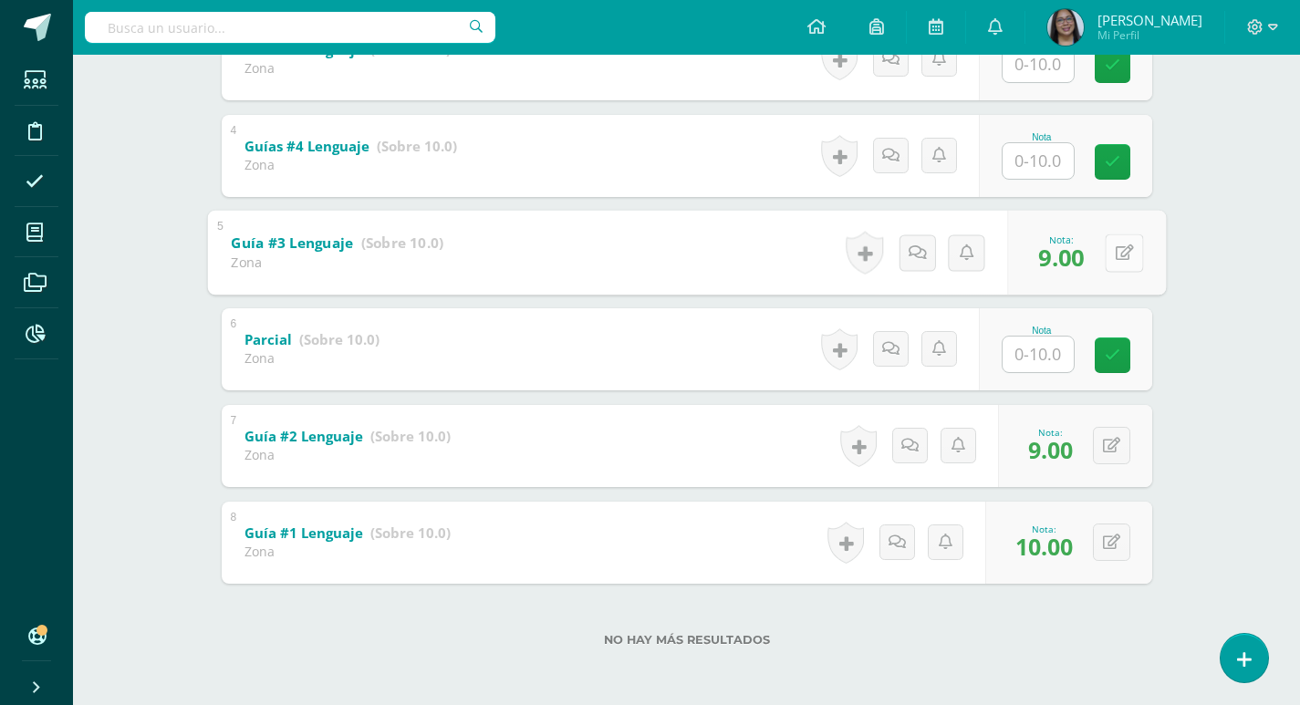
click at [1103, 254] on div "0 Logros Logros obtenidos Aún no hay logros agregados Nota: 9.00" at bounding box center [1086, 252] width 159 height 85
click at [1136, 255] on button at bounding box center [1124, 252] width 38 height 38
type input "10"
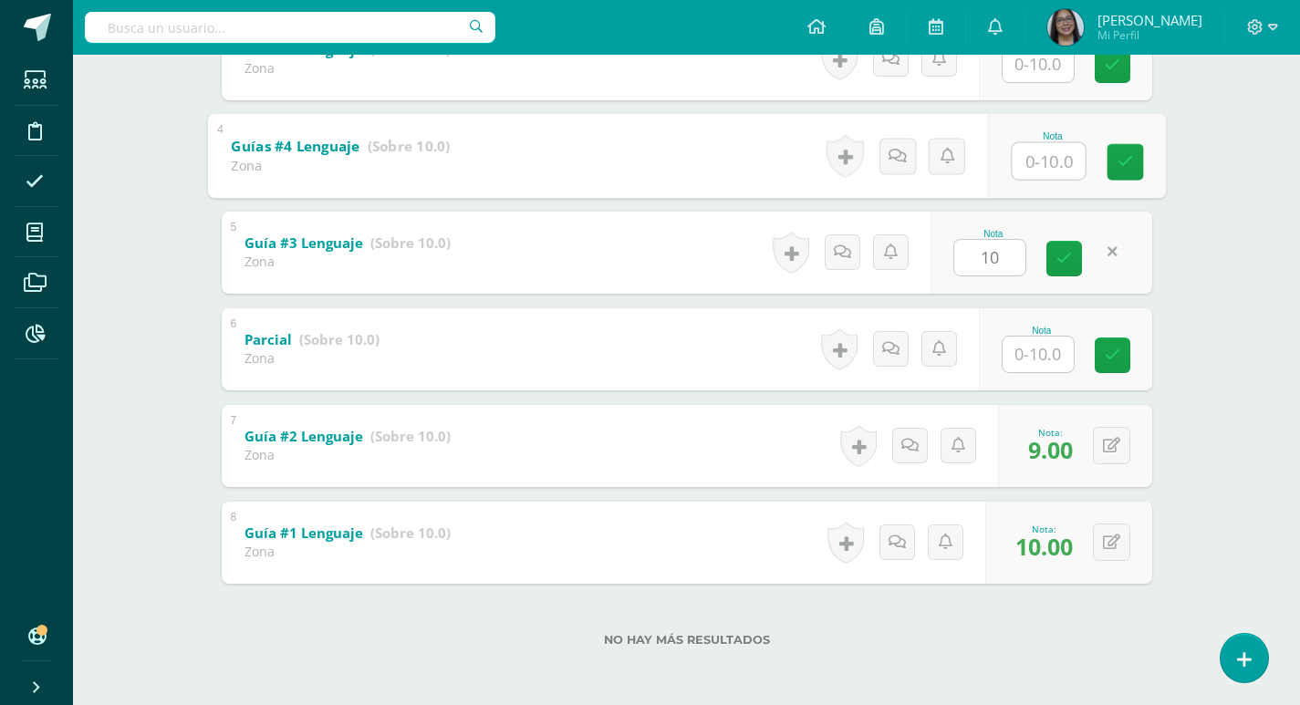
click at [1035, 174] on input "text" at bounding box center [1047, 160] width 73 height 36
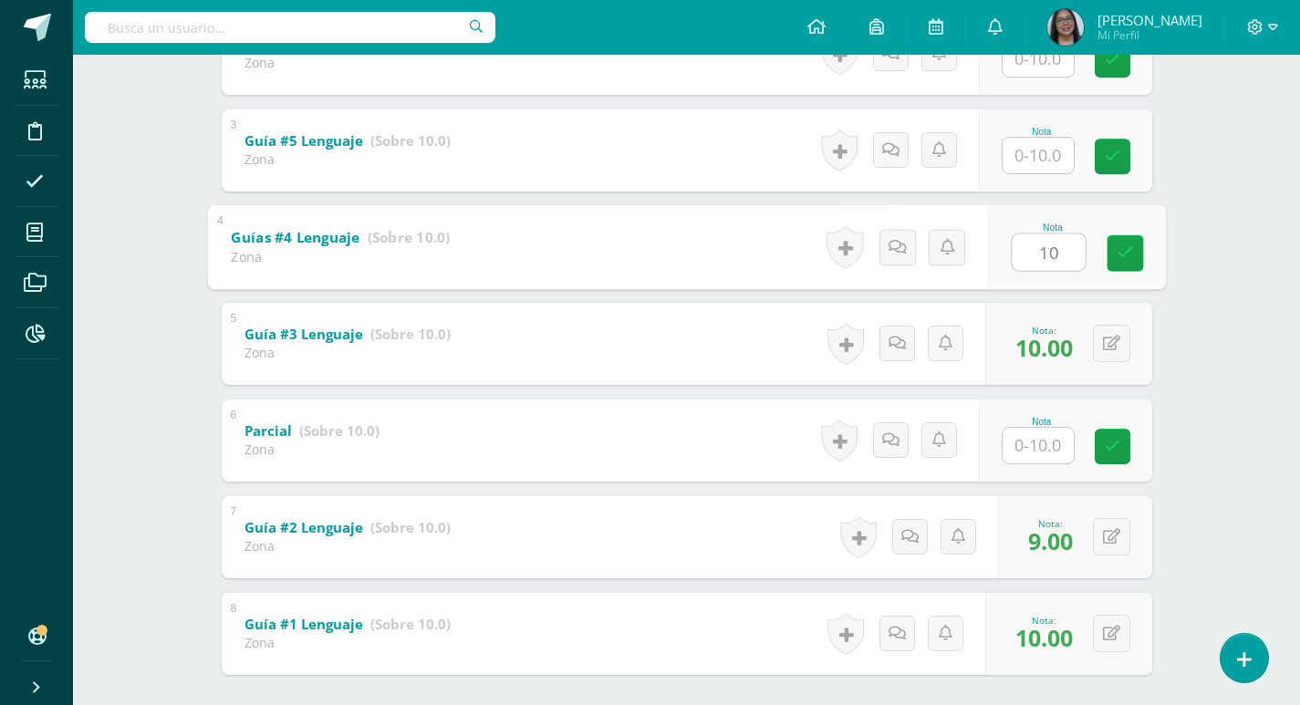
type input "10"
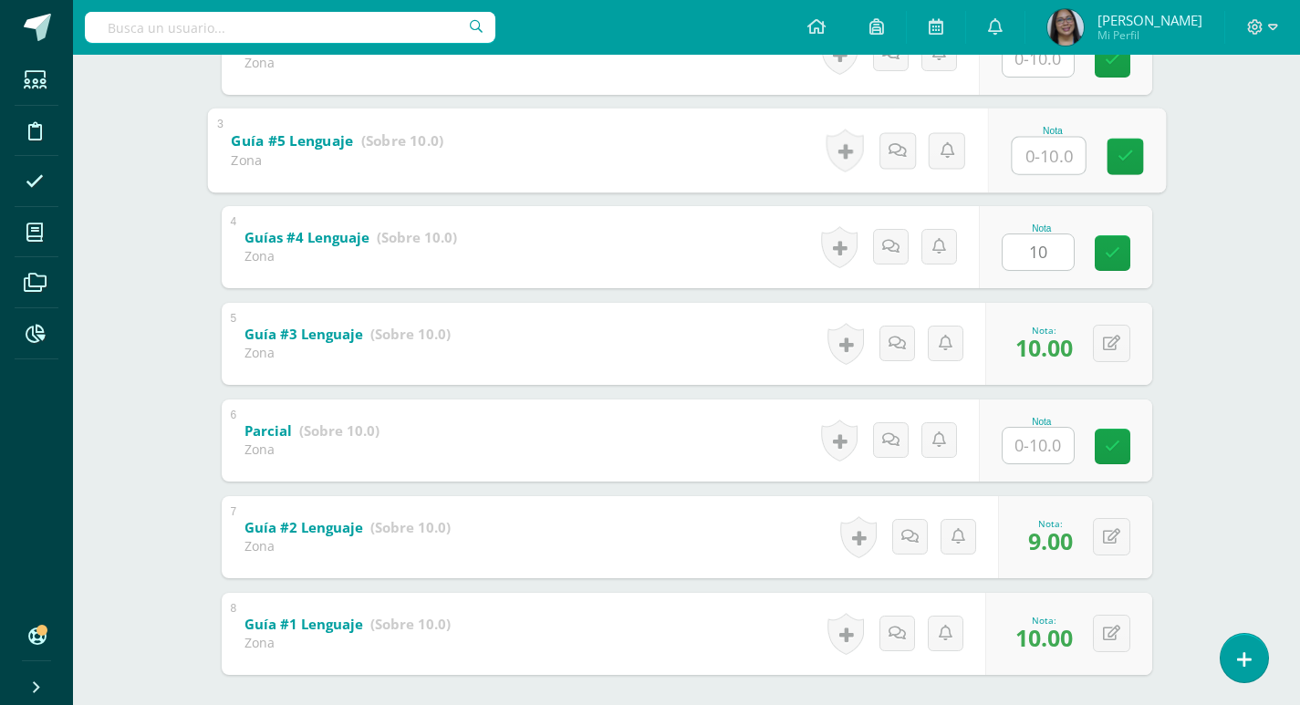
click at [1057, 150] on input "text" at bounding box center [1047, 155] width 73 height 36
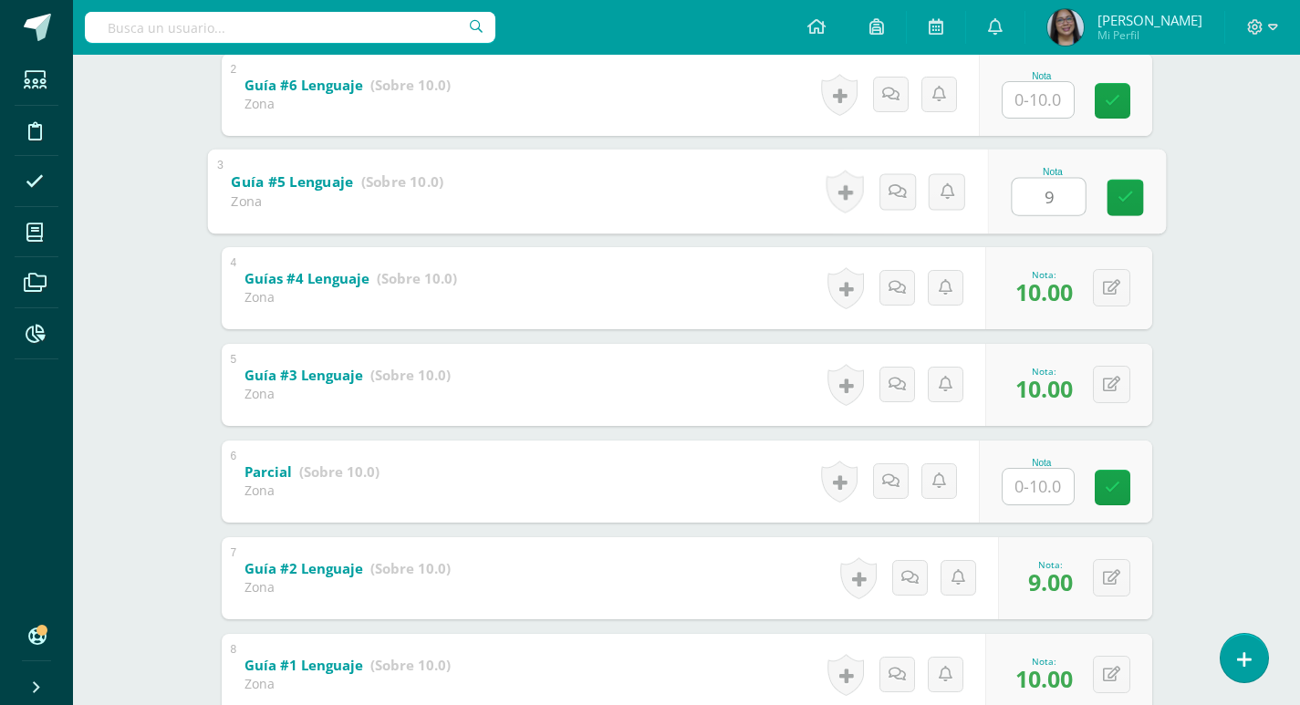
scroll to position [448, 0]
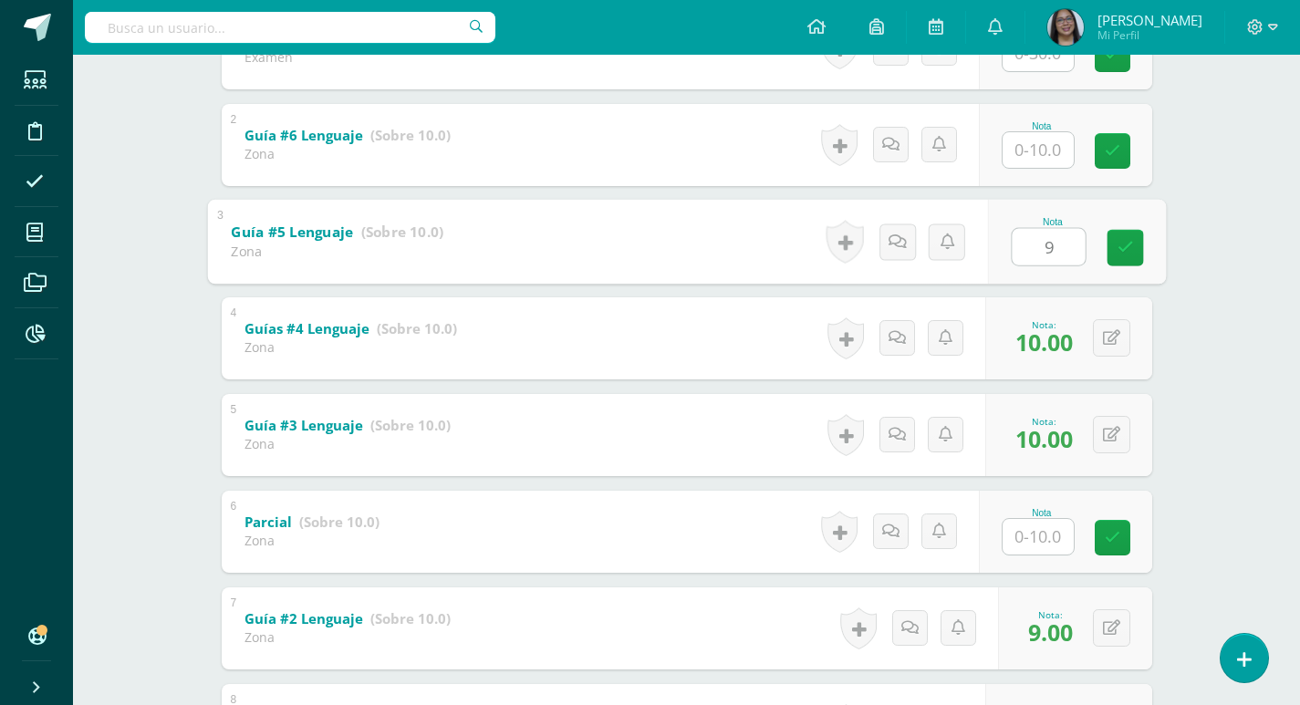
type input "9"
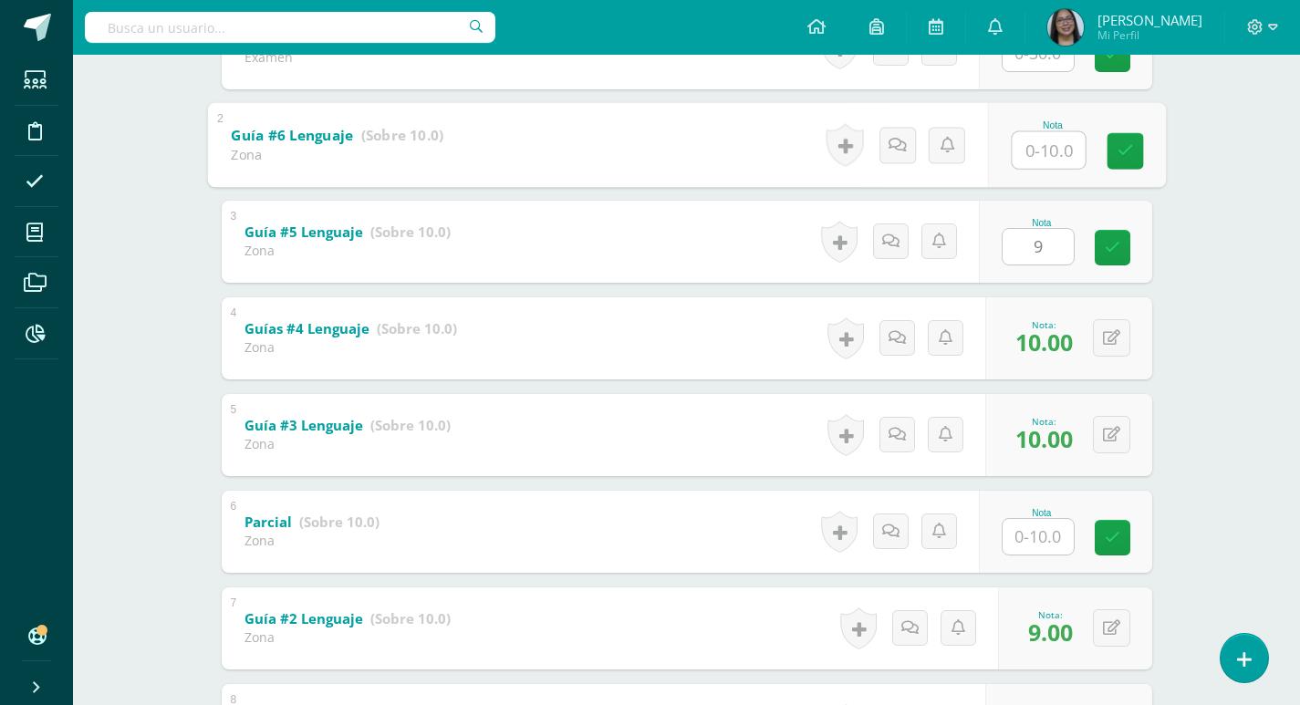
click at [1057, 150] on input "text" at bounding box center [1047, 149] width 73 height 36
type input "9"
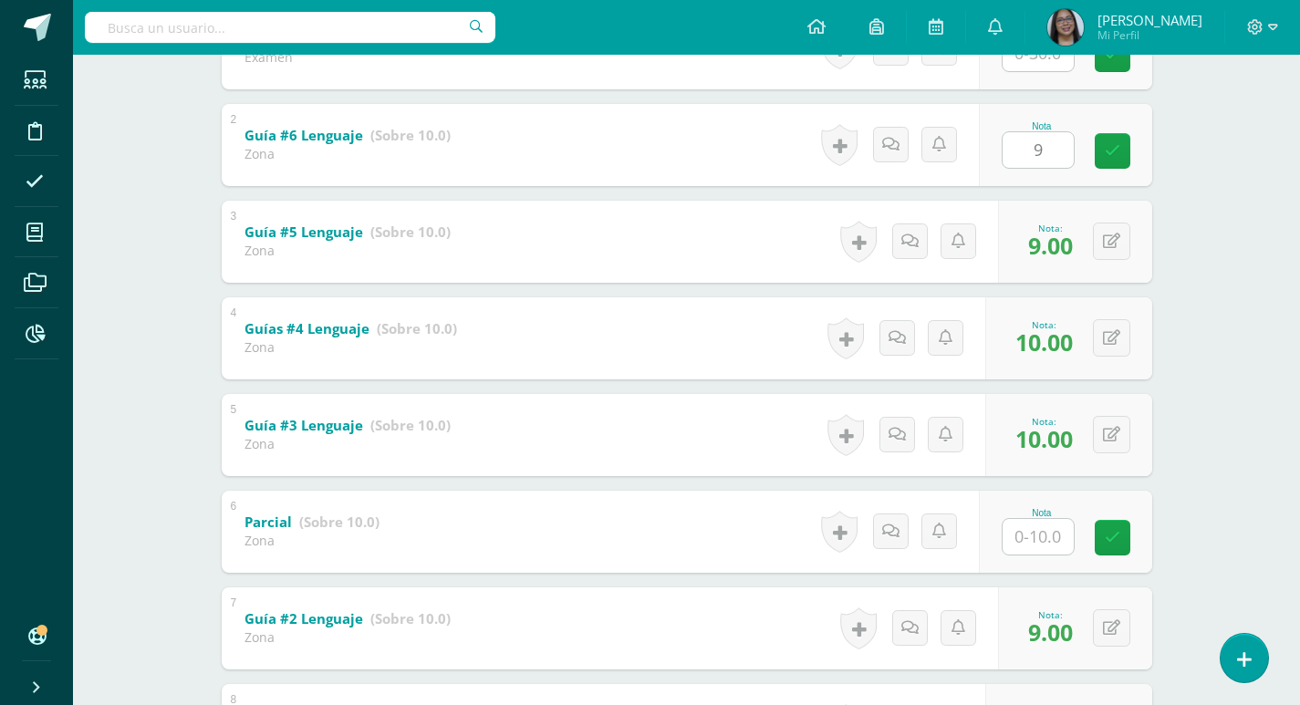
click at [1221, 320] on div "Comunicación y Lenguaje L1 Idioma Materno Sexto Primaria "A" Herramientas Detal…" at bounding box center [686, 247] width 1227 height 1281
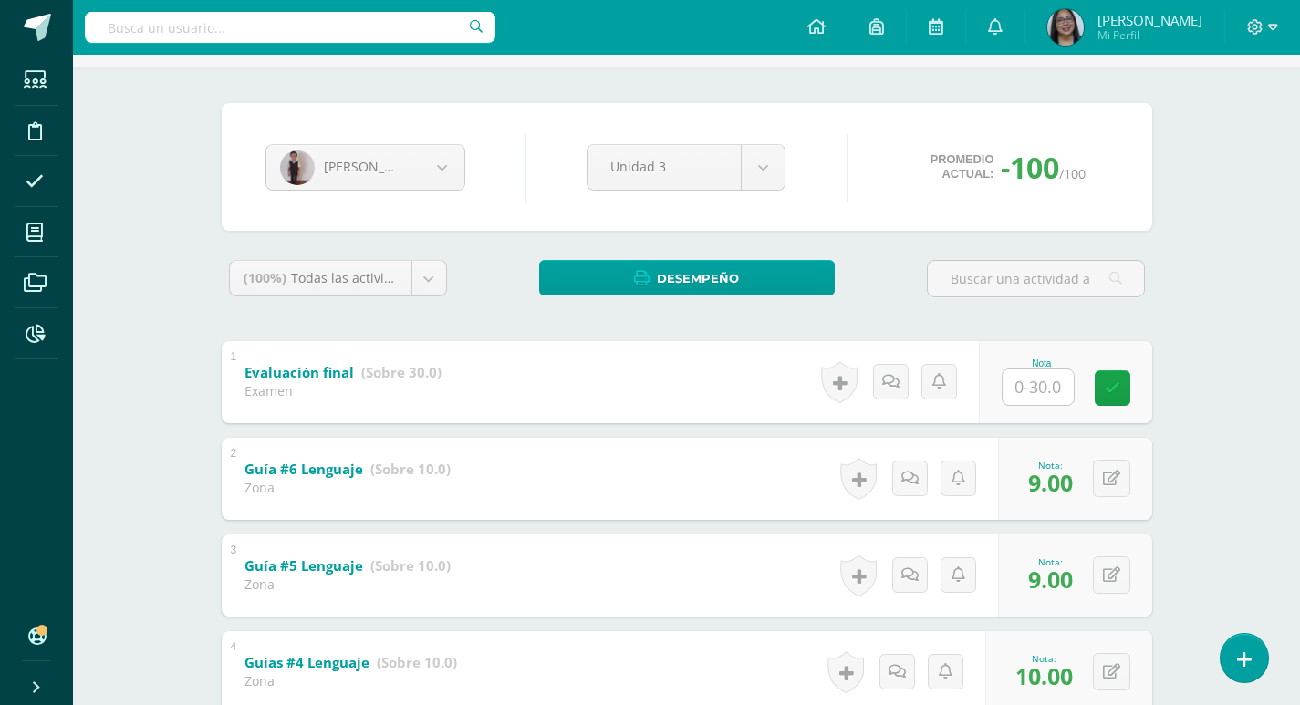
scroll to position [0, 0]
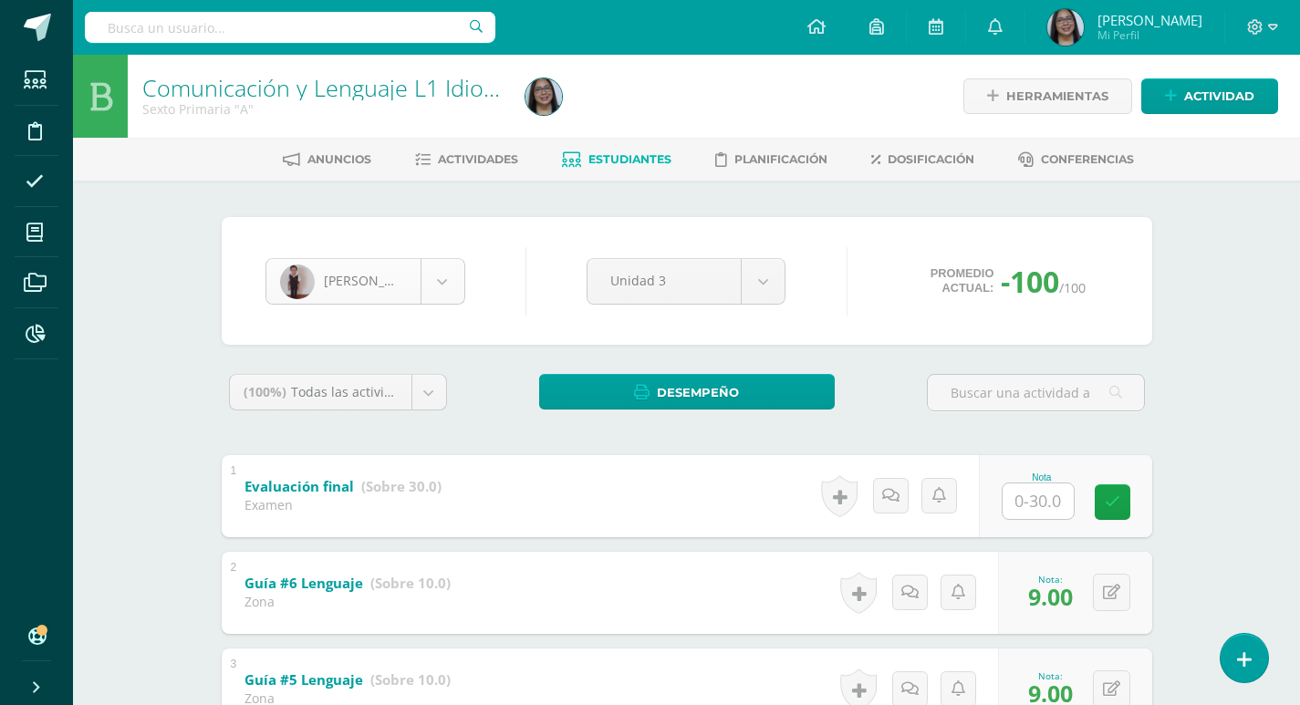
click at [430, 278] on body "Estudiantes Disciplina Asistencia Mis cursos Archivos Reportes Soporte Ayuda Re…" at bounding box center [650, 667] width 1300 height 1335
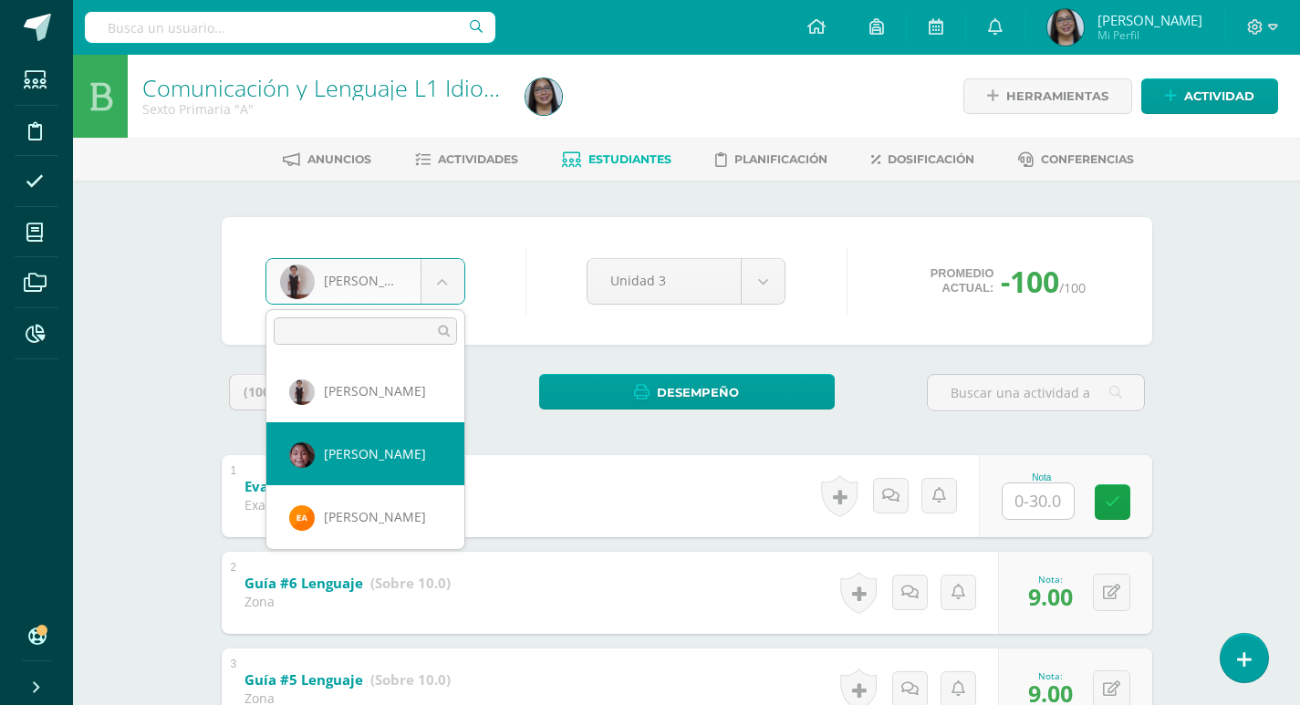
select select "1332"
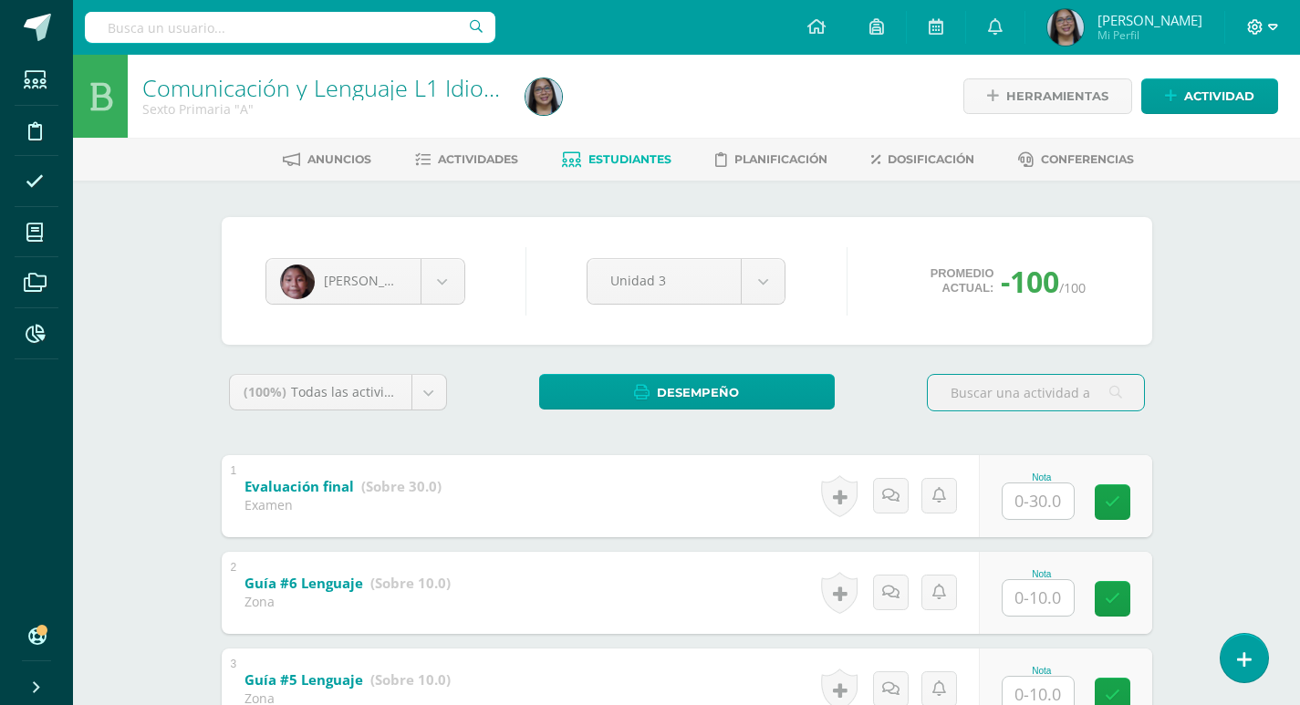
click at [1254, 35] on span at bounding box center [1262, 27] width 31 height 20
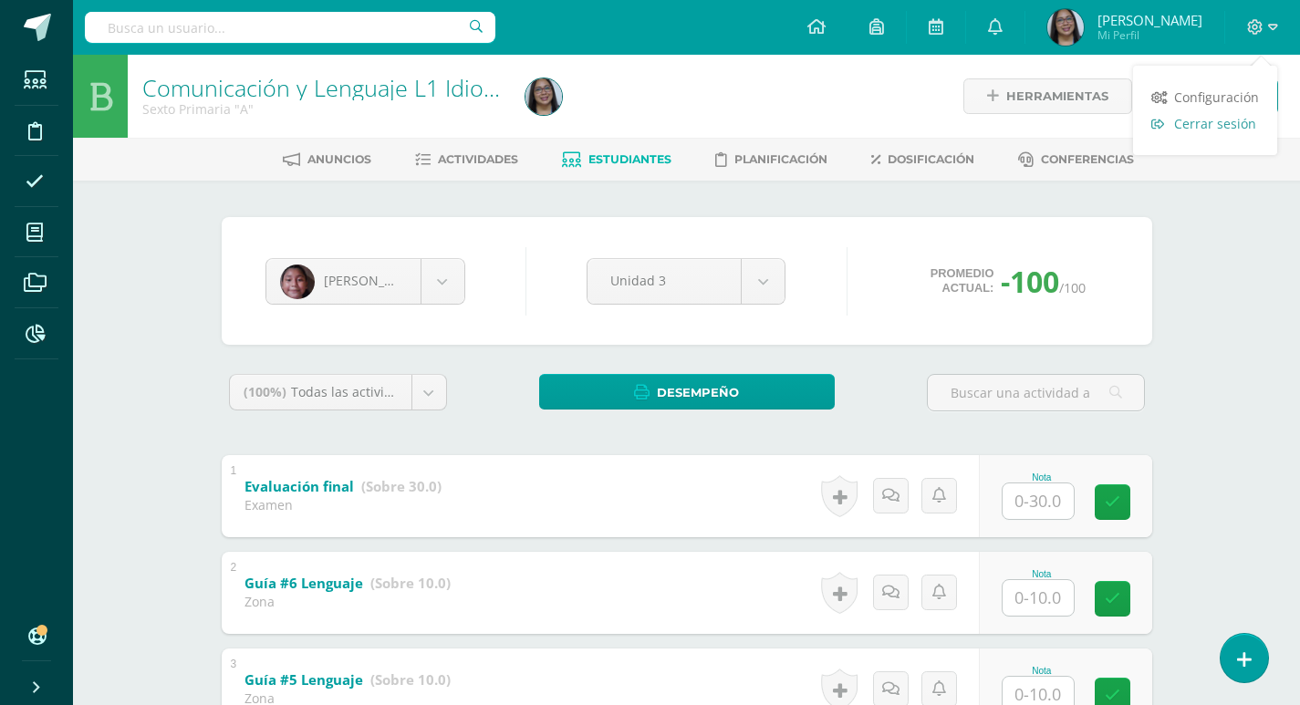
click at [1216, 126] on span "Cerrar sesión" at bounding box center [1215, 123] width 82 height 17
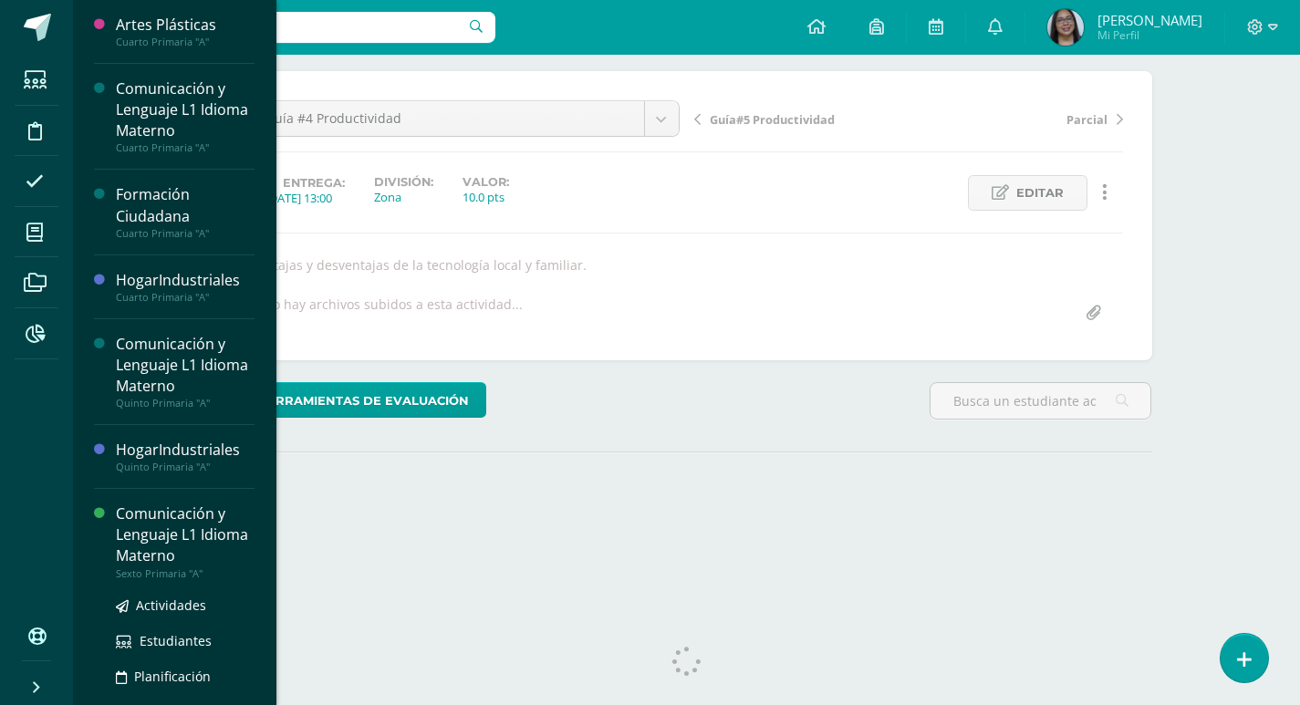
scroll to position [170, 0]
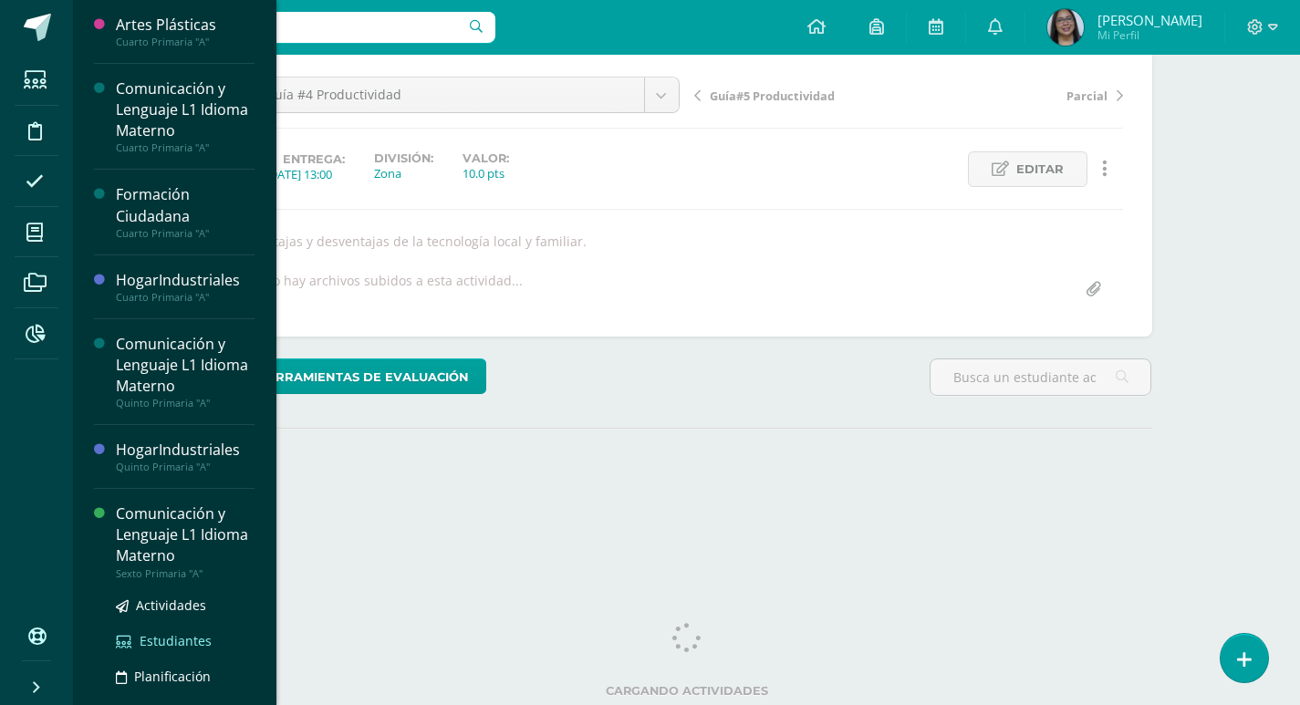
click at [161, 643] on span "Estudiantes" at bounding box center [176, 640] width 72 height 17
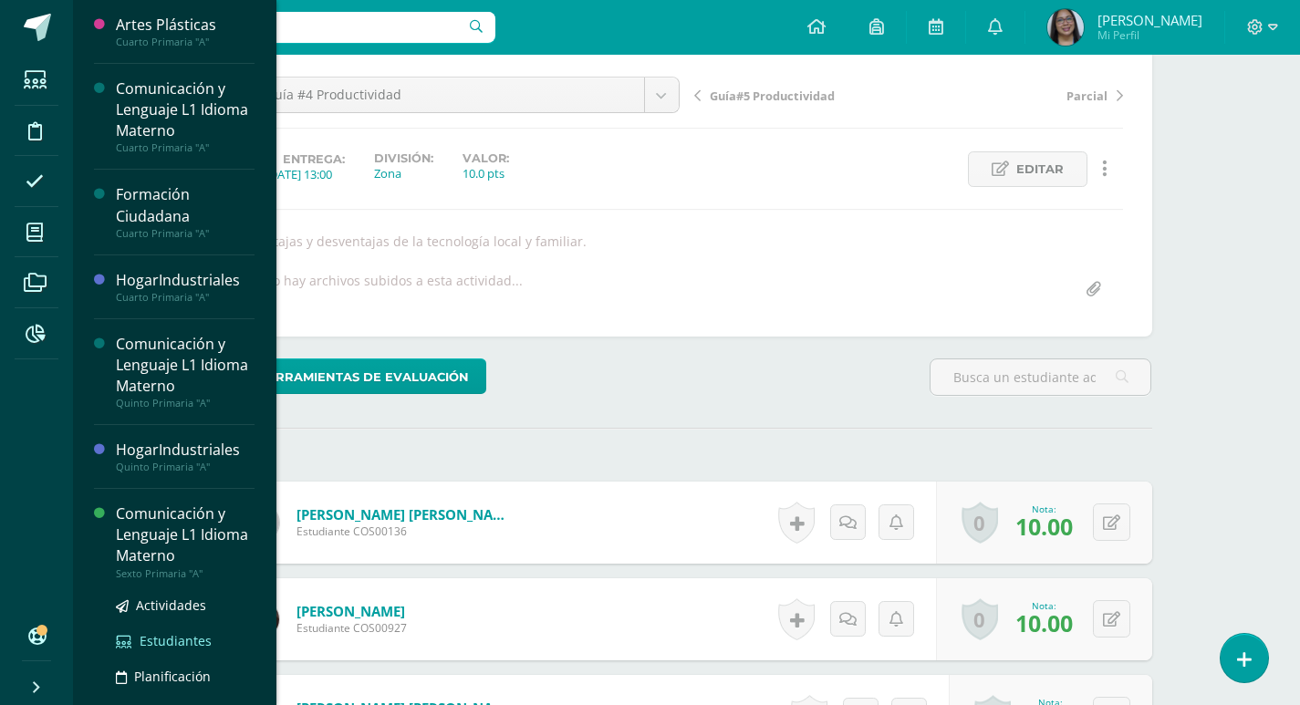
scroll to position [171, 0]
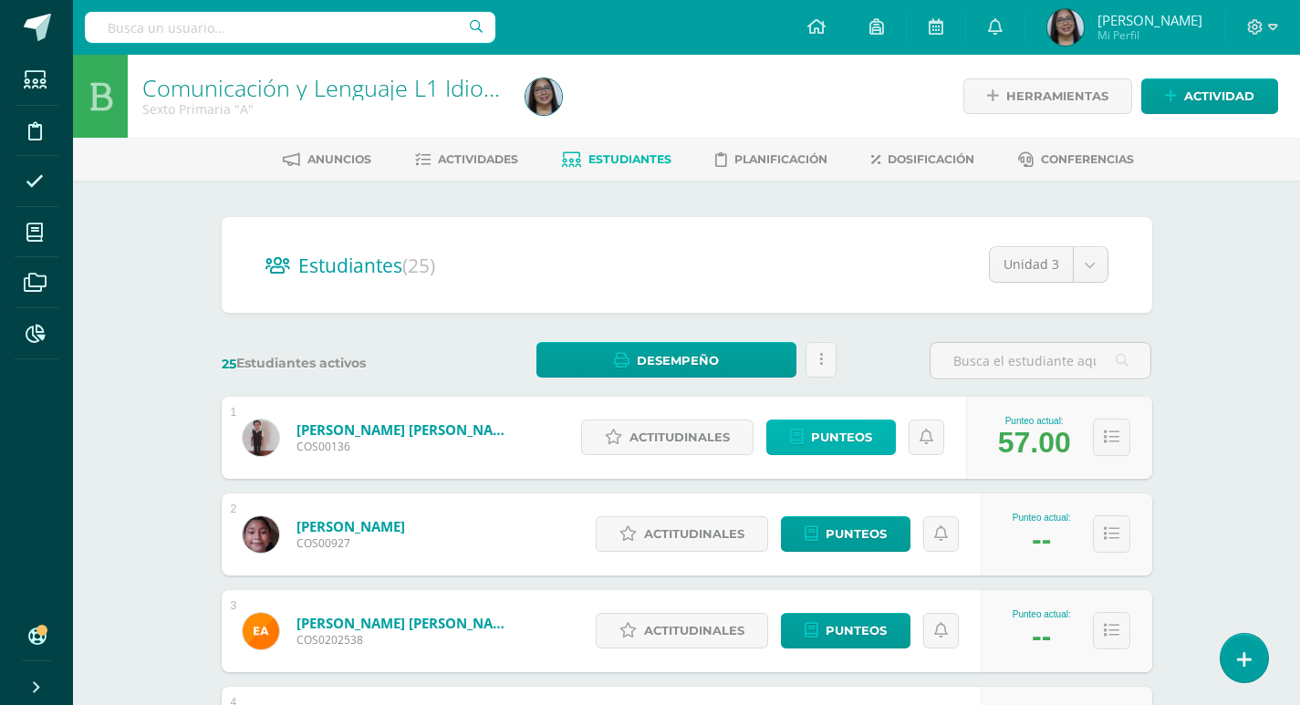
click at [845, 444] on span "Punteos" at bounding box center [841, 437] width 61 height 34
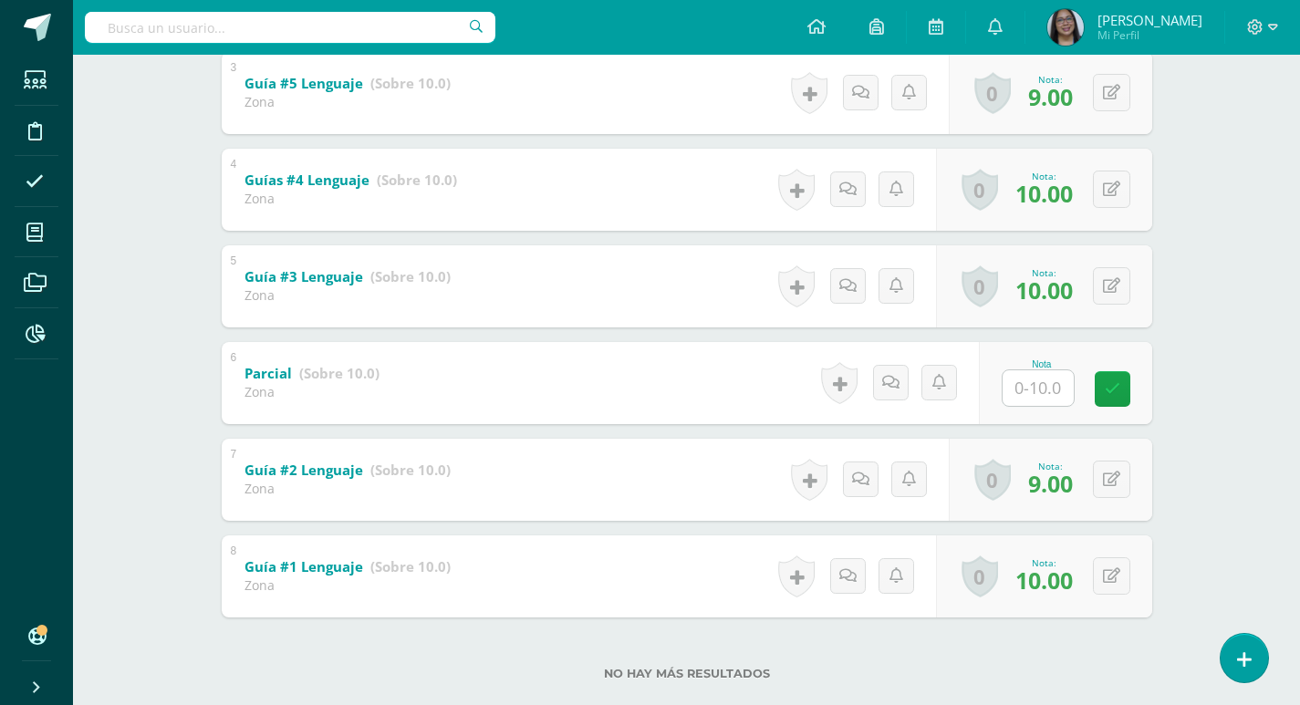
scroll to position [630, 0]
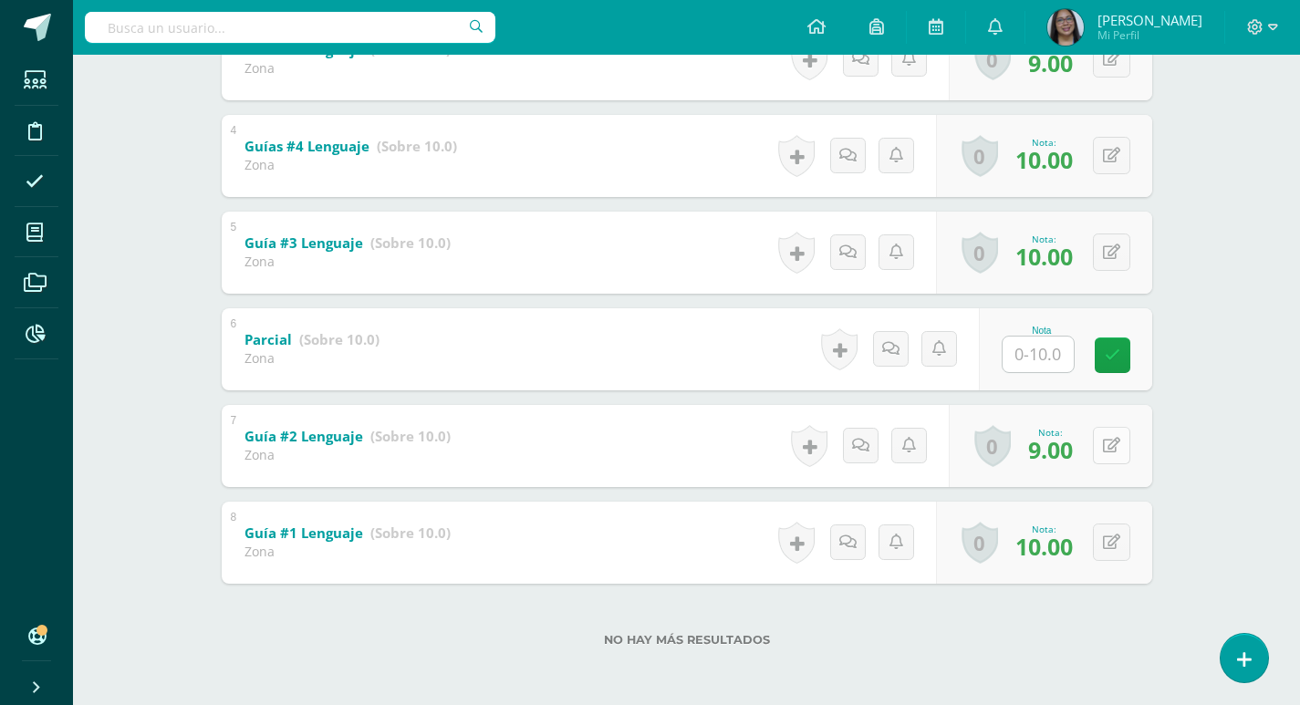
click at [1114, 452] on button at bounding box center [1111, 445] width 37 height 37
type input "8"
click at [1067, 454] on icon at bounding box center [1075, 452] width 16 height 16
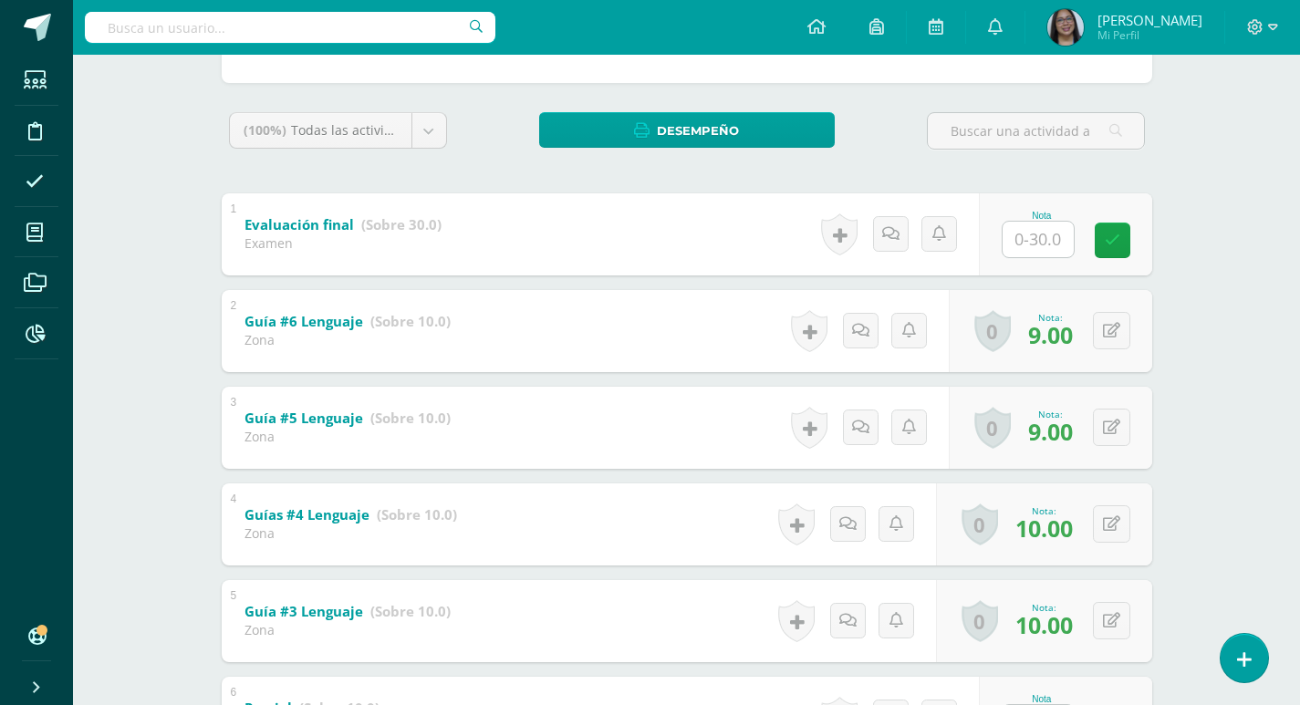
scroll to position [0, 0]
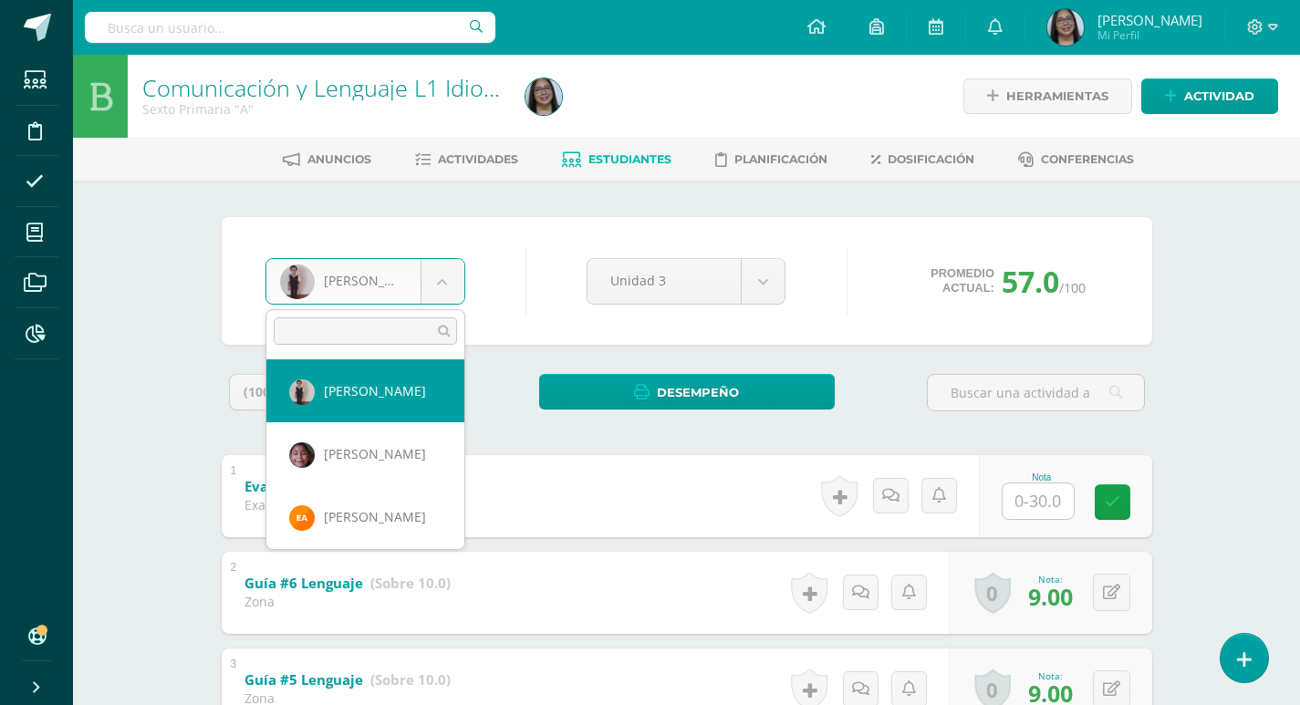
click at [455, 300] on body "Estudiantes Disciplina Asistencia Mis cursos Archivos Reportes Soporte Ayuda Re…" at bounding box center [650, 667] width 1300 height 1335
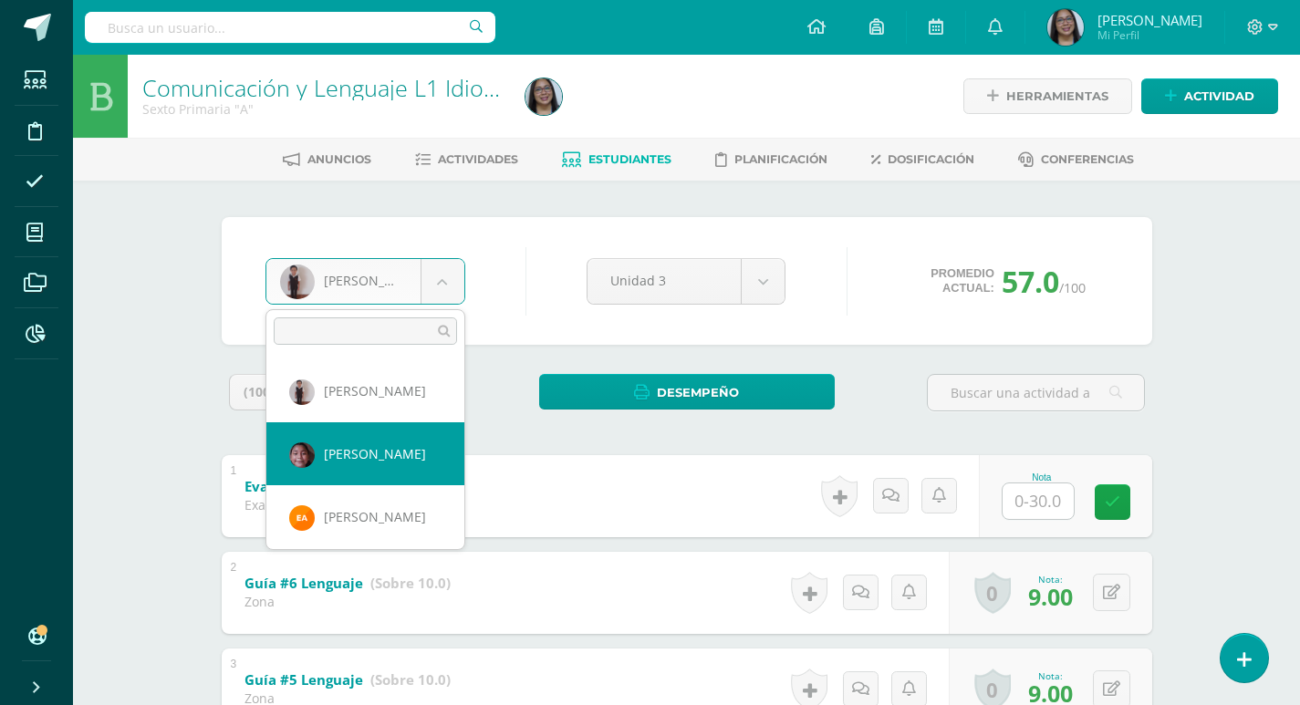
select select "1332"
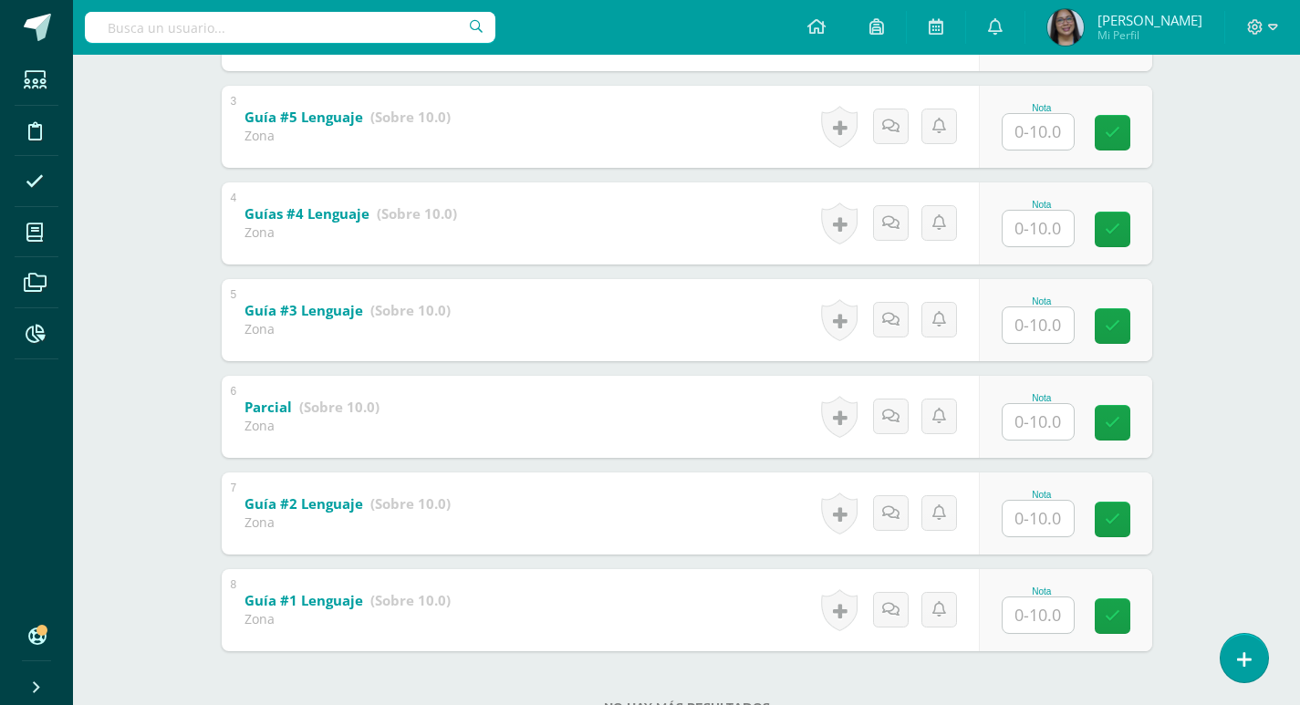
scroll to position [630, 0]
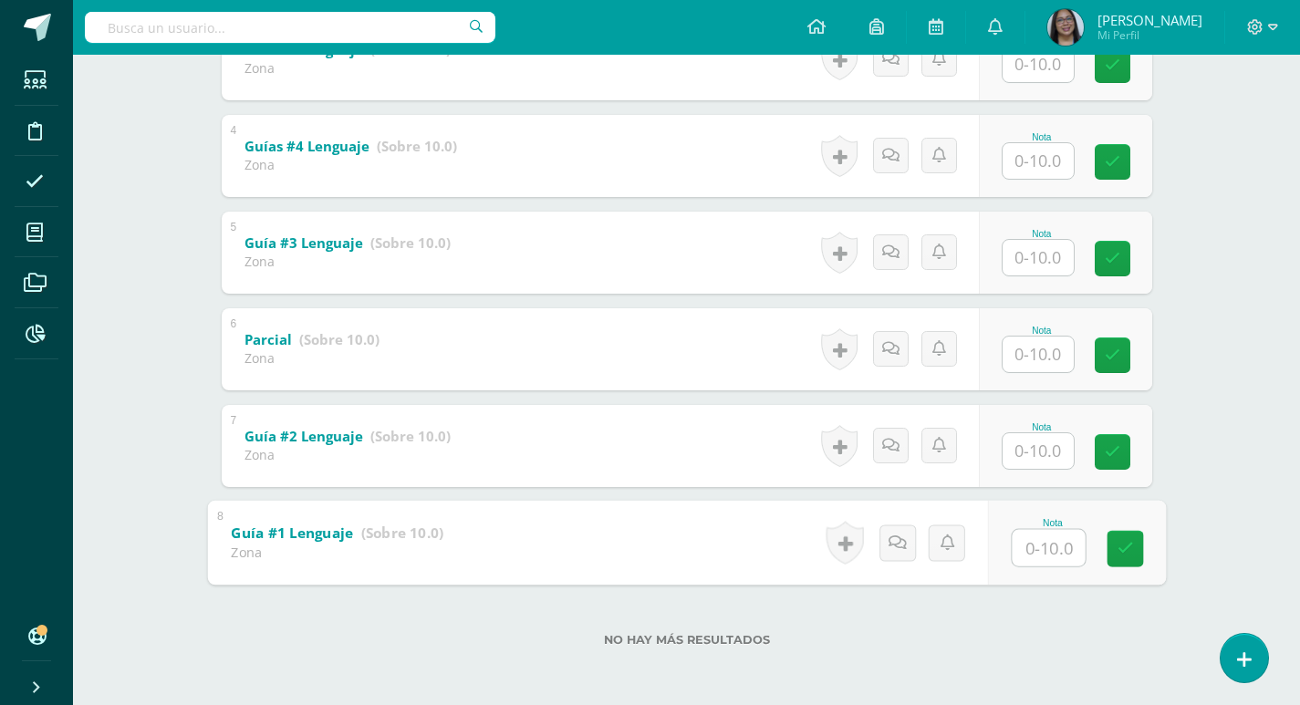
click at [1058, 554] on input "text" at bounding box center [1047, 547] width 73 height 36
click at [341, 462] on div "Zona" at bounding box center [347, 454] width 206 height 17
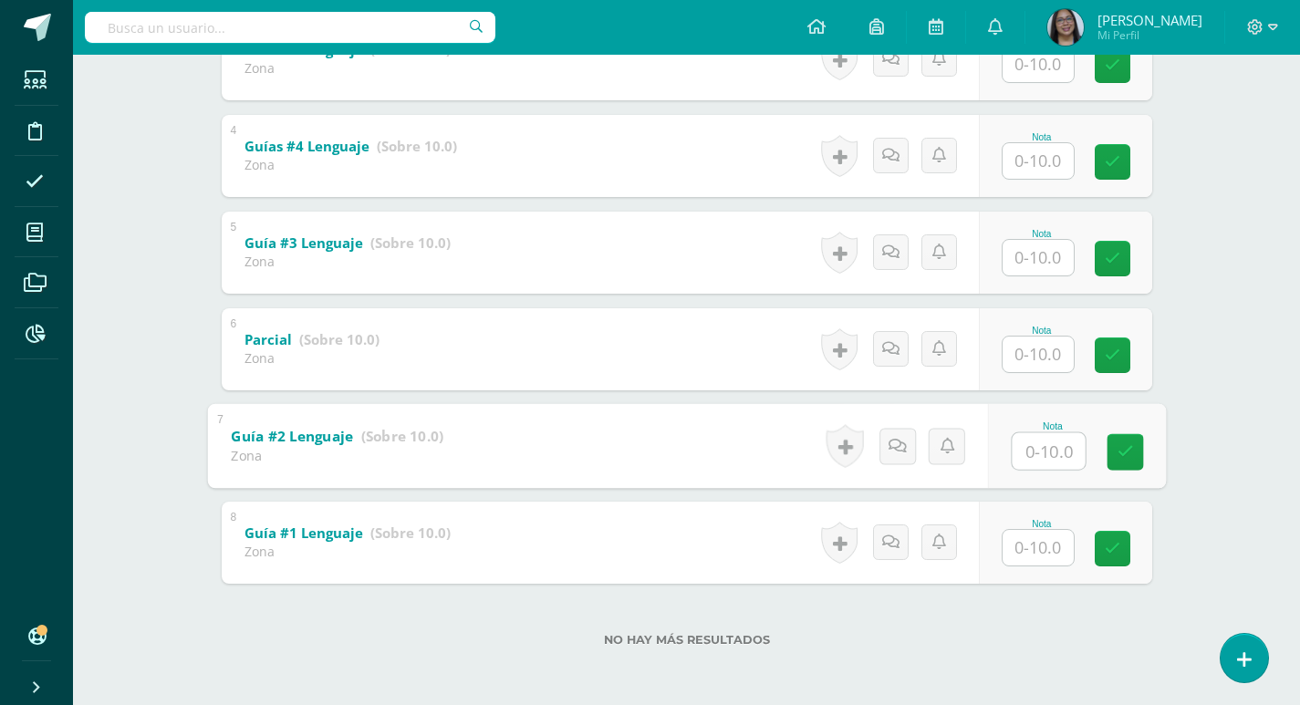
click at [279, 442] on b "Guía #2 Lenguaje" at bounding box center [292, 435] width 122 height 19
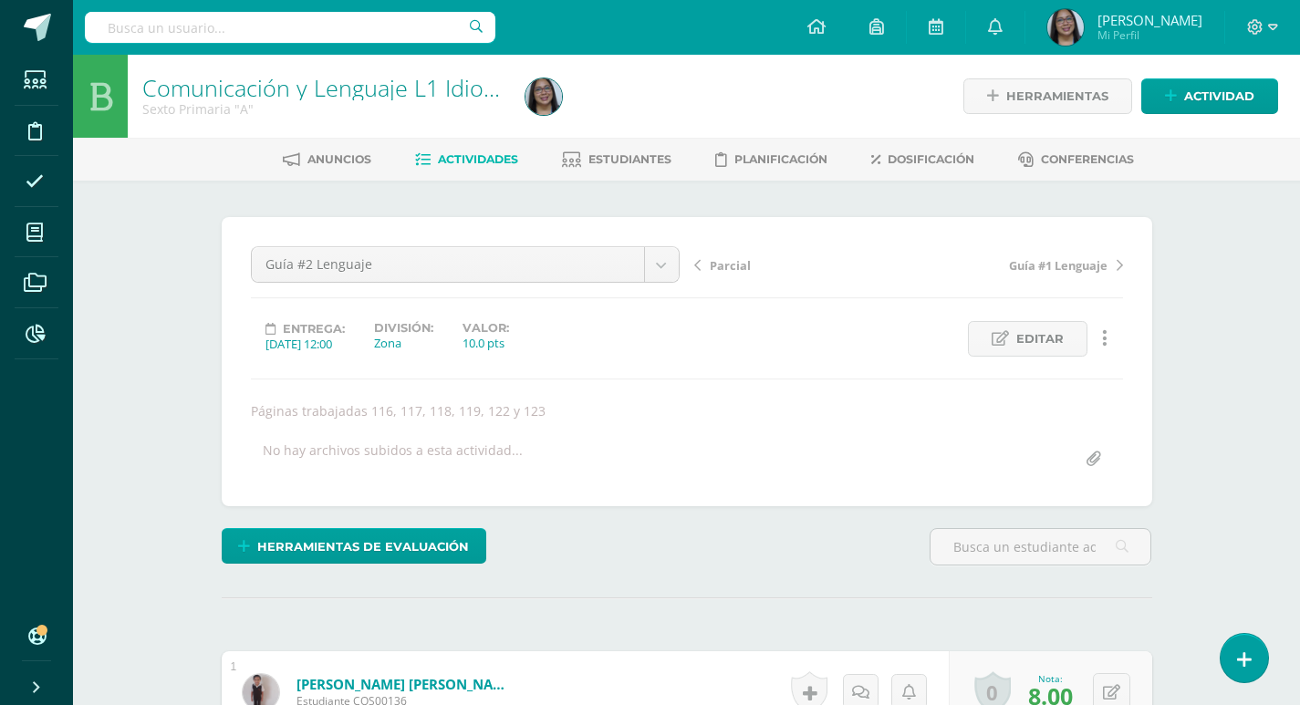
scroll to position [1, 0]
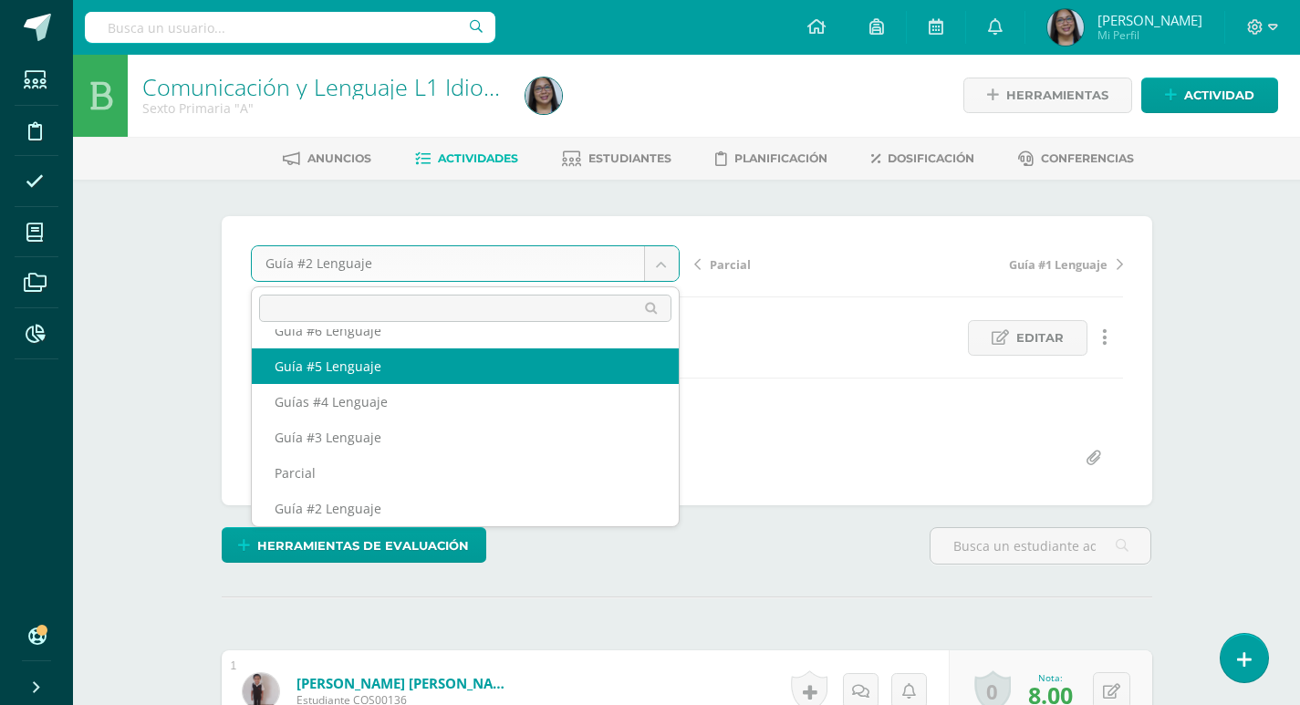
scroll to position [43, 0]
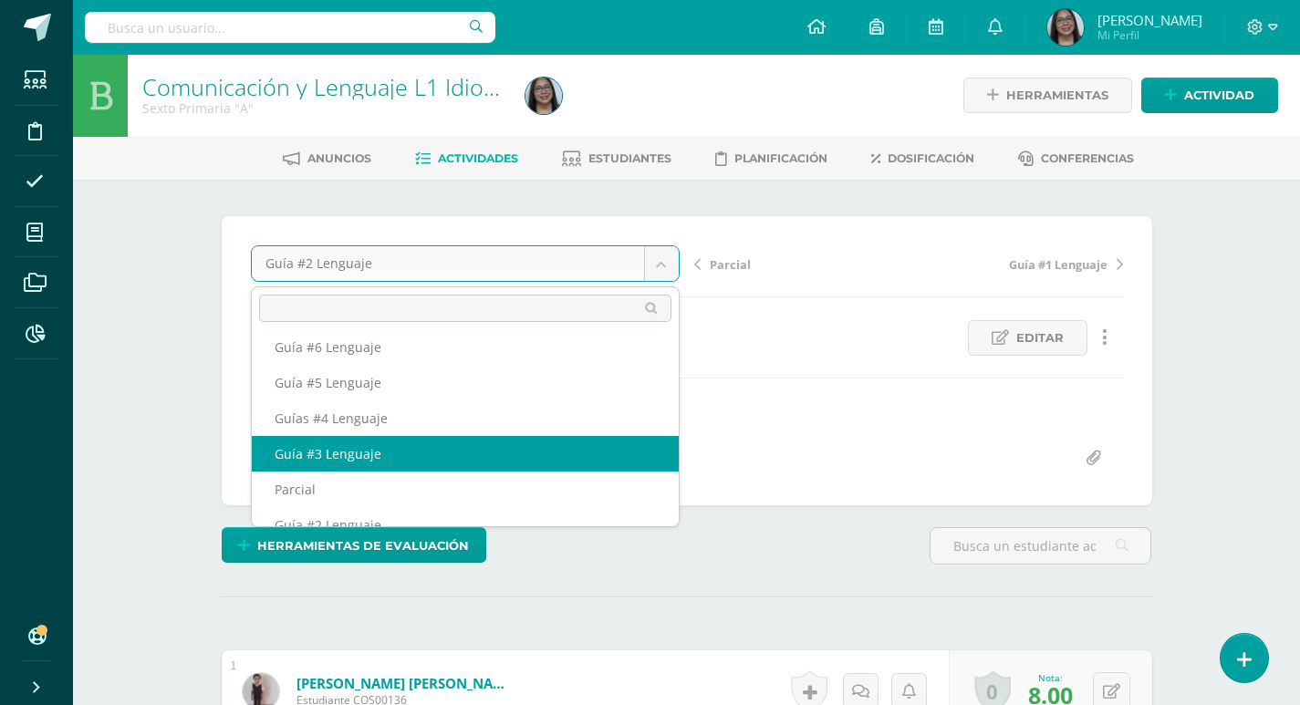
select select "/dashboard/teacher/grade-activity/121548/"
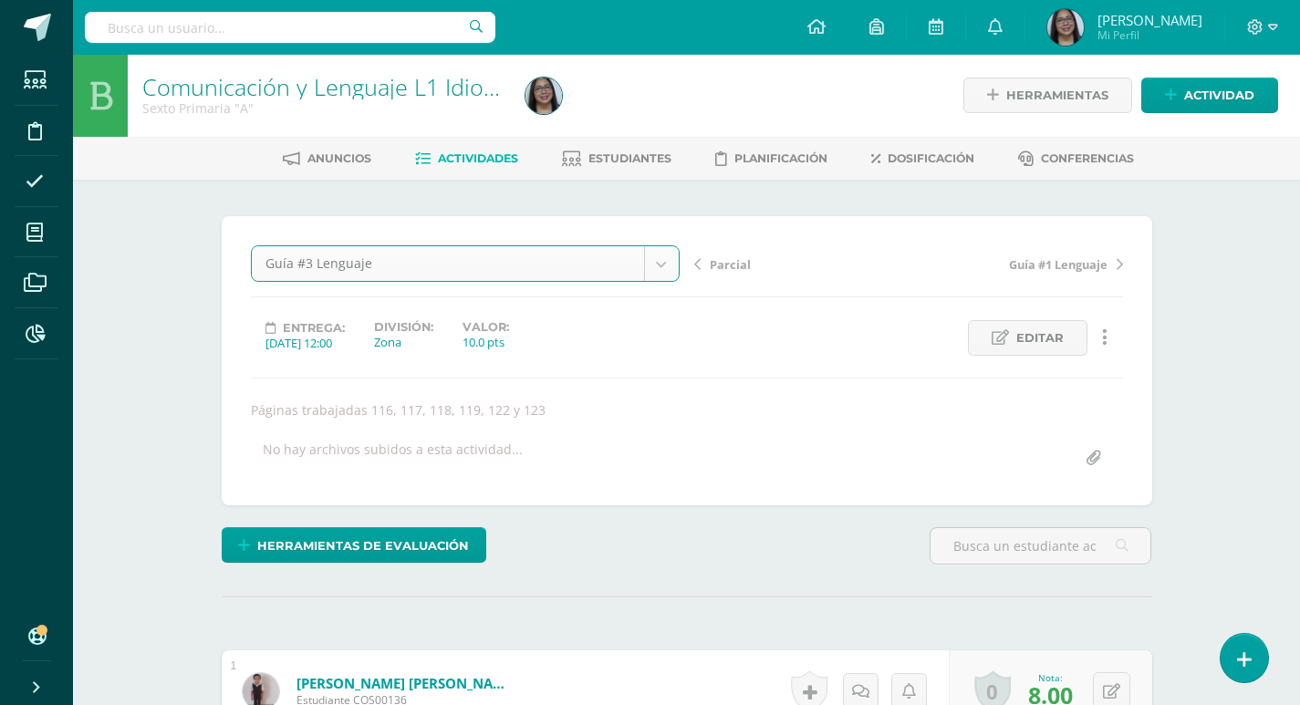
scroll to position [2, 0]
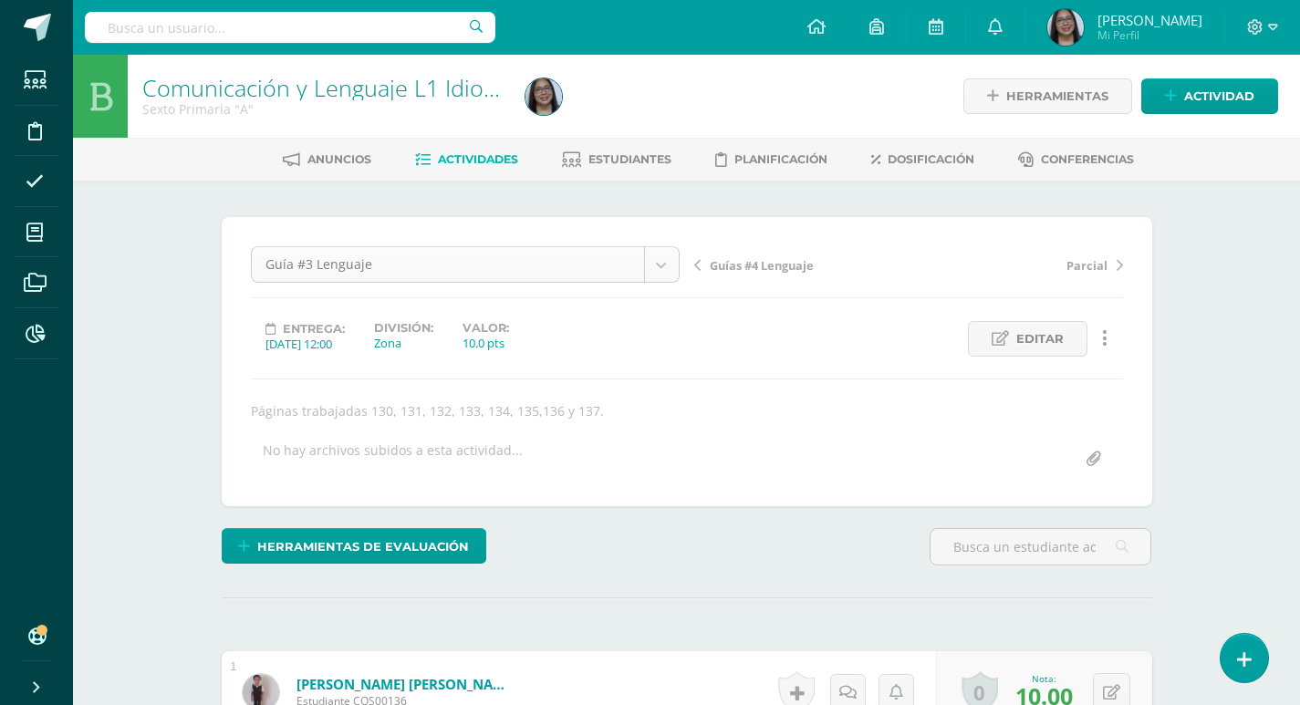
scroll to position [1, 0]
click at [602, 161] on span "Estudiantes" at bounding box center [629, 159] width 83 height 14
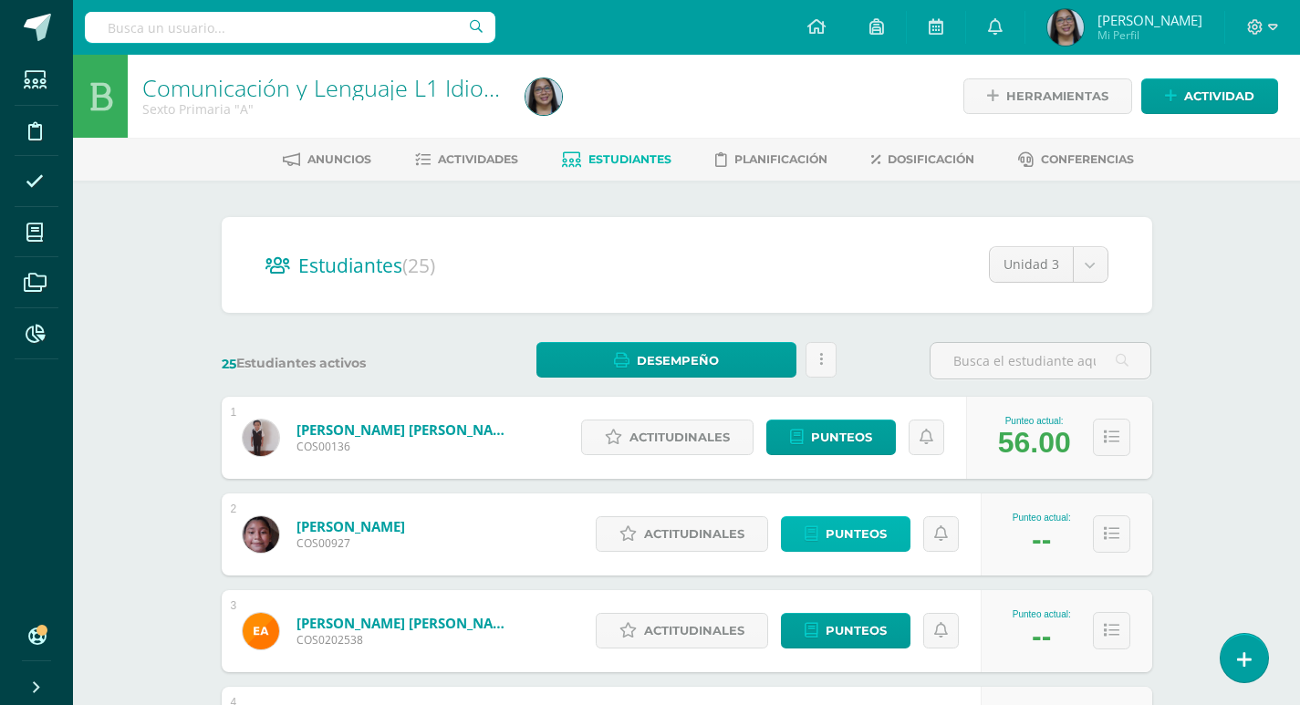
click at [850, 534] on span "Punteos" at bounding box center [855, 534] width 61 height 34
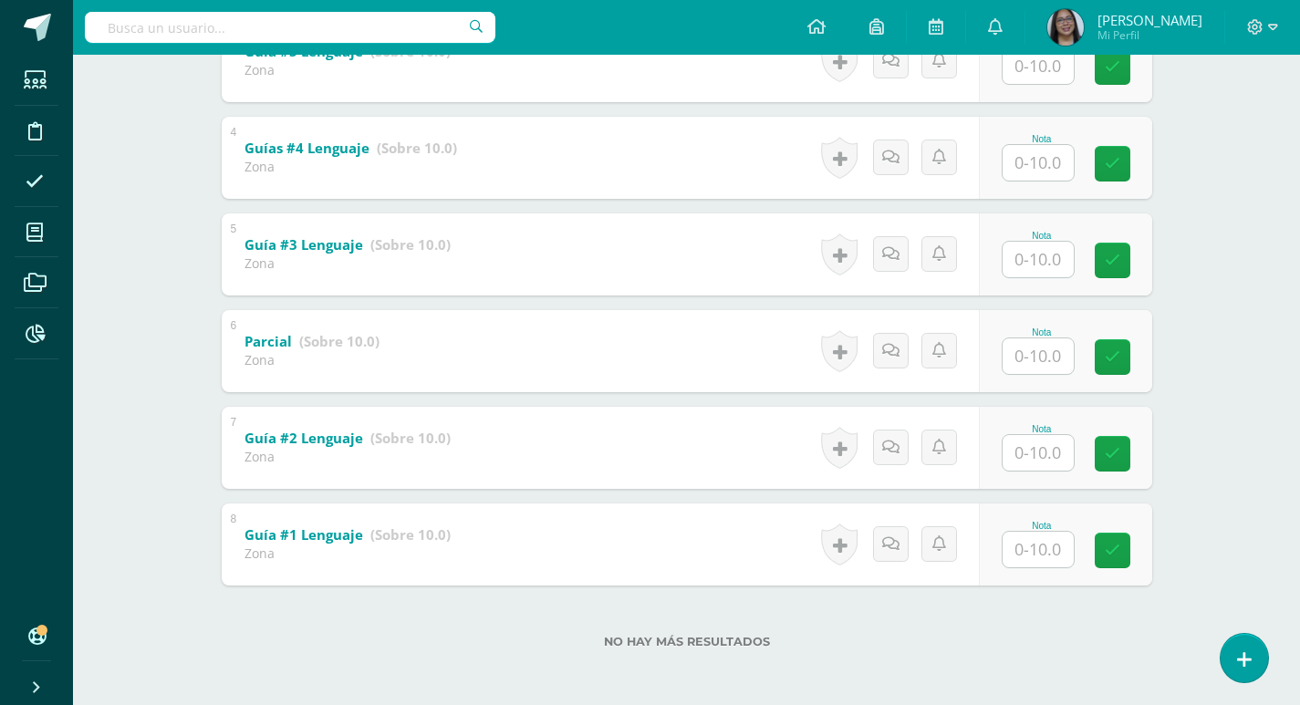
scroll to position [630, 0]
click at [1027, 540] on input "text" at bounding box center [1037, 548] width 71 height 36
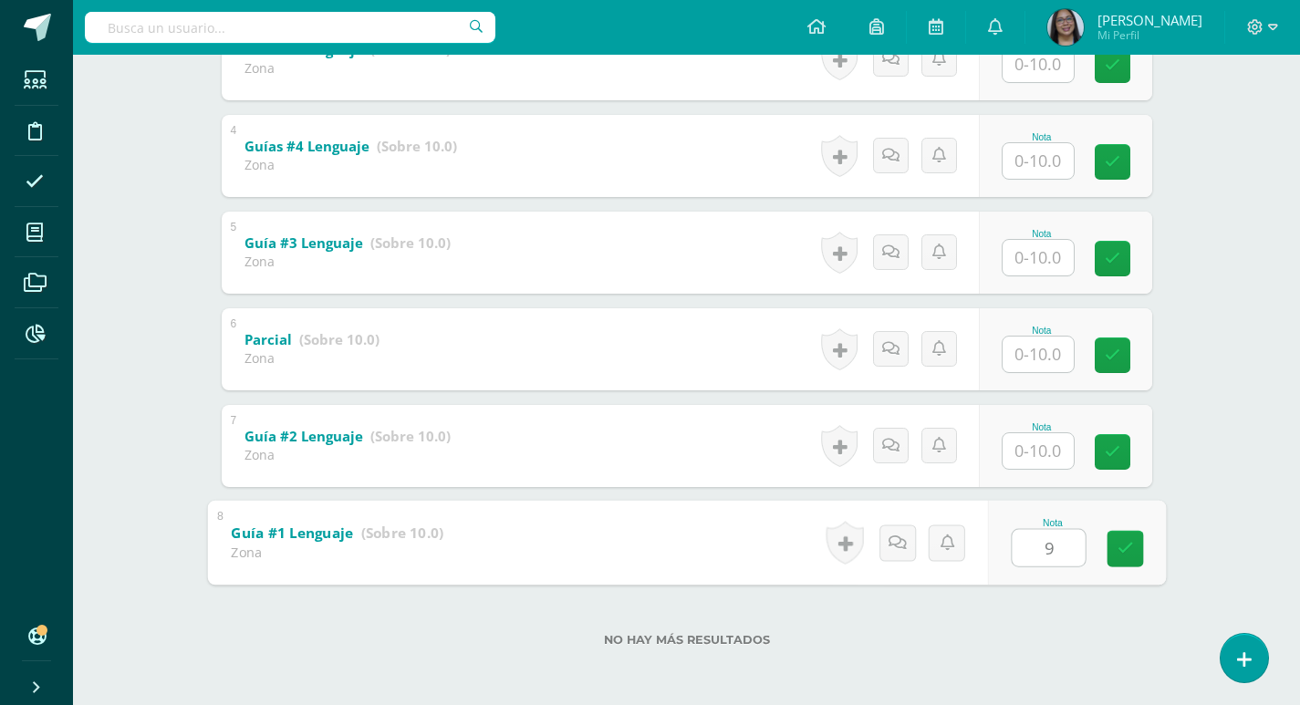
type input "9"
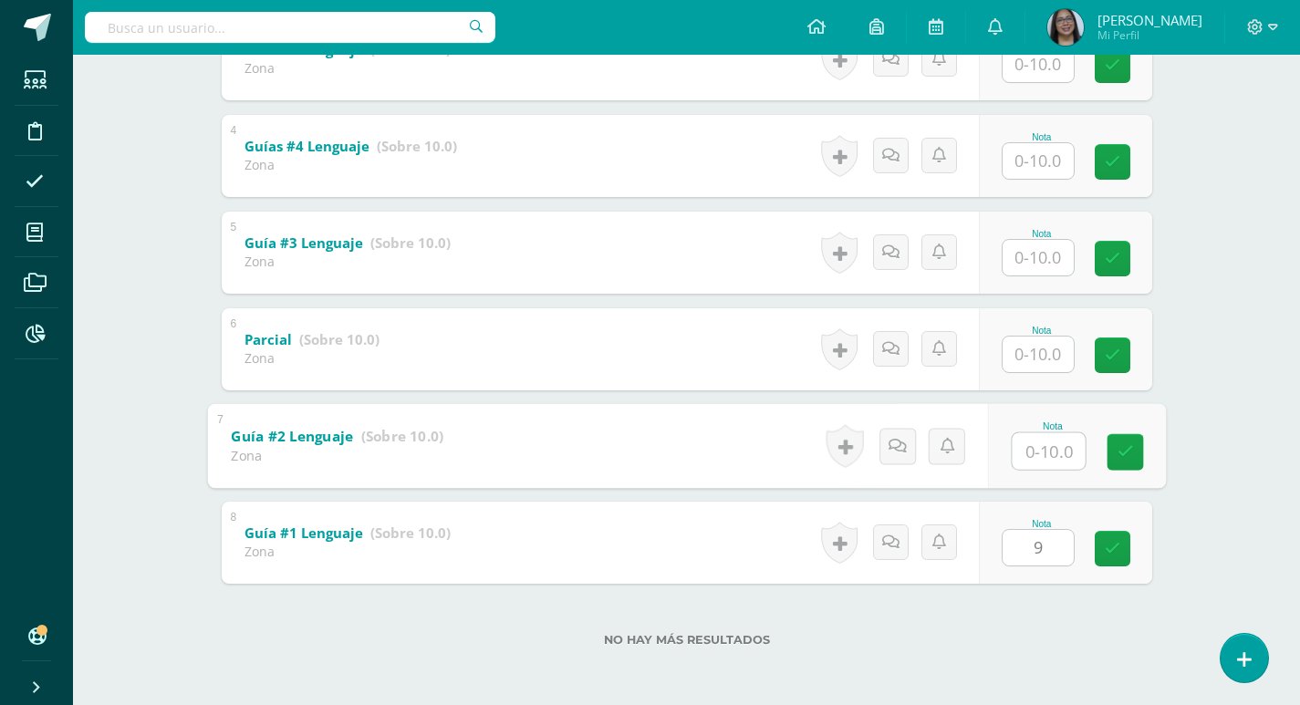
click at [1027, 439] on input "text" at bounding box center [1047, 450] width 73 height 36
type input "8"
type input "9"
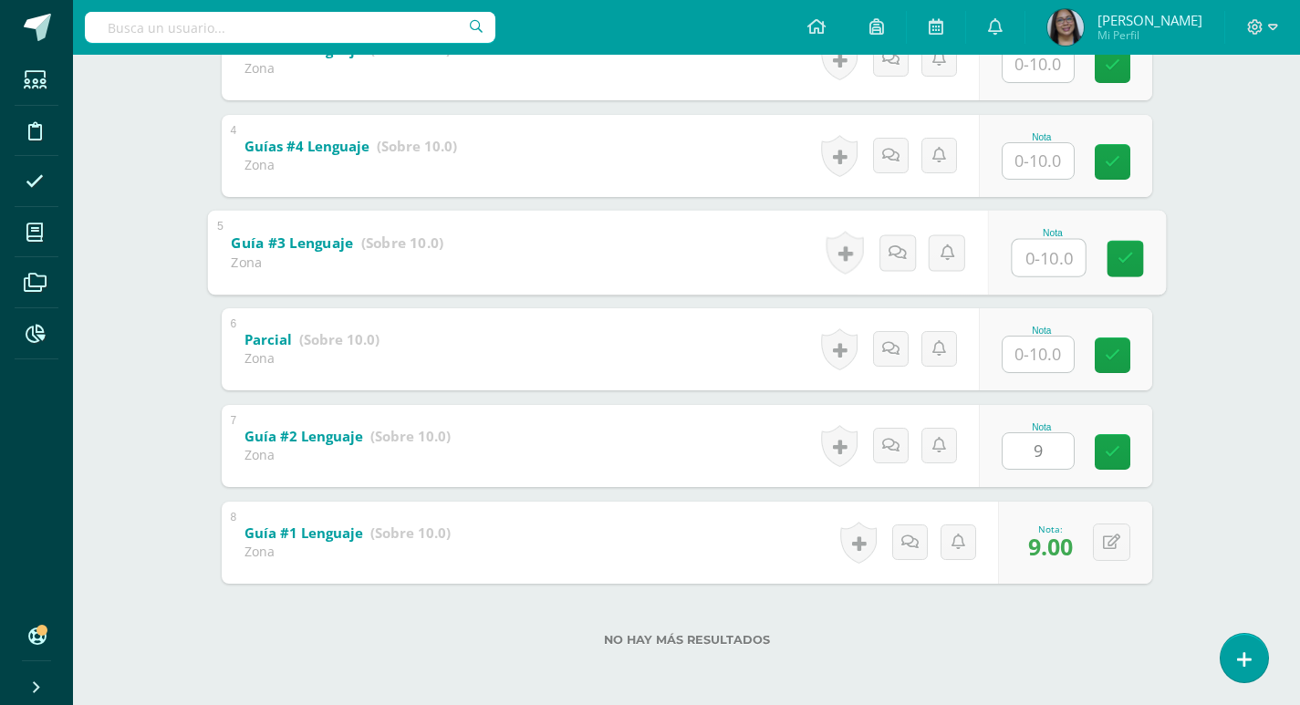
click at [1036, 257] on input "text" at bounding box center [1047, 257] width 73 height 36
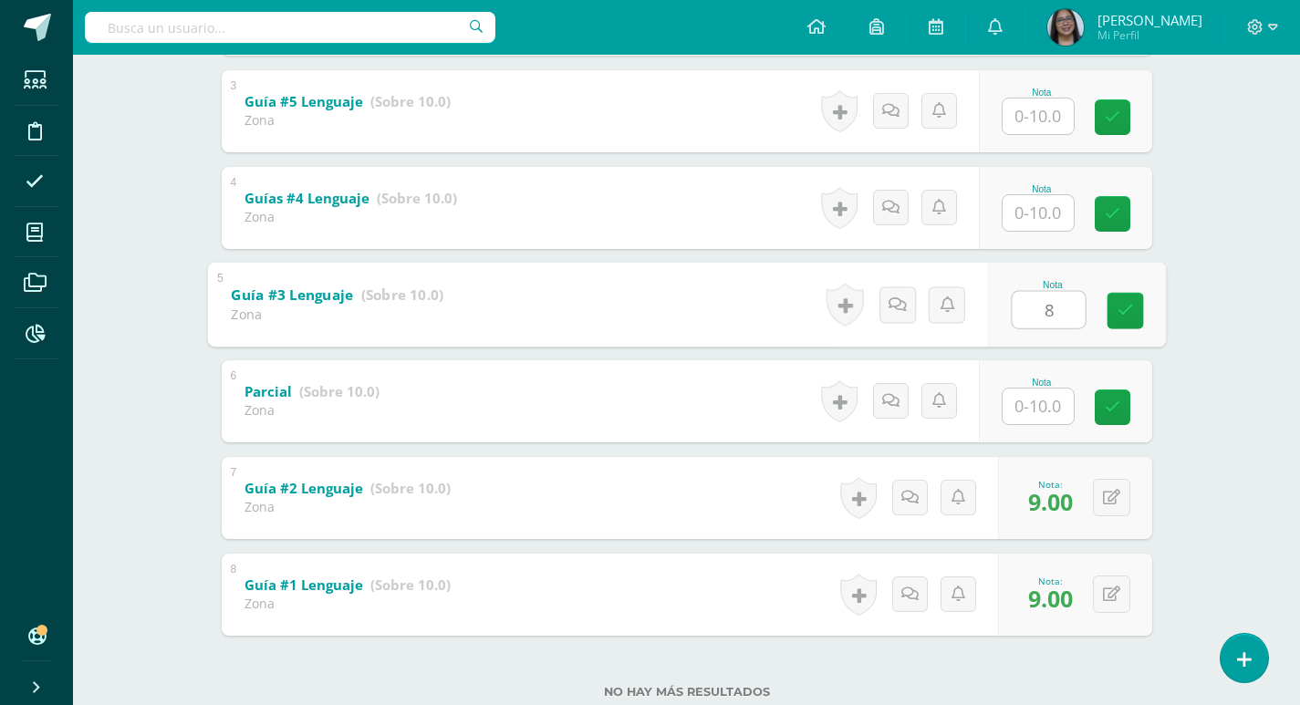
scroll to position [539, 0]
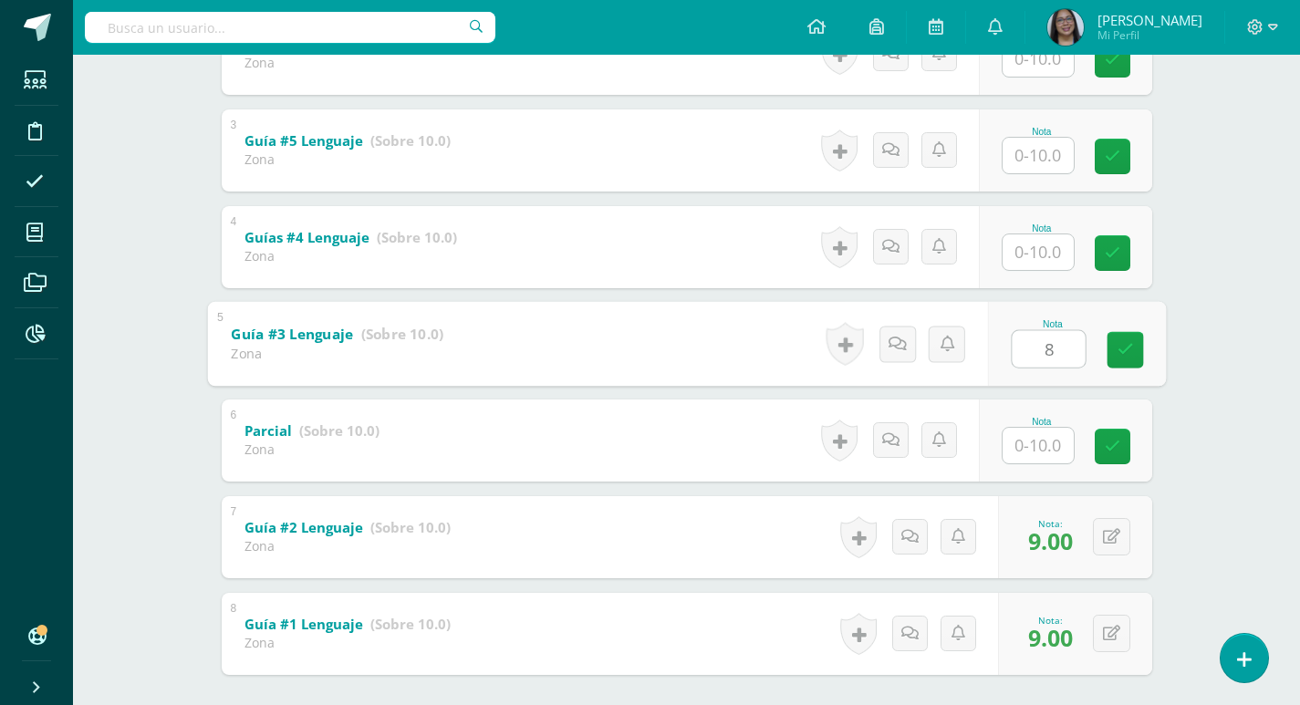
type input "8"
click at [1043, 249] on input "text" at bounding box center [1037, 252] width 71 height 36
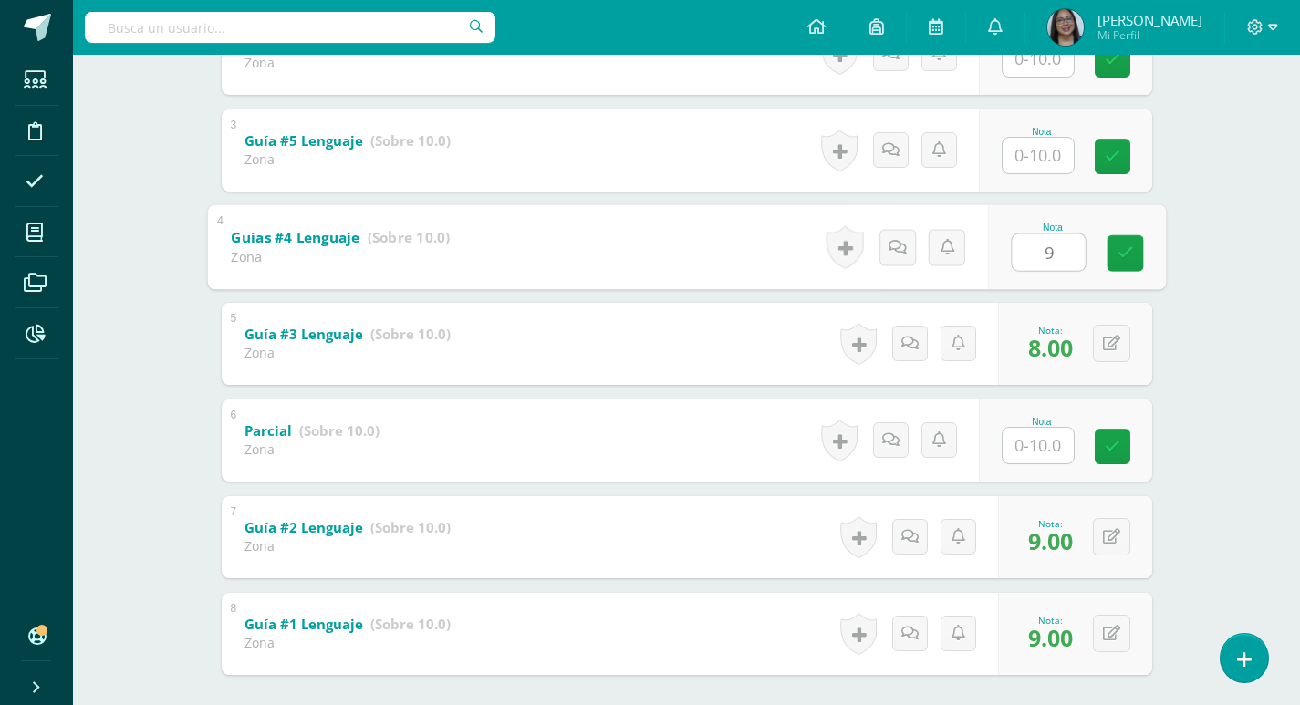
drag, startPoint x: 1061, startPoint y: 253, endPoint x: 1040, endPoint y: 260, distance: 22.2
click at [1040, 260] on input "9" at bounding box center [1047, 251] width 73 height 36
type input "8"
click at [1022, 148] on input "text" at bounding box center [1037, 156] width 71 height 36
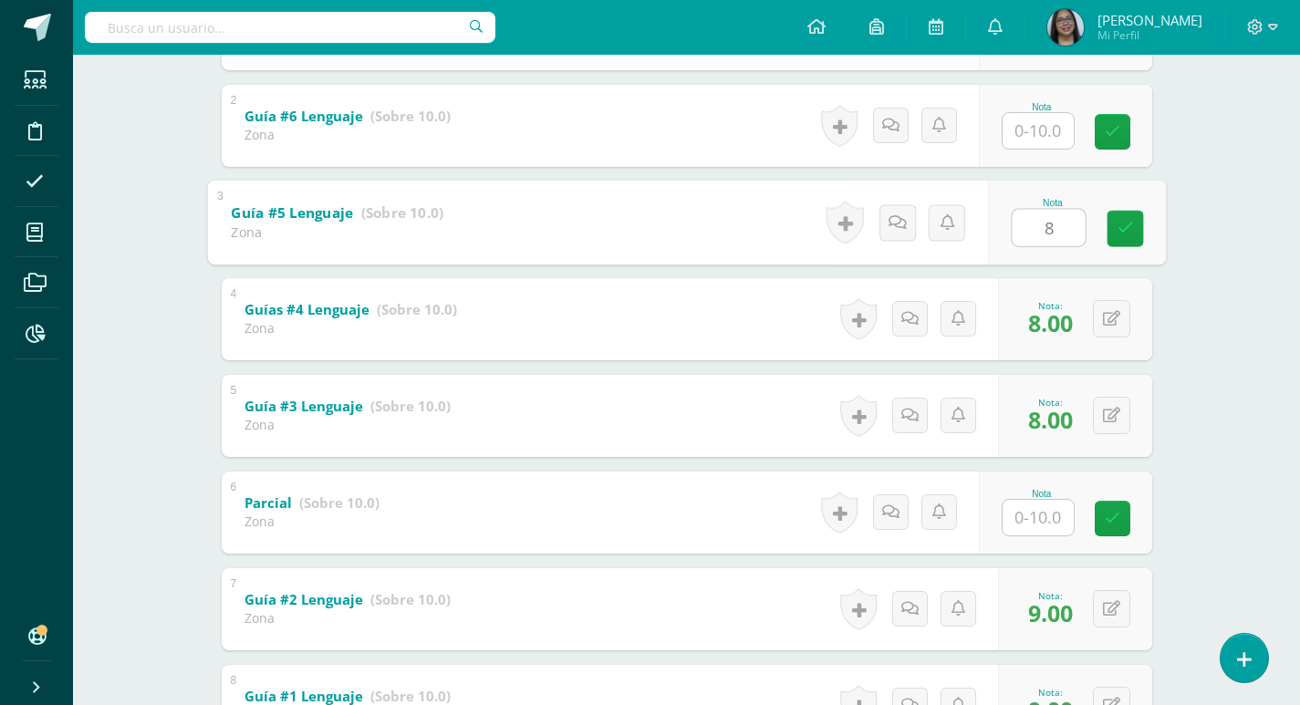
scroll to position [357, 0]
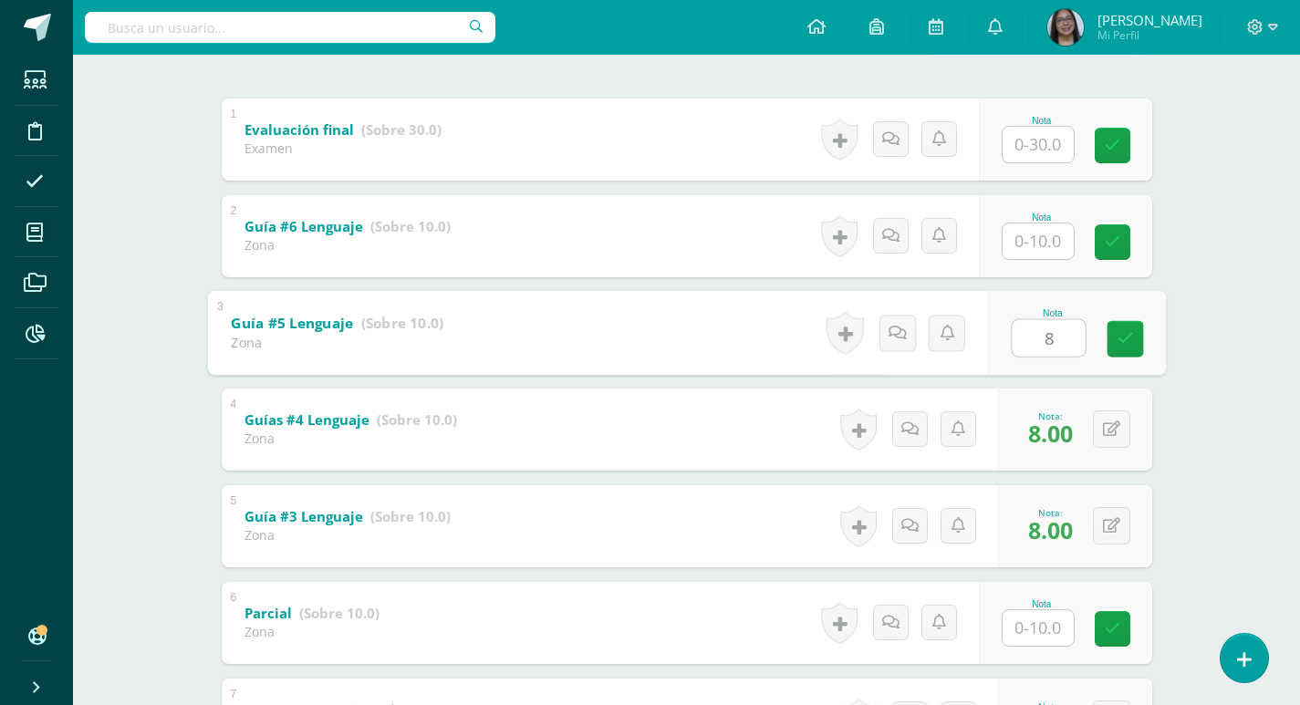
type input "8"
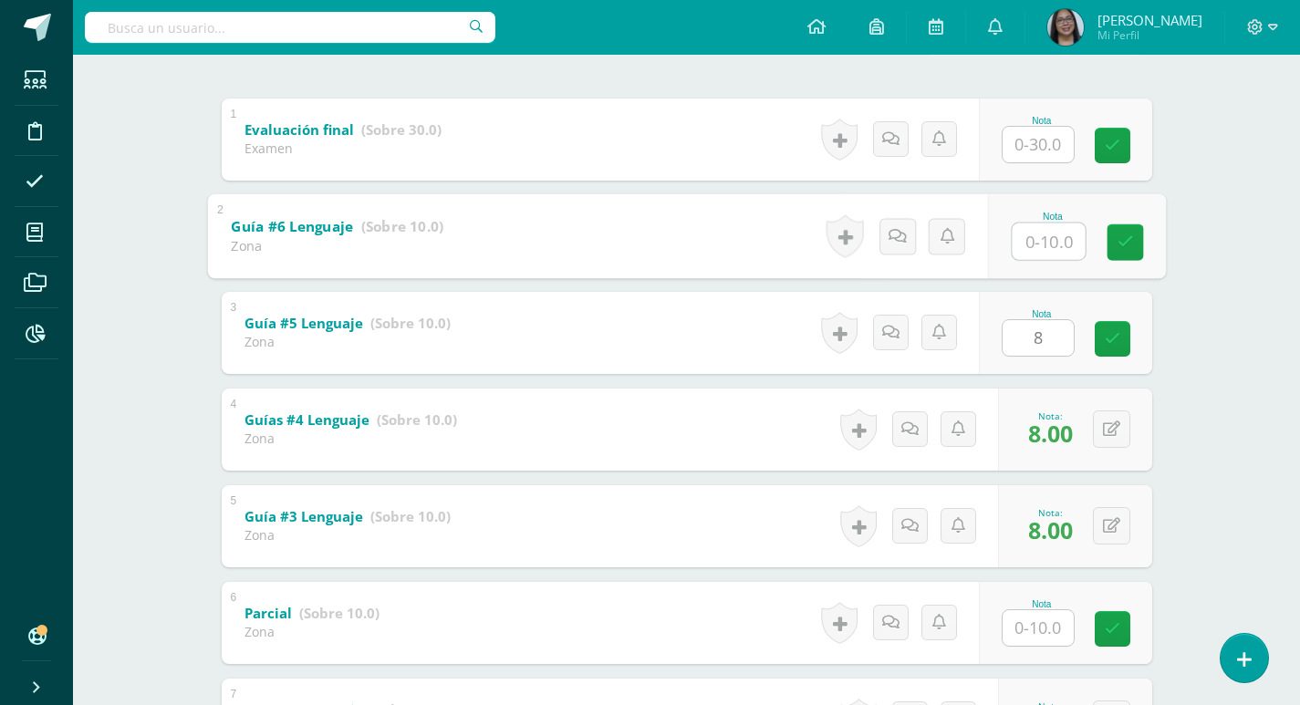
click at [1030, 240] on input "text" at bounding box center [1047, 241] width 73 height 36
type input "10"
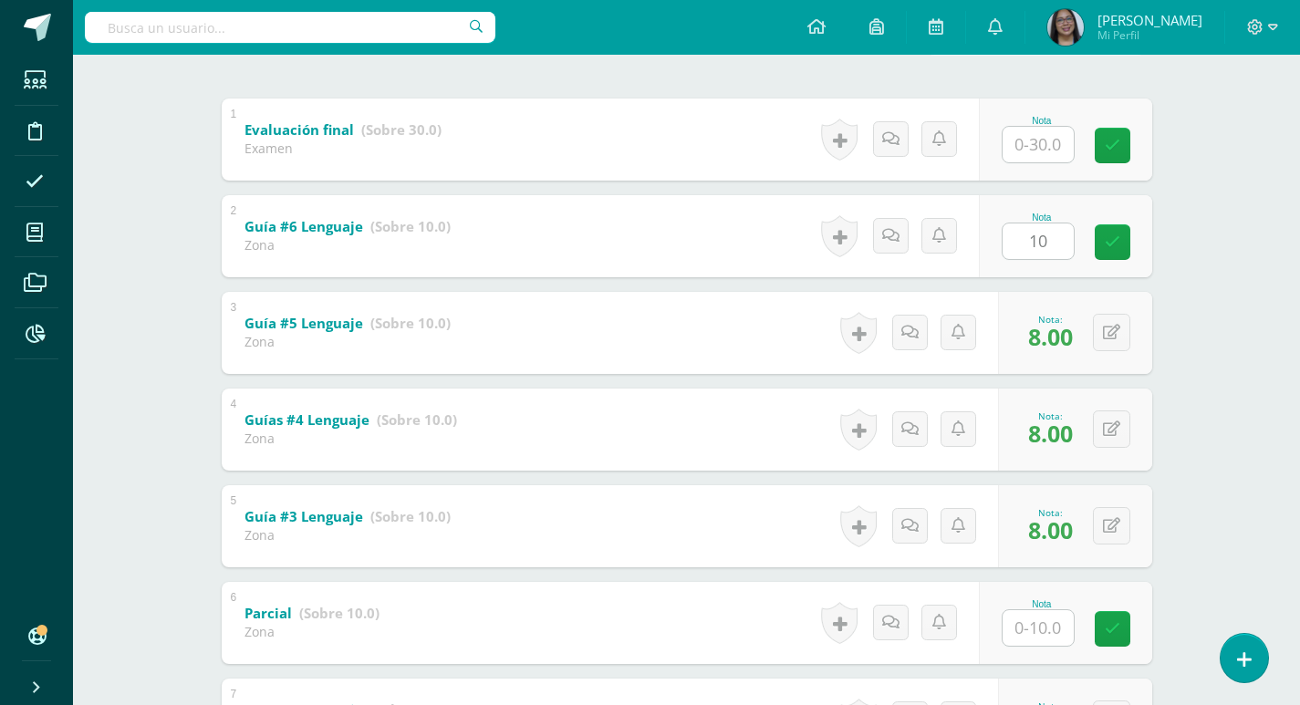
click at [1199, 389] on div "Comunicación y Lenguaje L1 Idioma Materno Sexto Primaria "A" Herramientas Detal…" at bounding box center [686, 338] width 1227 height 1281
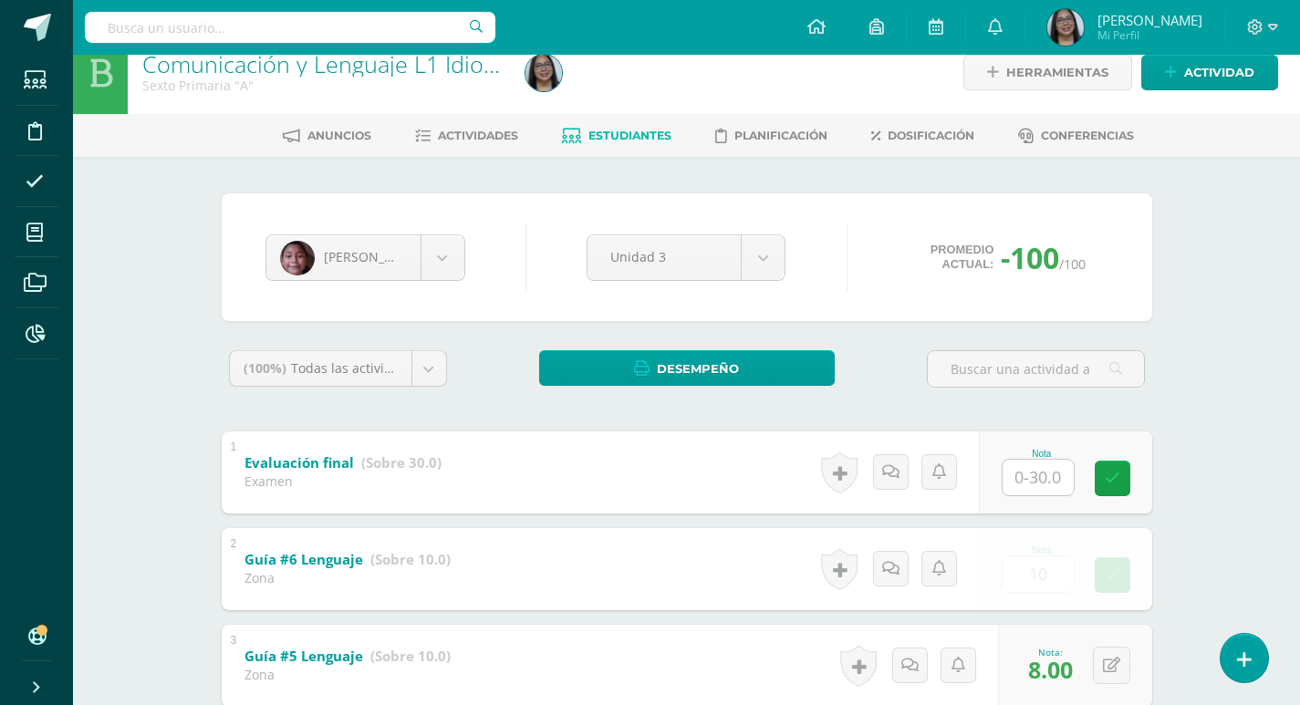
scroll to position [0, 0]
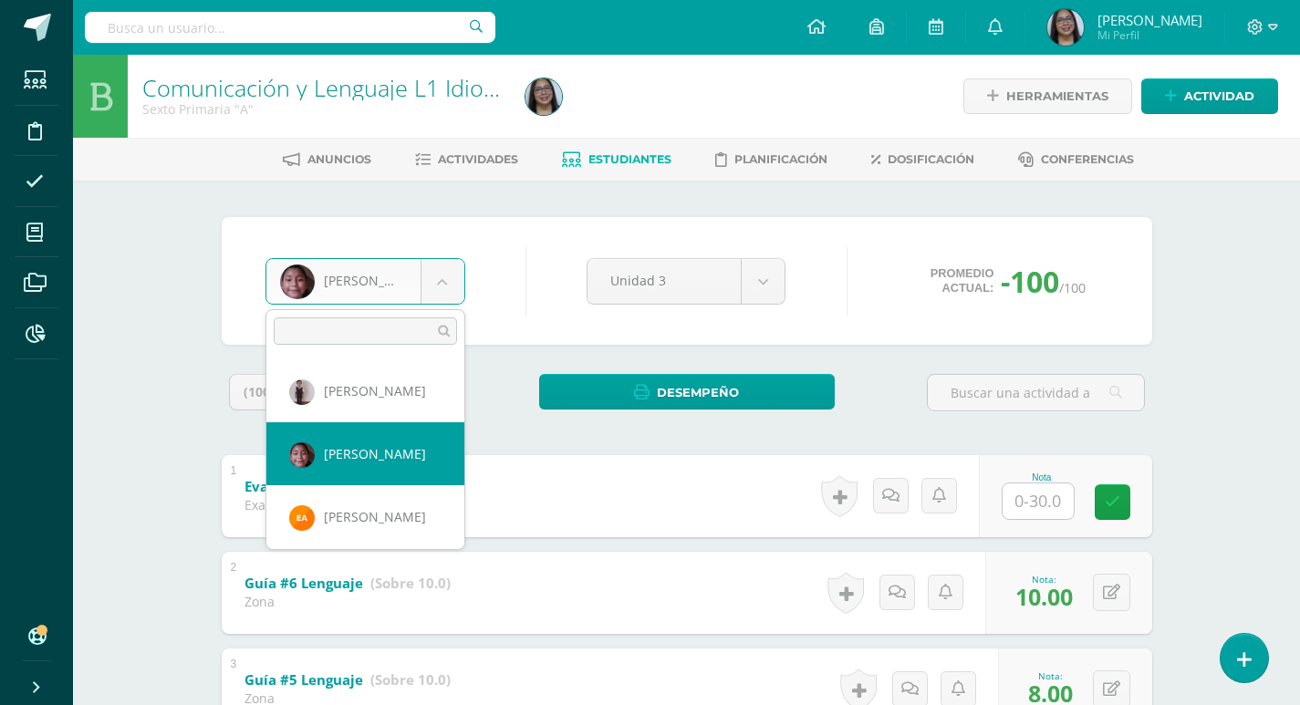
click at [441, 285] on body "Estudiantes Disciplina Asistencia Mis cursos Archivos Reportes Soporte Ayuda Re…" at bounding box center [650, 667] width 1300 height 1335
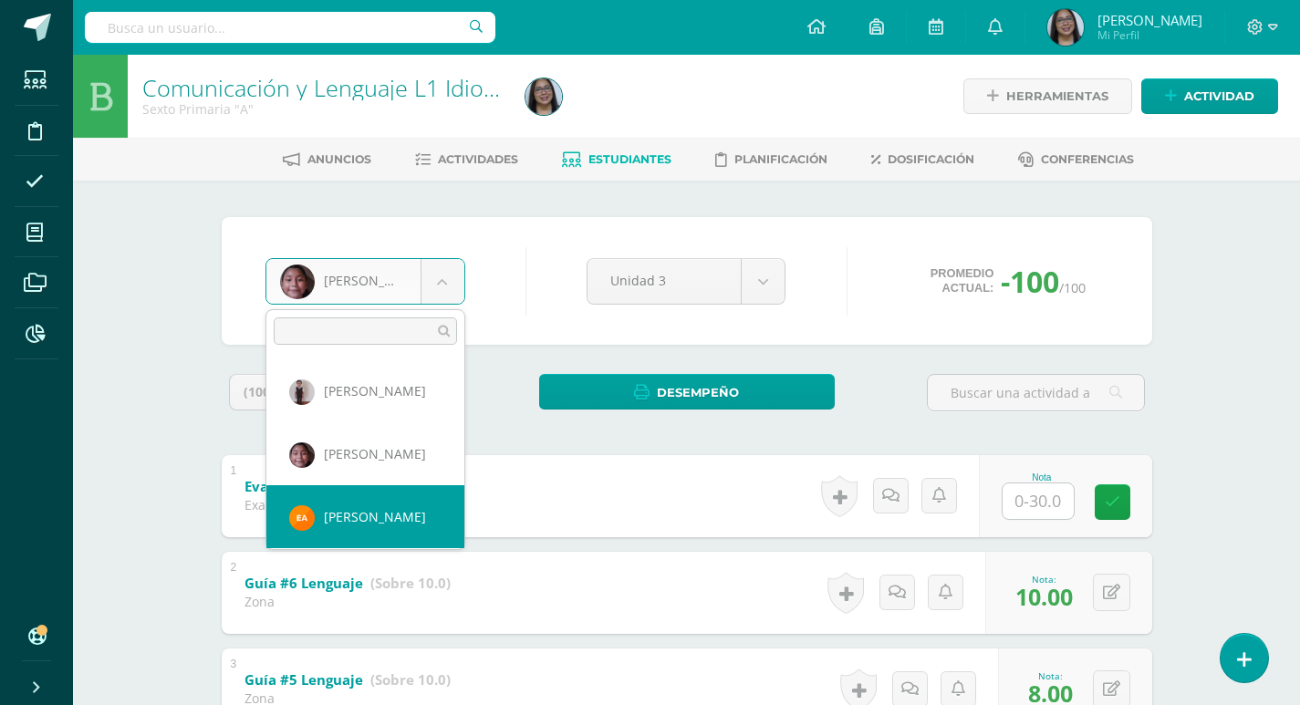
select select "1617"
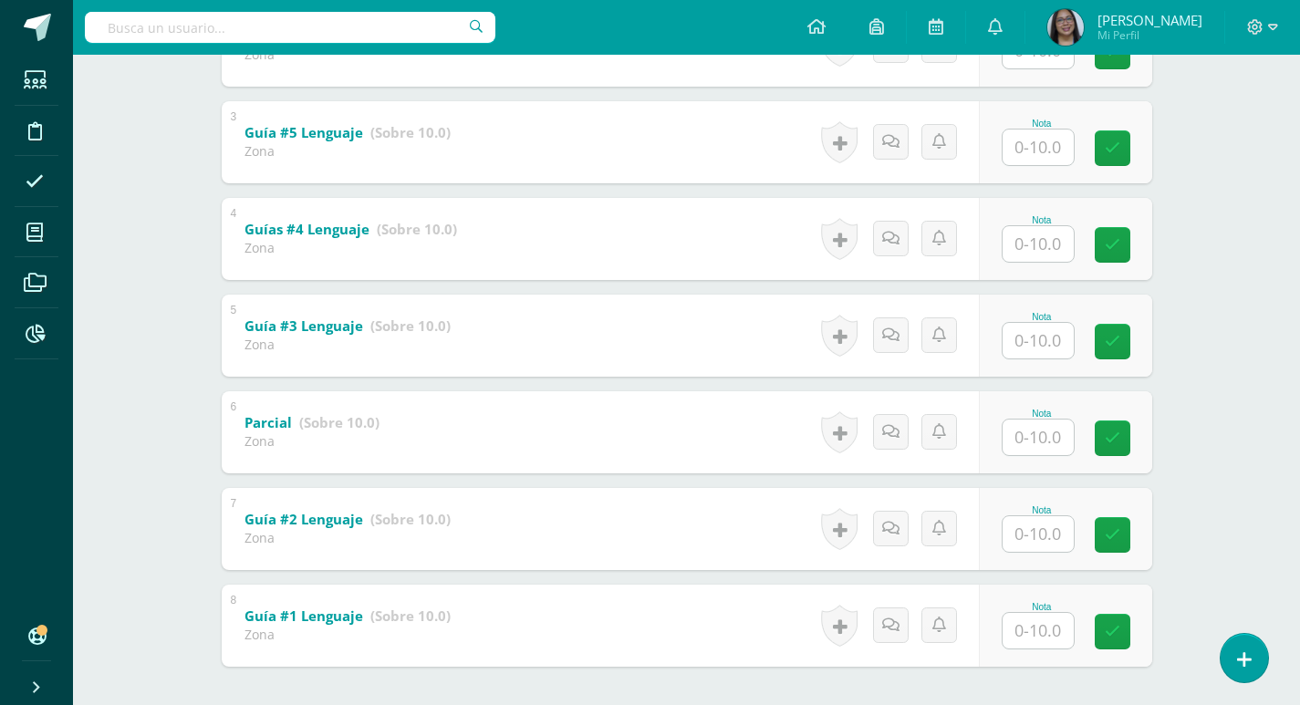
scroll to position [630, 0]
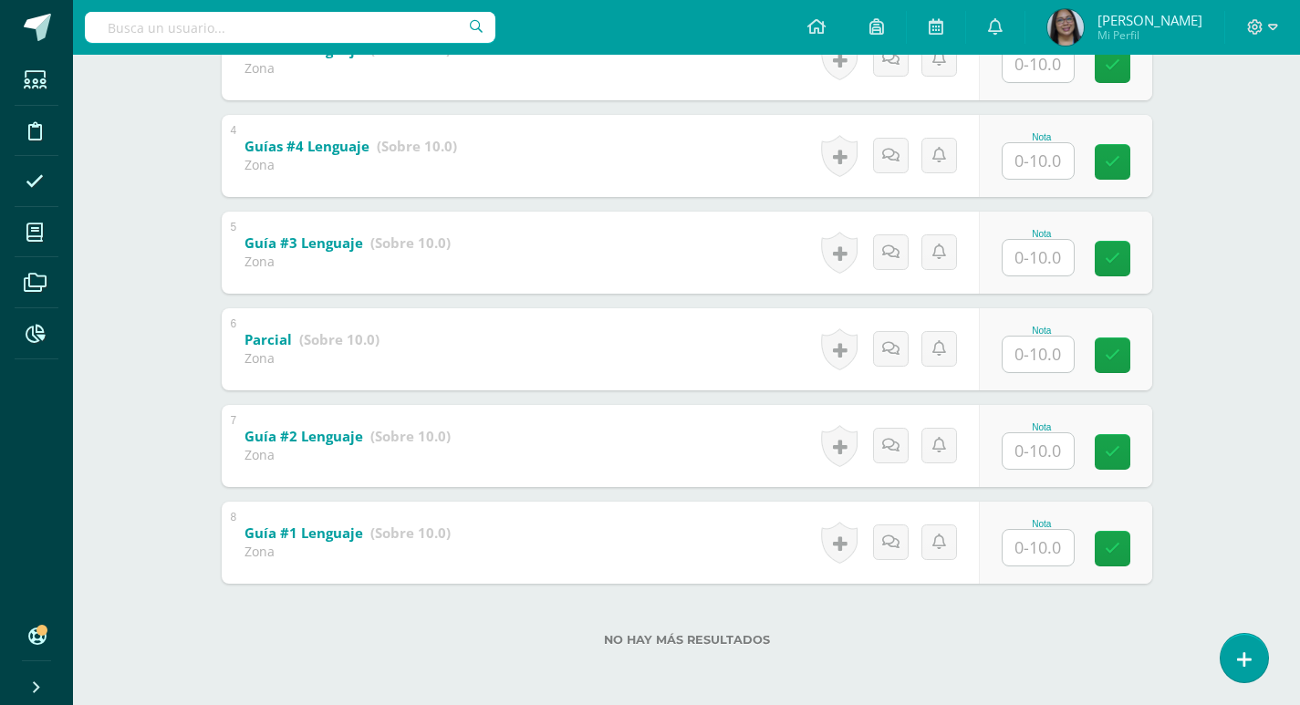
click at [1057, 545] on input "text" at bounding box center [1037, 548] width 71 height 36
type input "8"
click at [1034, 453] on input "text" at bounding box center [1047, 450] width 73 height 36
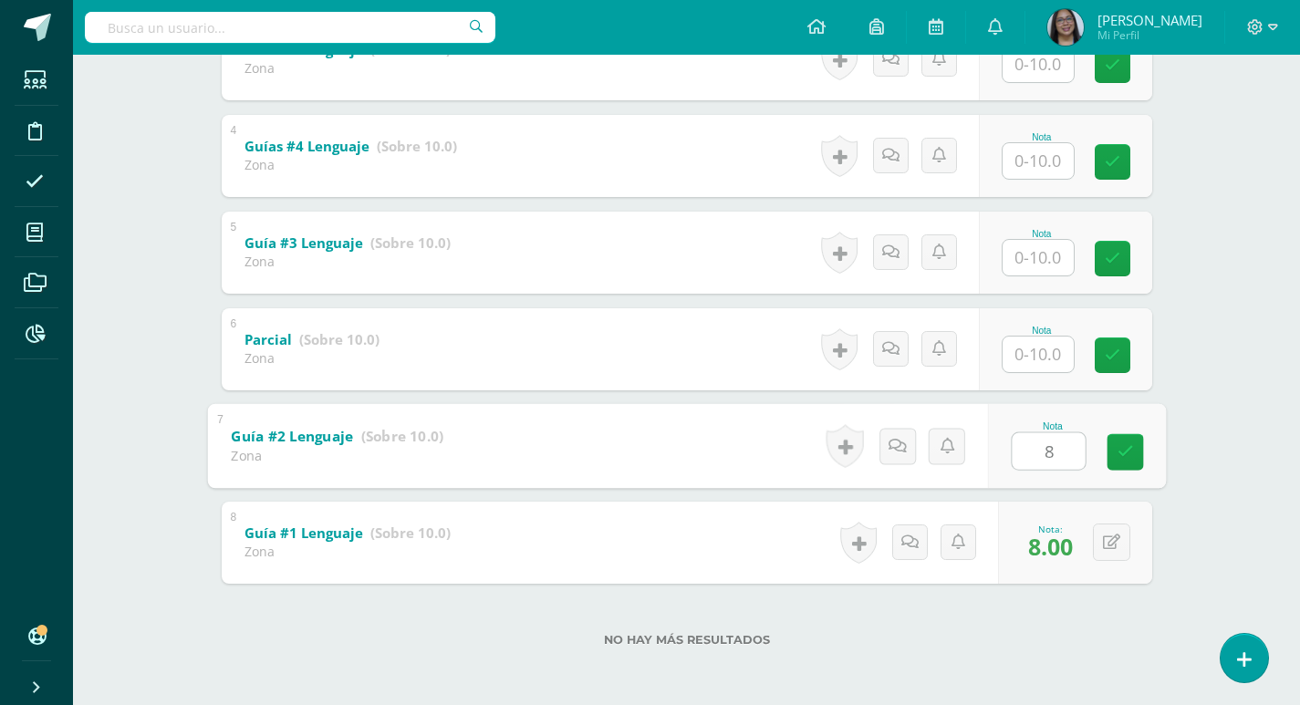
type input "8"
click at [1022, 261] on input "text" at bounding box center [1037, 258] width 71 height 36
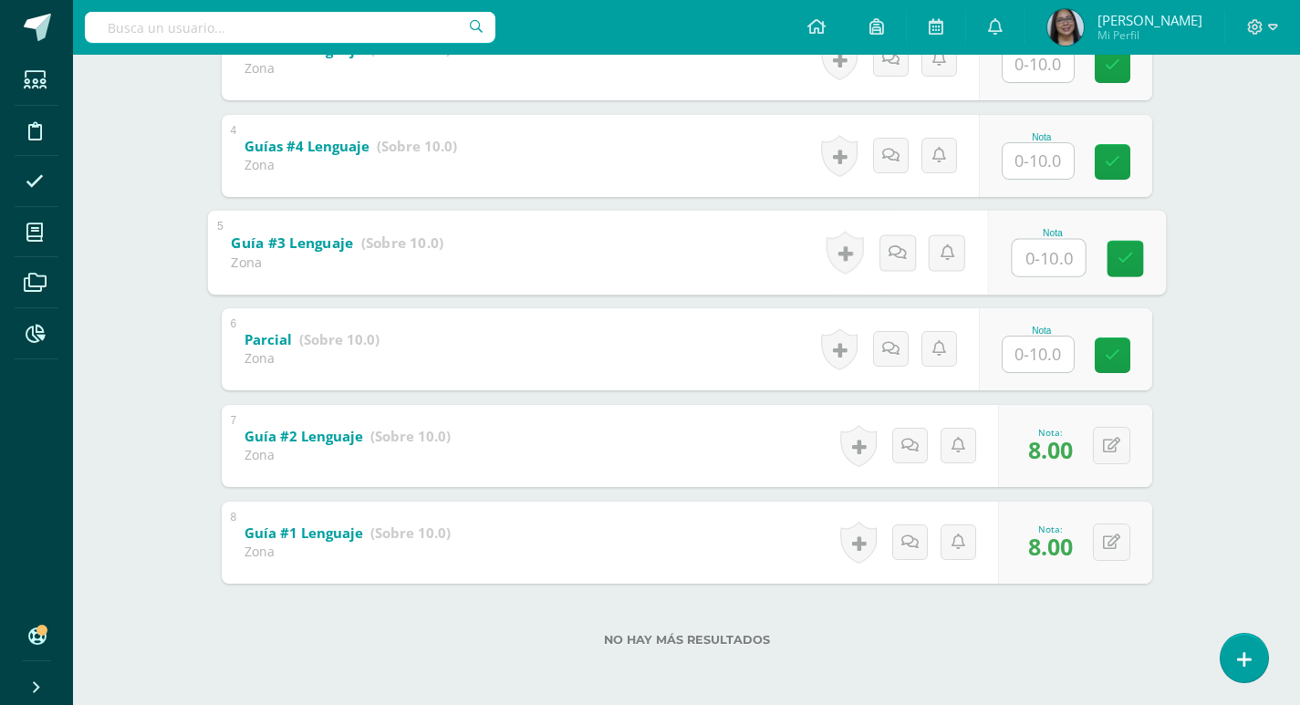
click at [1022, 261] on input "text" at bounding box center [1047, 257] width 73 height 36
type input "9"
click at [1032, 148] on input "text" at bounding box center [1037, 161] width 71 height 36
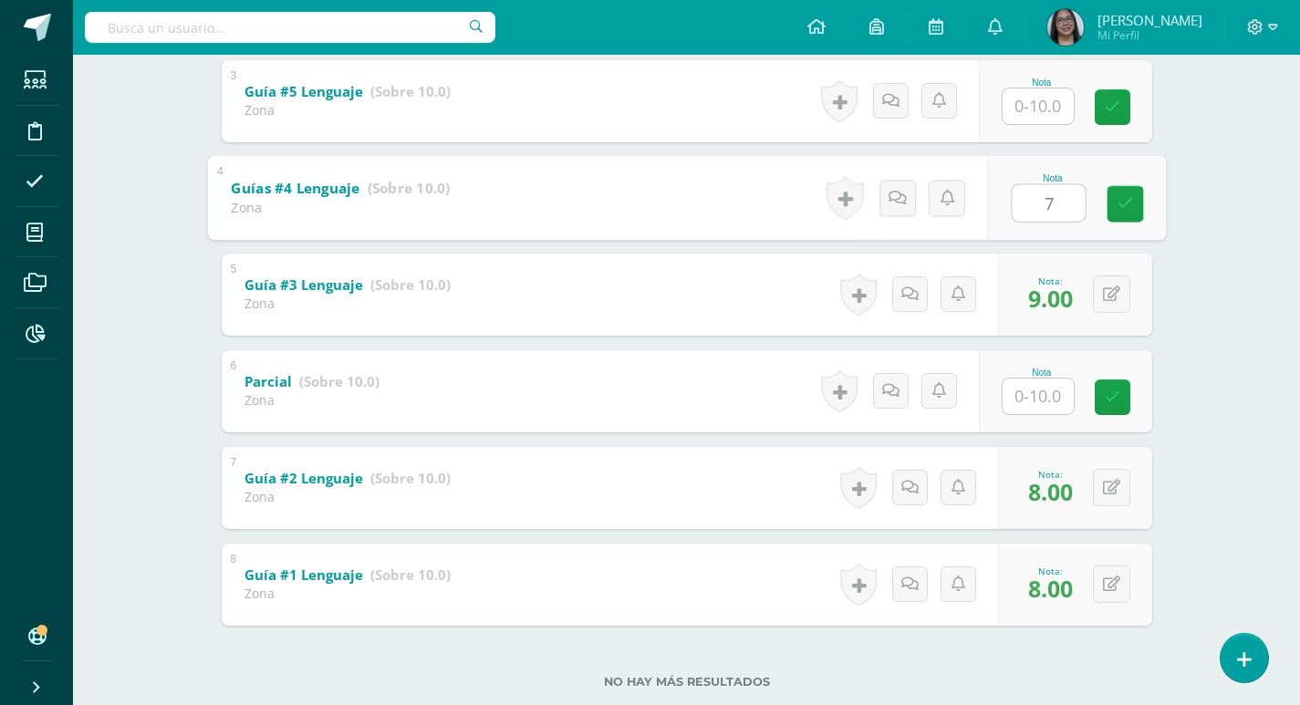
scroll to position [539, 0]
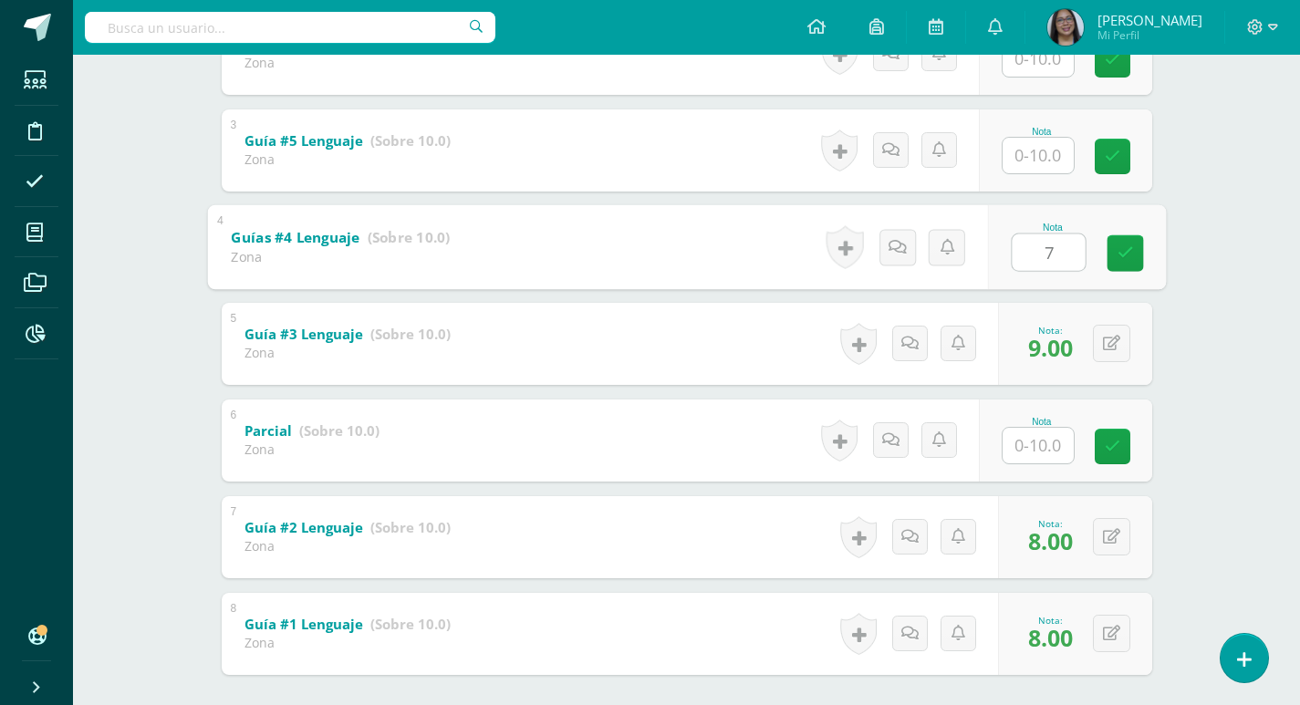
drag, startPoint x: 1052, startPoint y: 254, endPoint x: 1015, endPoint y: 256, distance: 36.5
click at [1015, 256] on input "7" at bounding box center [1047, 251] width 73 height 36
type input "6"
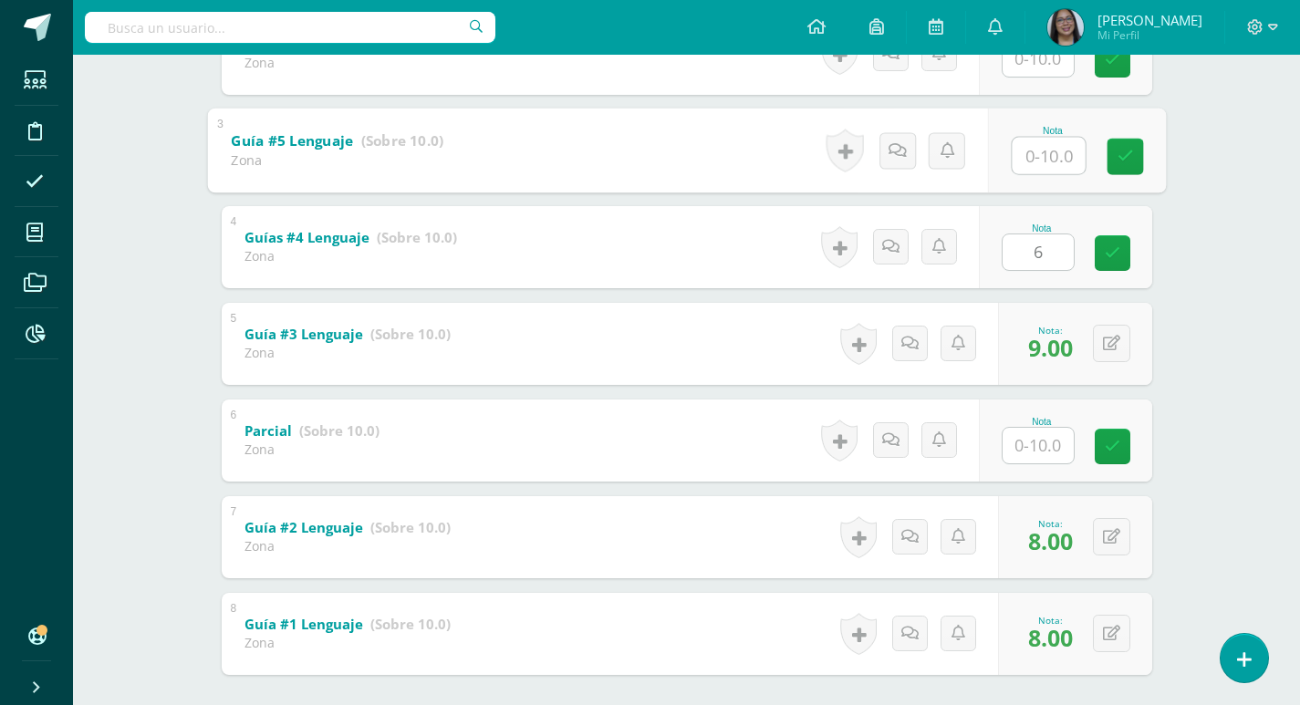
click at [1049, 146] on input "text" at bounding box center [1047, 155] width 73 height 36
type input "8"
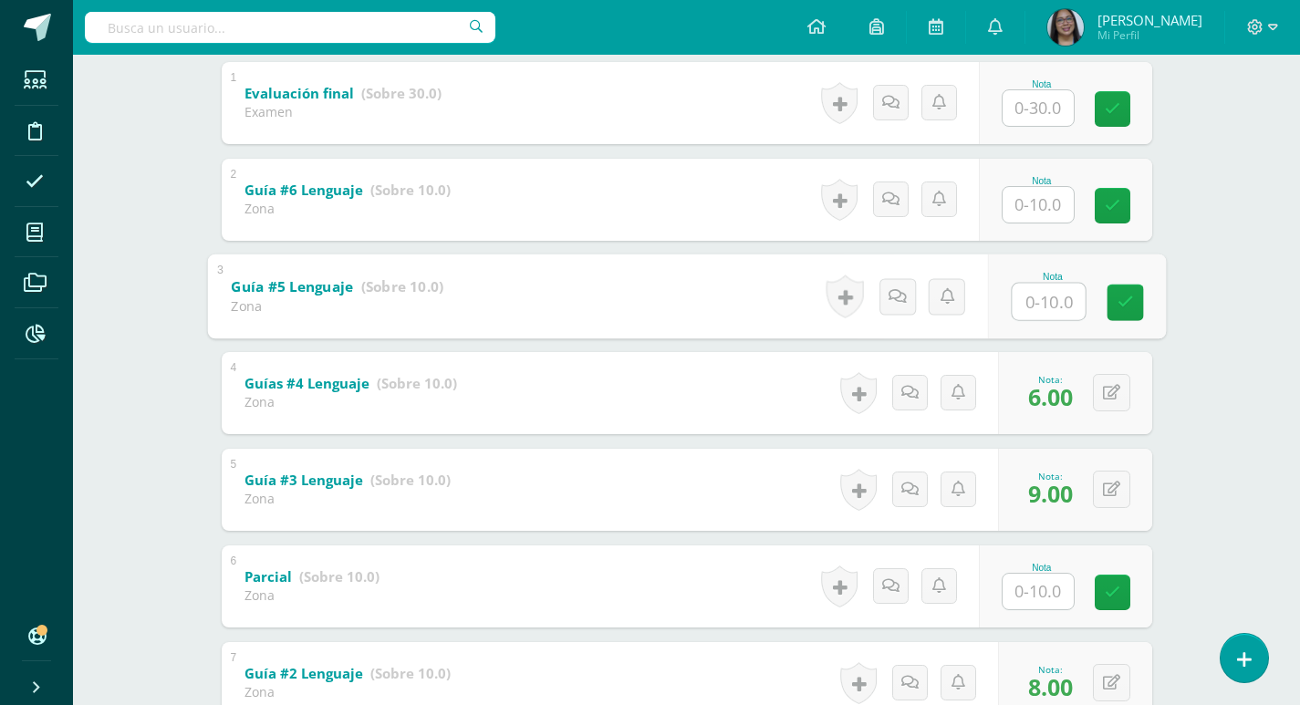
scroll to position [357, 0]
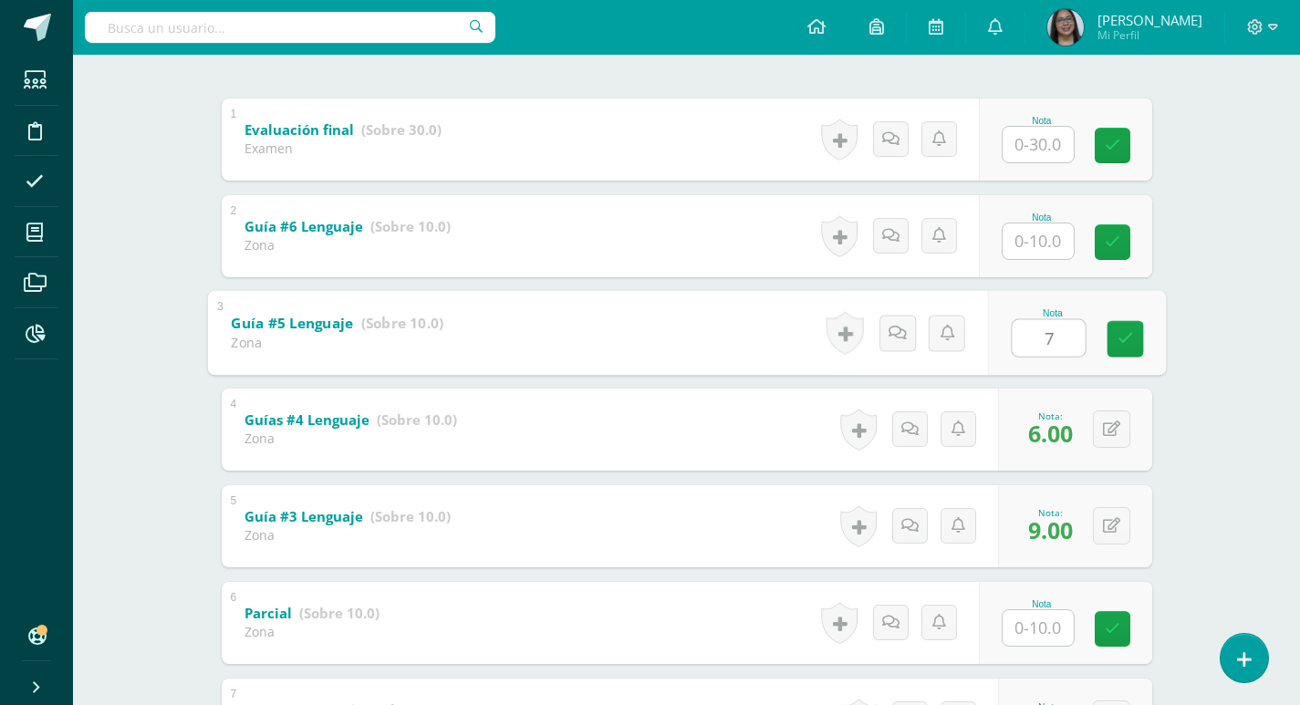
type input "7"
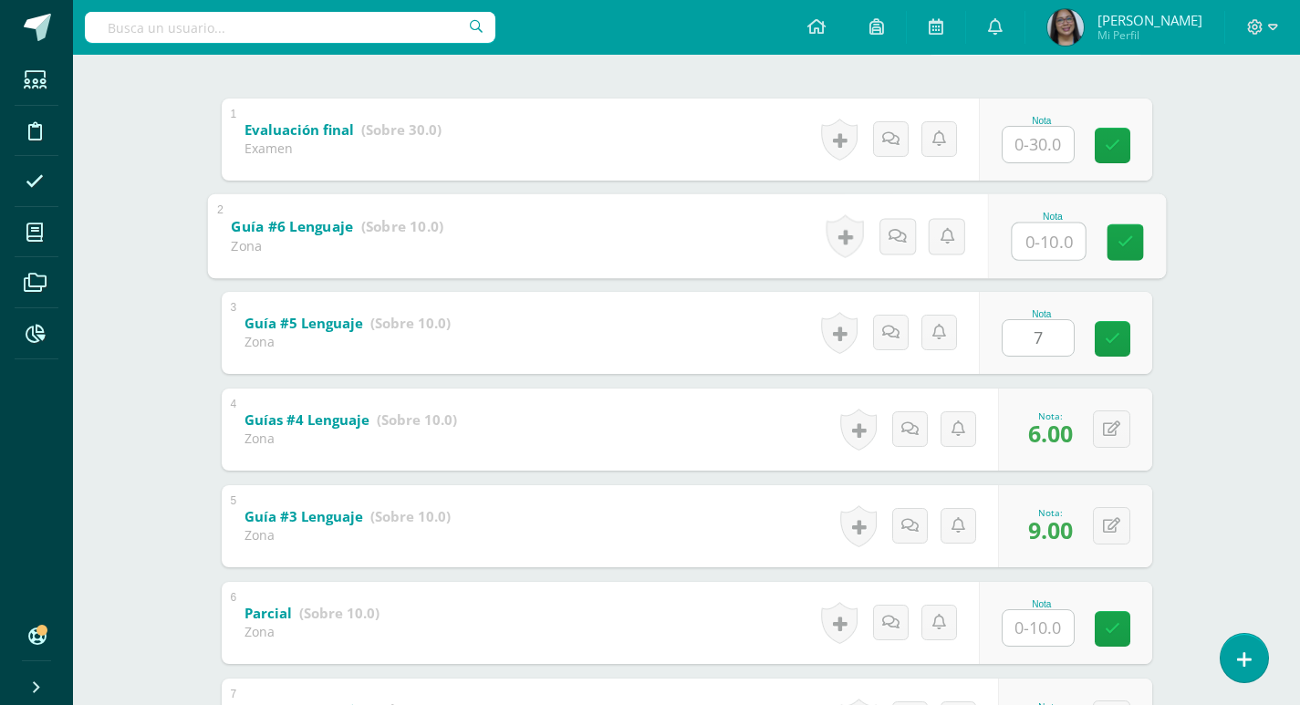
click at [1029, 252] on input "text" at bounding box center [1047, 241] width 73 height 36
type input "9"
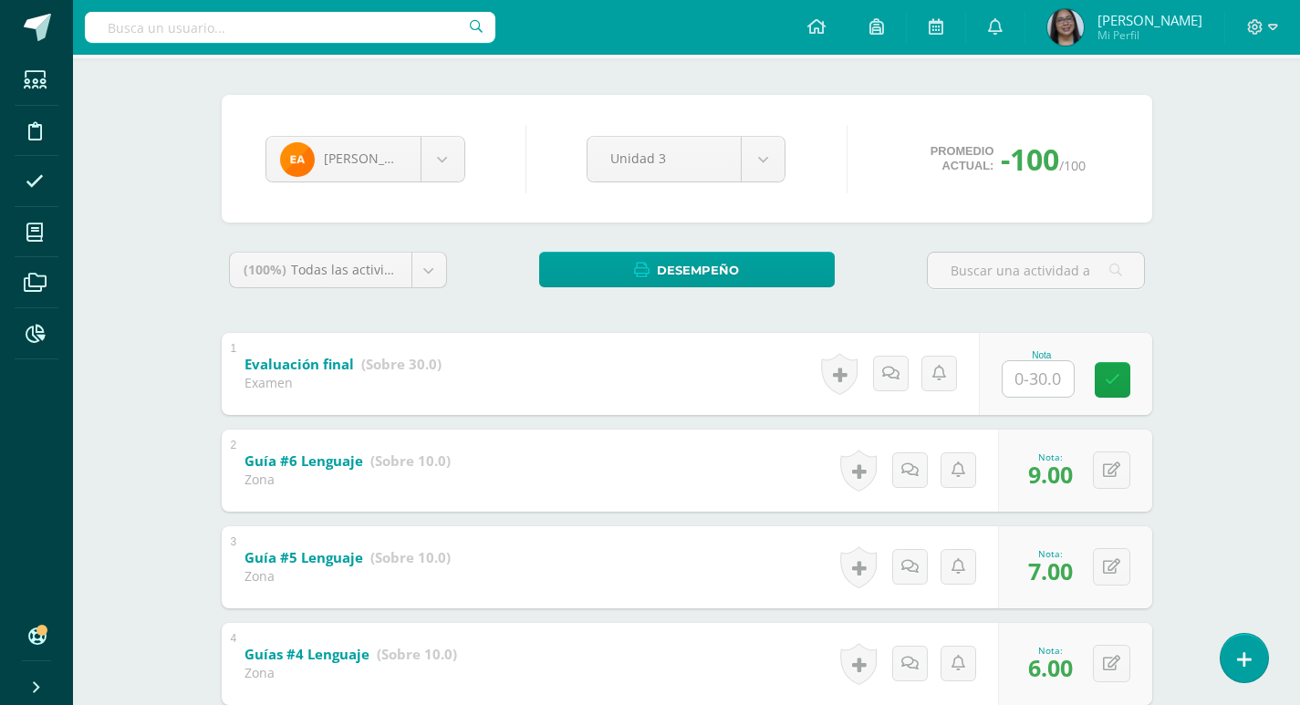
scroll to position [83, 0]
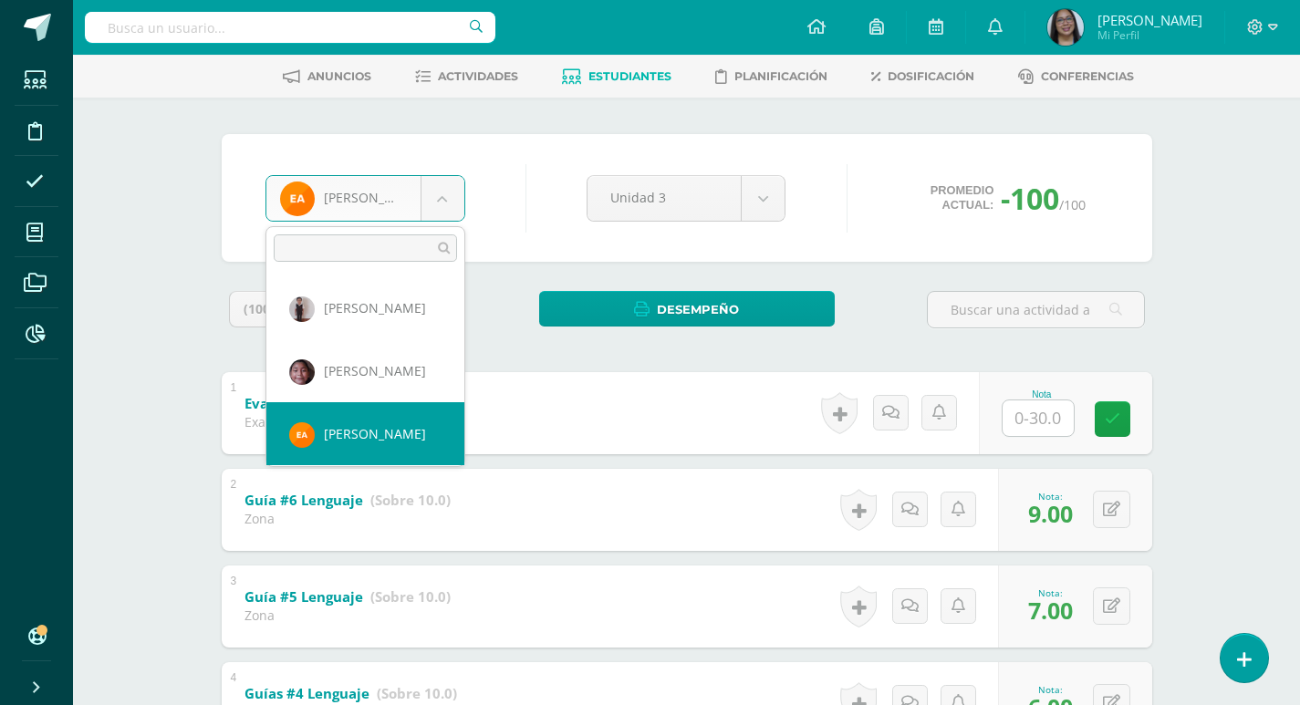
click at [439, 195] on body "Estudiantes Disciplina Asistencia Mis cursos Archivos Reportes Soporte Ayuda Re…" at bounding box center [650, 584] width 1300 height 1335
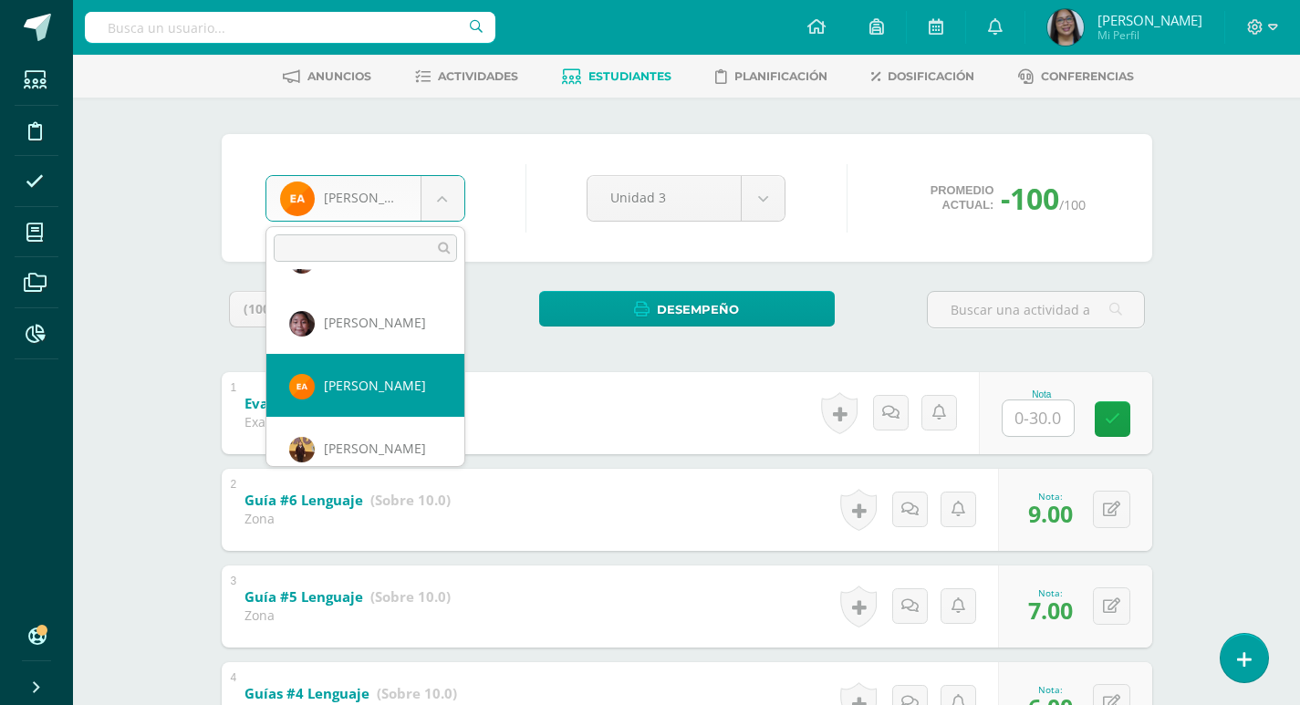
scroll to position [91, 0]
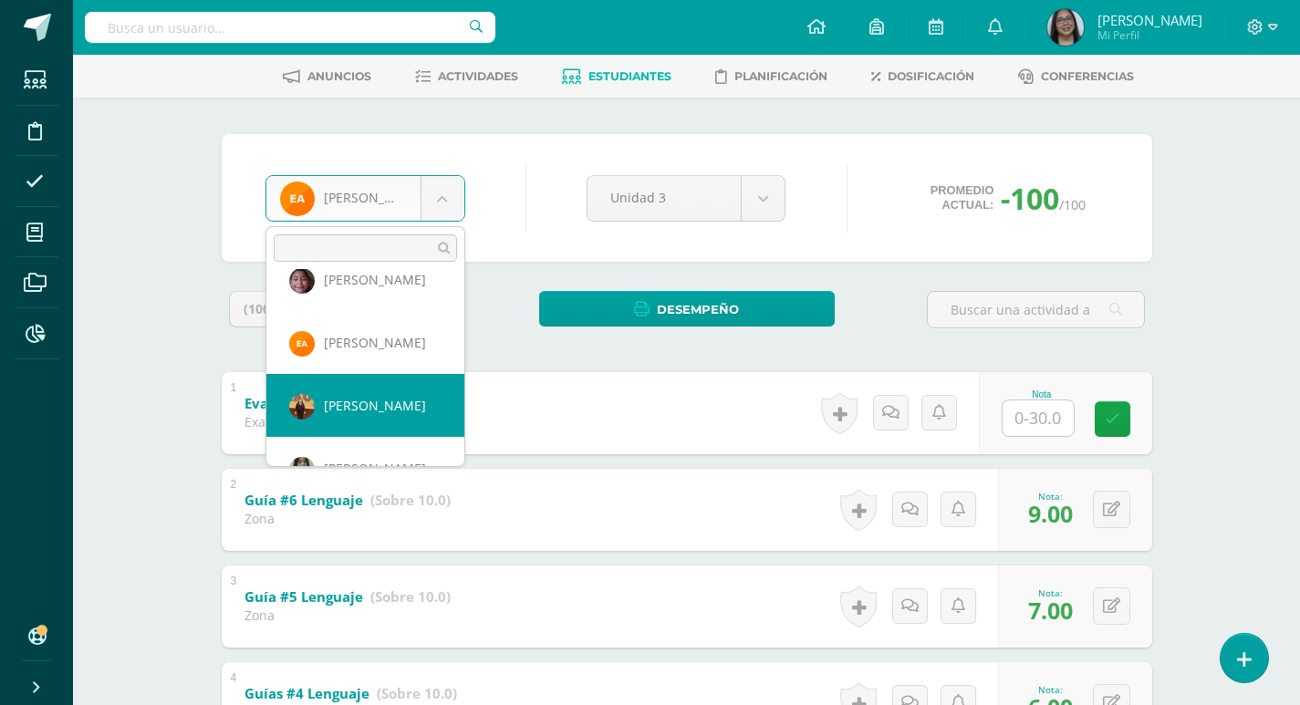
select select "52"
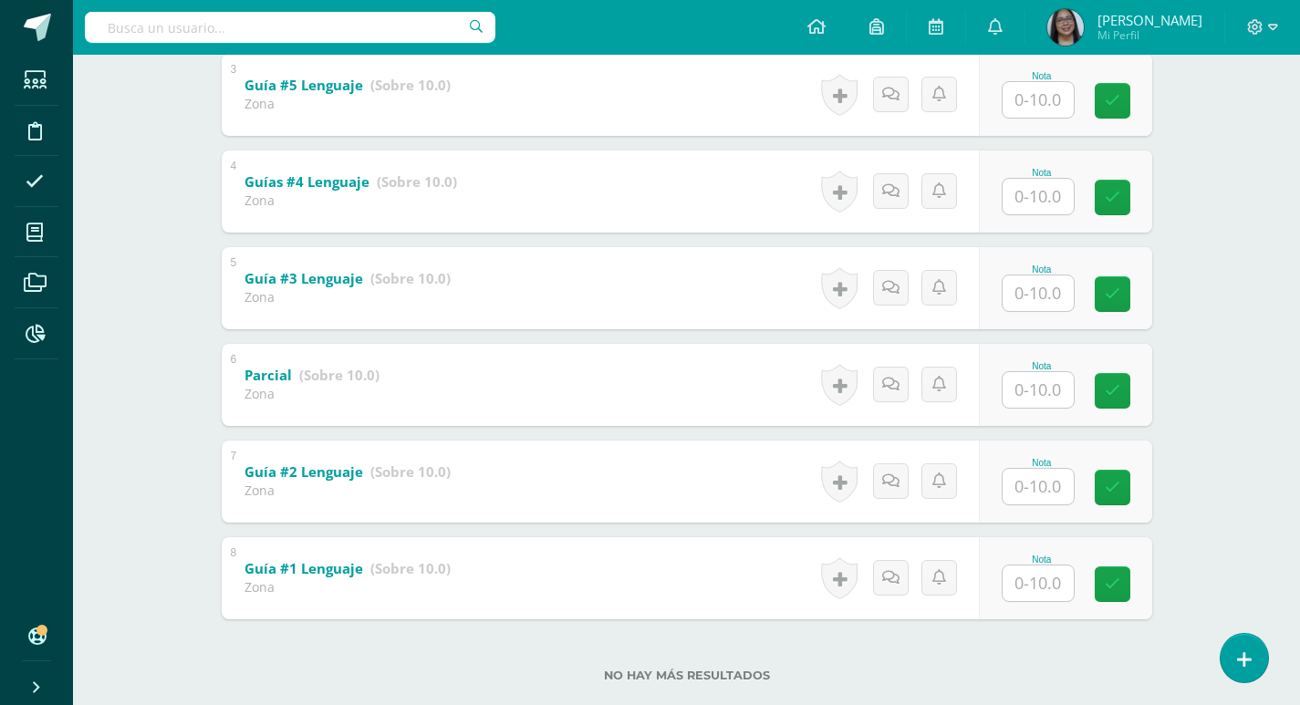
scroll to position [630, 0]
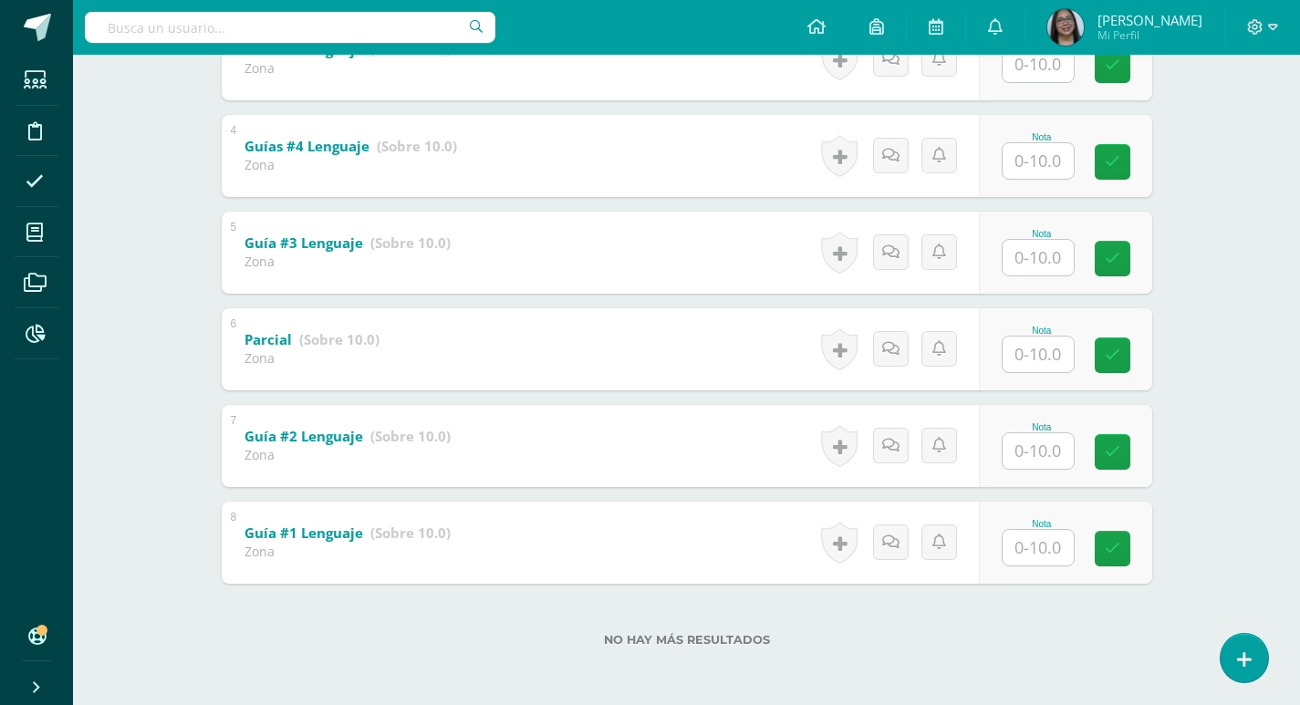
click at [1021, 553] on input "text" at bounding box center [1037, 548] width 71 height 36
type input "10"
click at [1029, 447] on input "text" at bounding box center [1047, 450] width 73 height 36
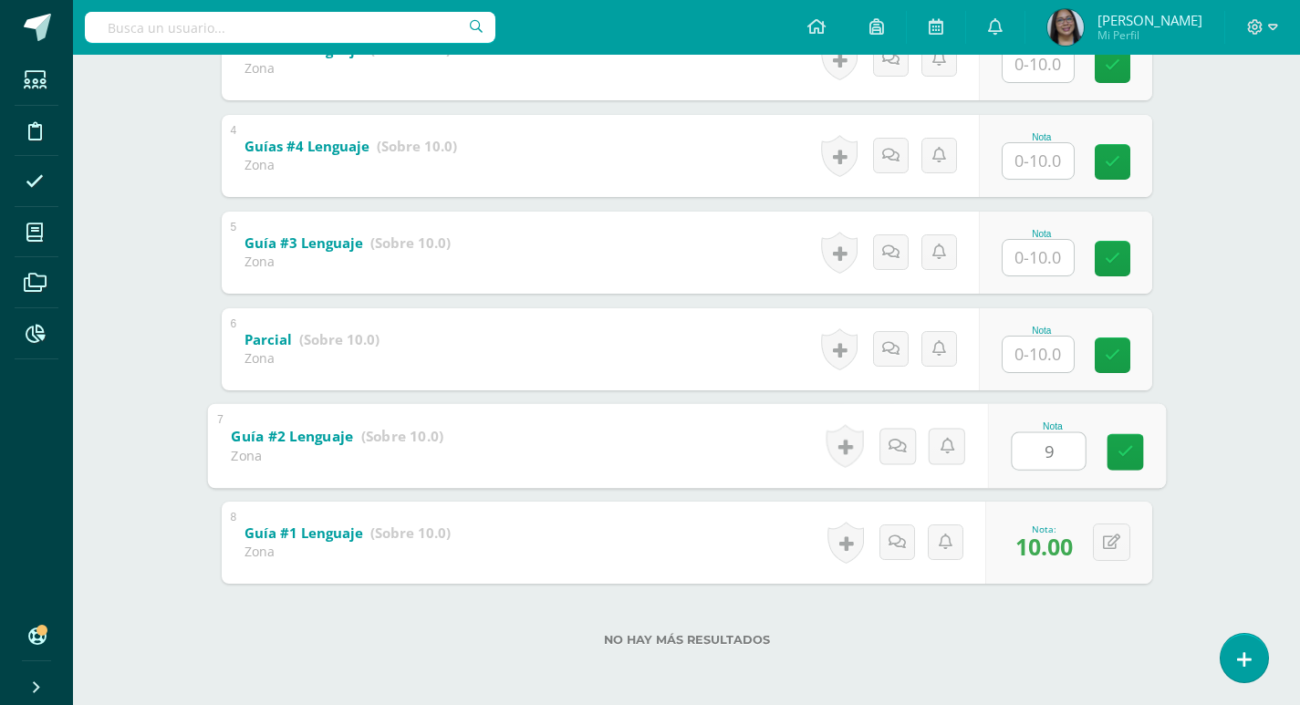
type input "9"
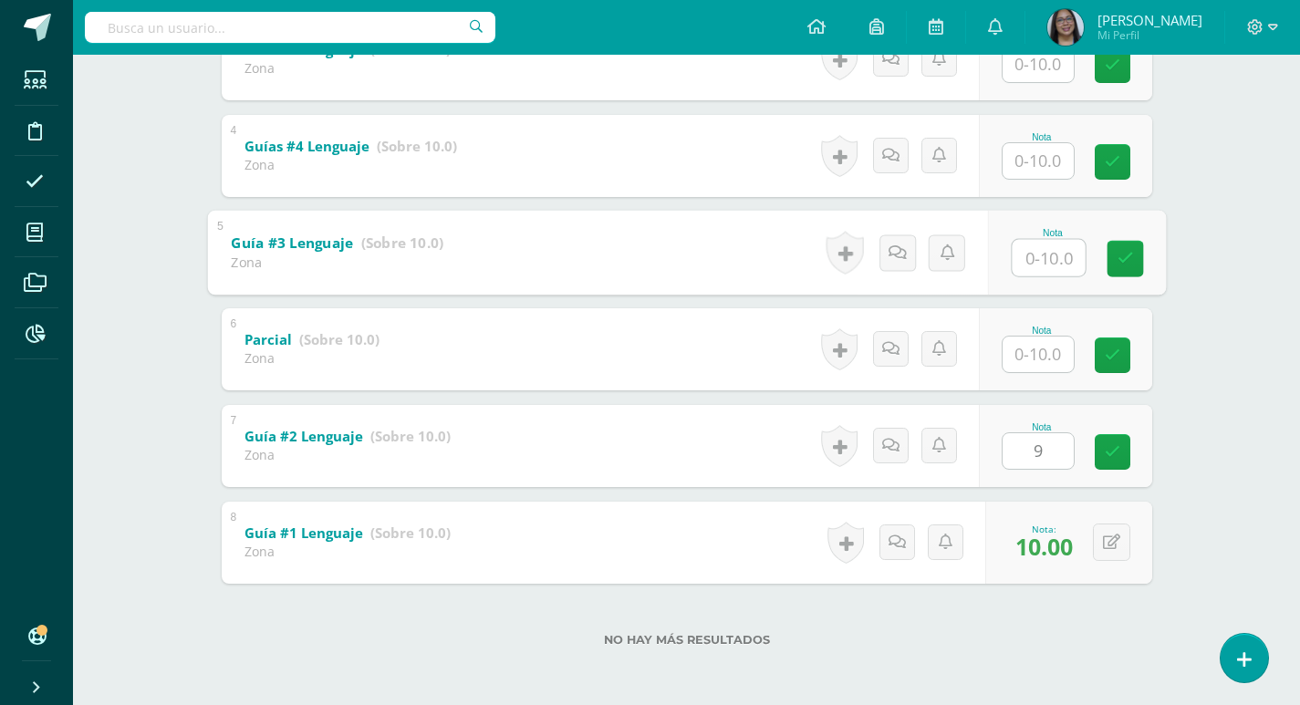
click at [1032, 246] on input "text" at bounding box center [1047, 257] width 73 height 36
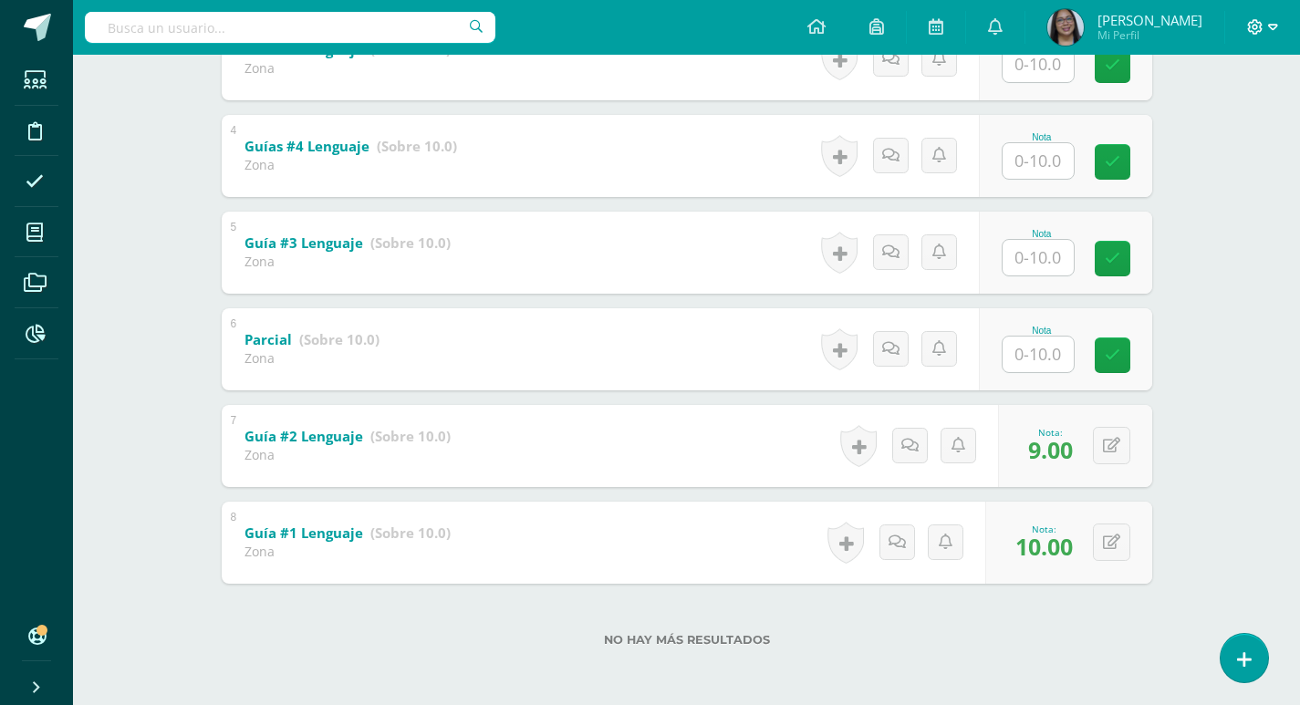
click at [1274, 32] on icon at bounding box center [1273, 27] width 10 height 16
click at [1232, 123] on span "Cerrar sesión" at bounding box center [1215, 124] width 82 height 17
